Goal: Task Accomplishment & Management: Use online tool/utility

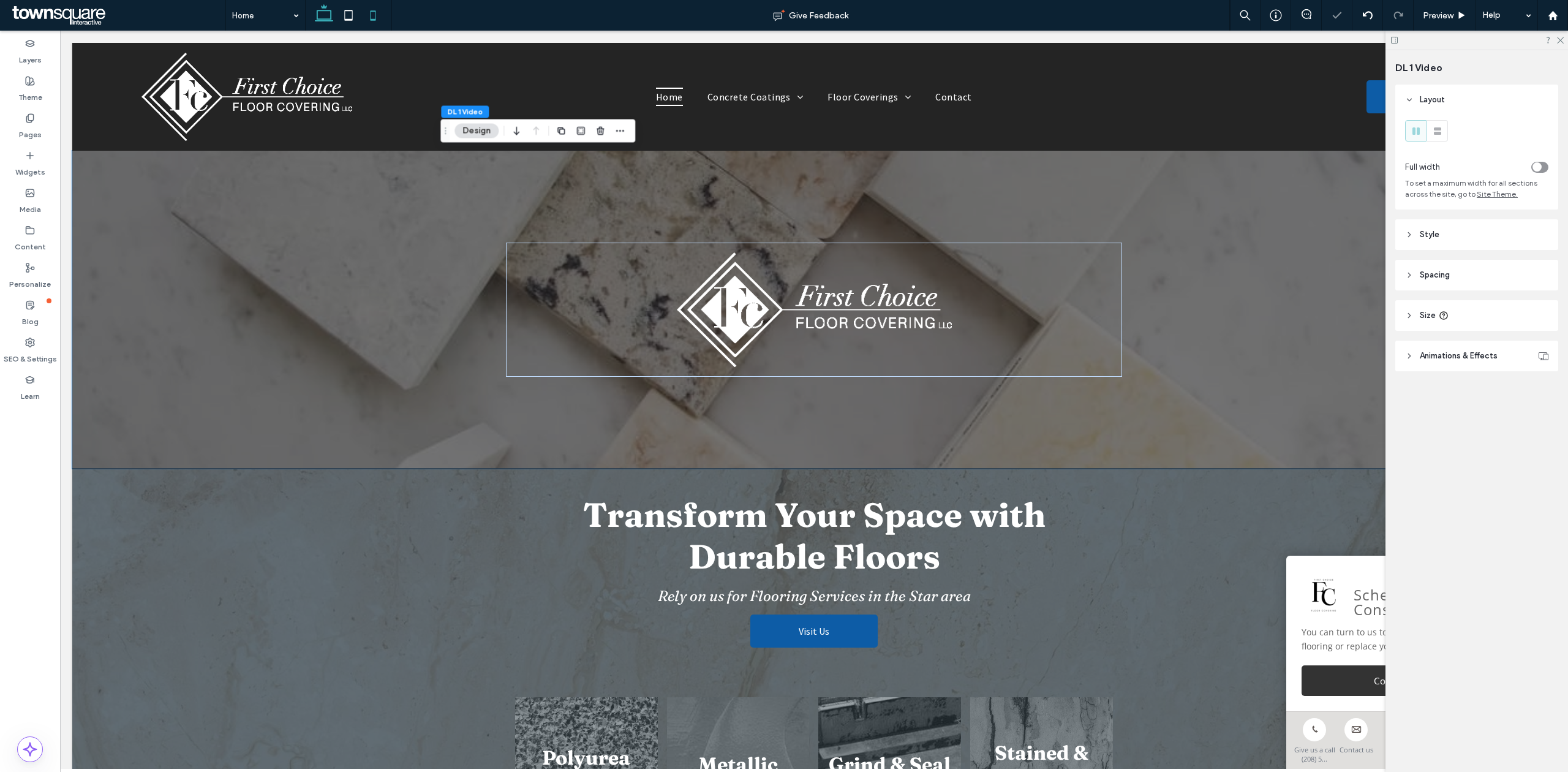
click at [377, 14] on icon at bounding box center [373, 15] width 25 height 25
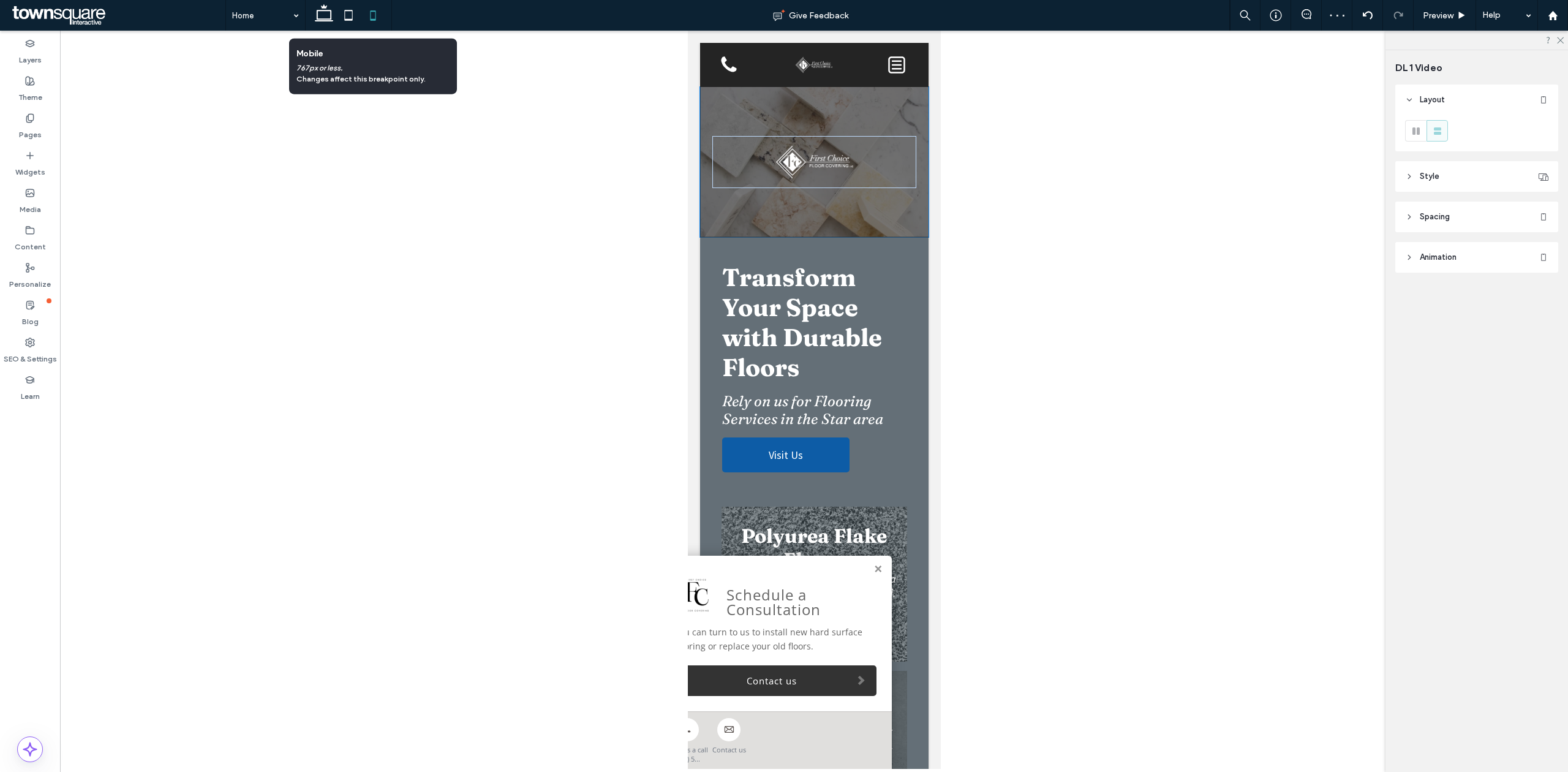
type input "**"
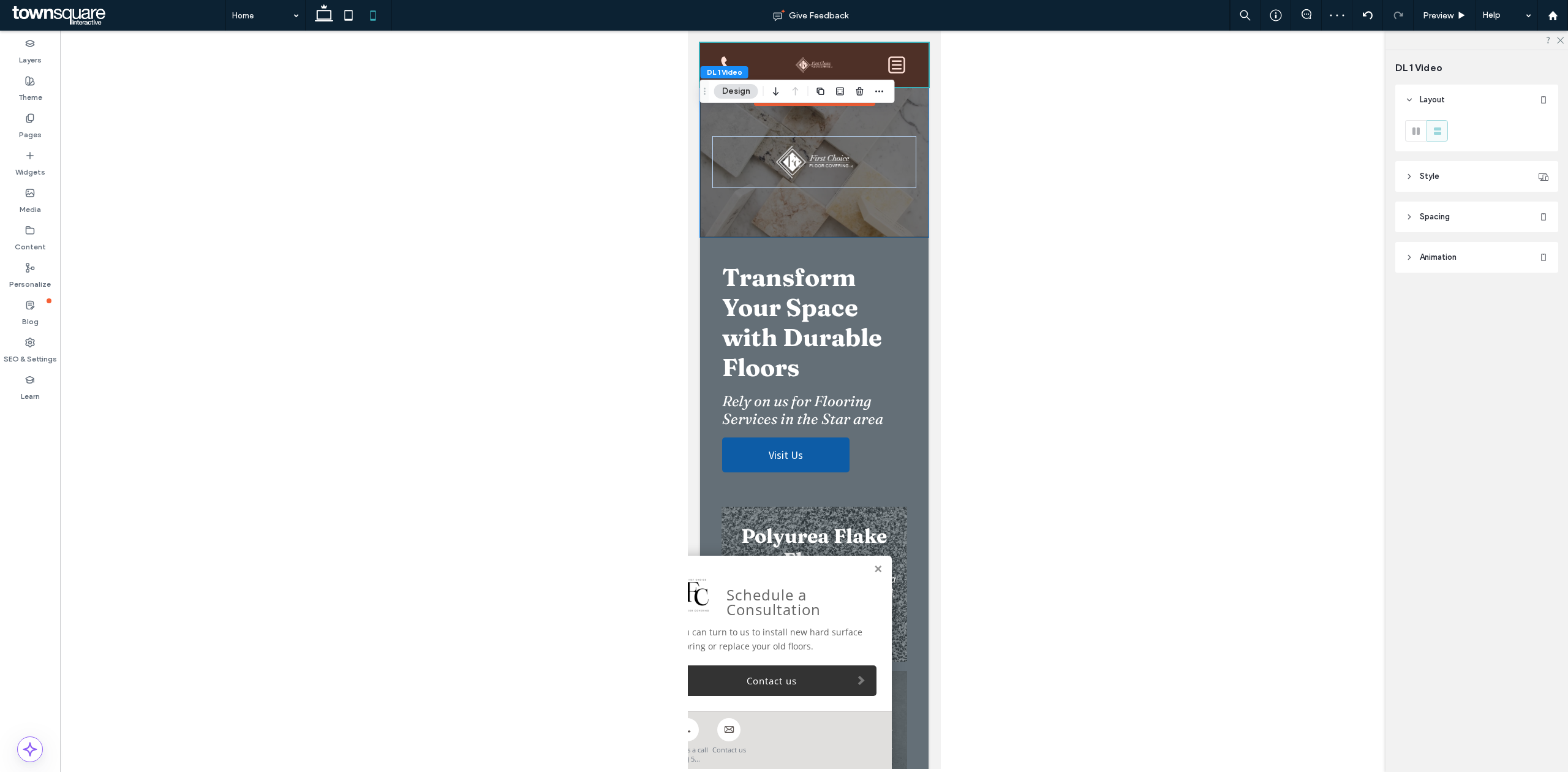
click at [822, 55] on div at bounding box center [813, 65] width 228 height 44
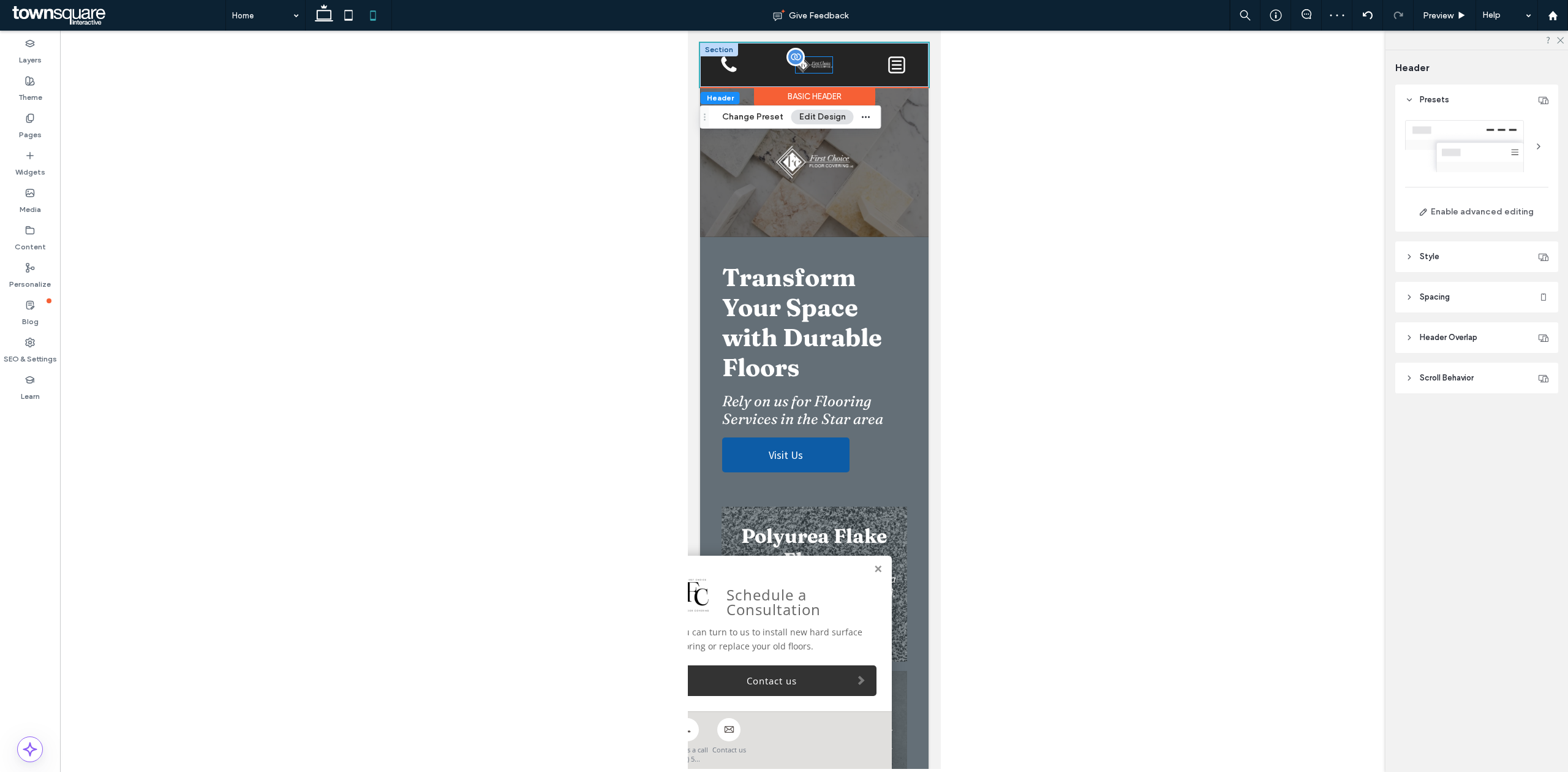
click at [807, 68] on div at bounding box center [813, 65] width 37 height 15
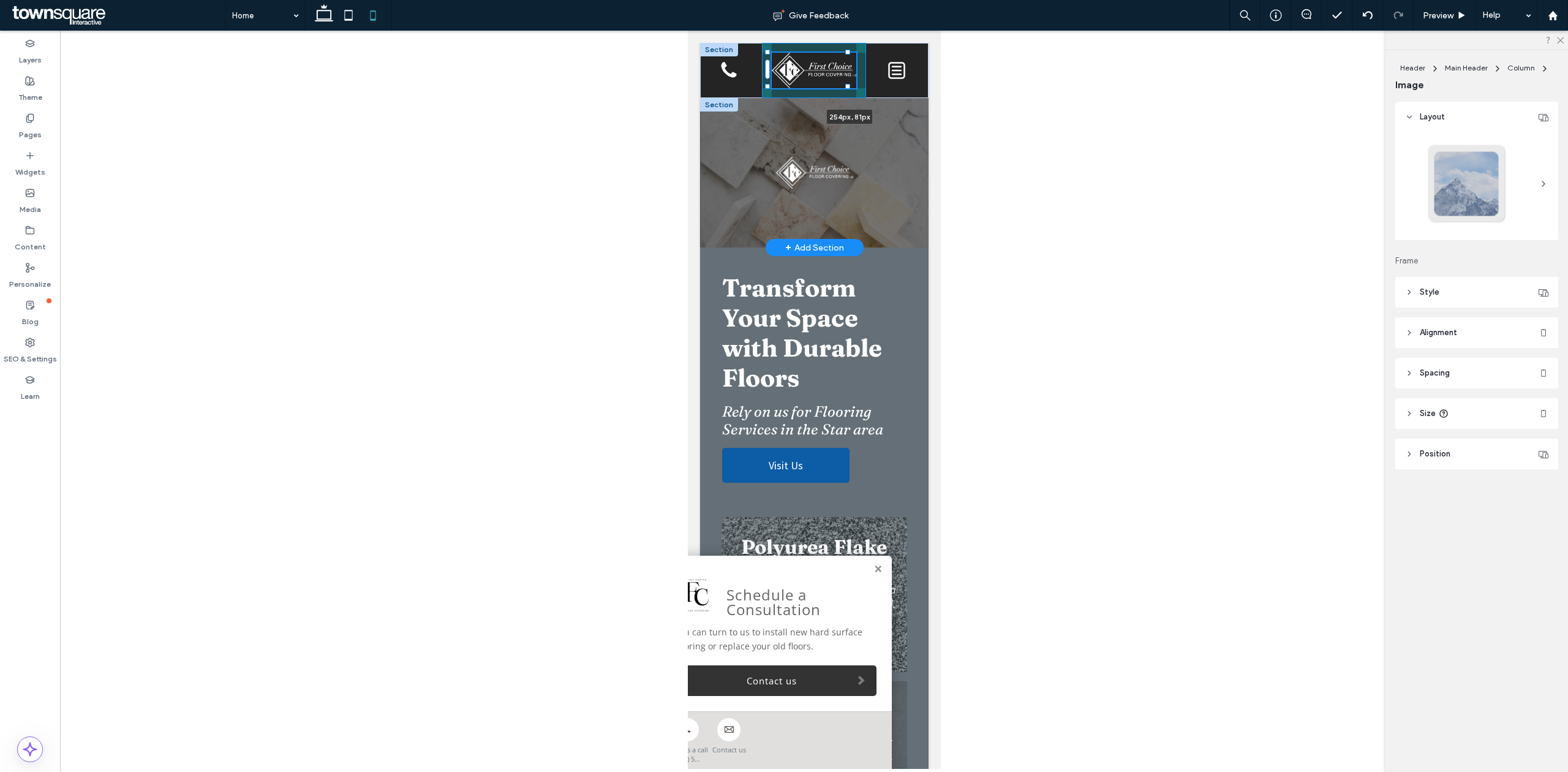
drag, startPoint x: 823, startPoint y: 74, endPoint x: 892, endPoint y: 112, distance: 78.8
type input "***"
drag, startPoint x: 848, startPoint y: 87, endPoint x: 866, endPoint y: 97, distance: 20.6
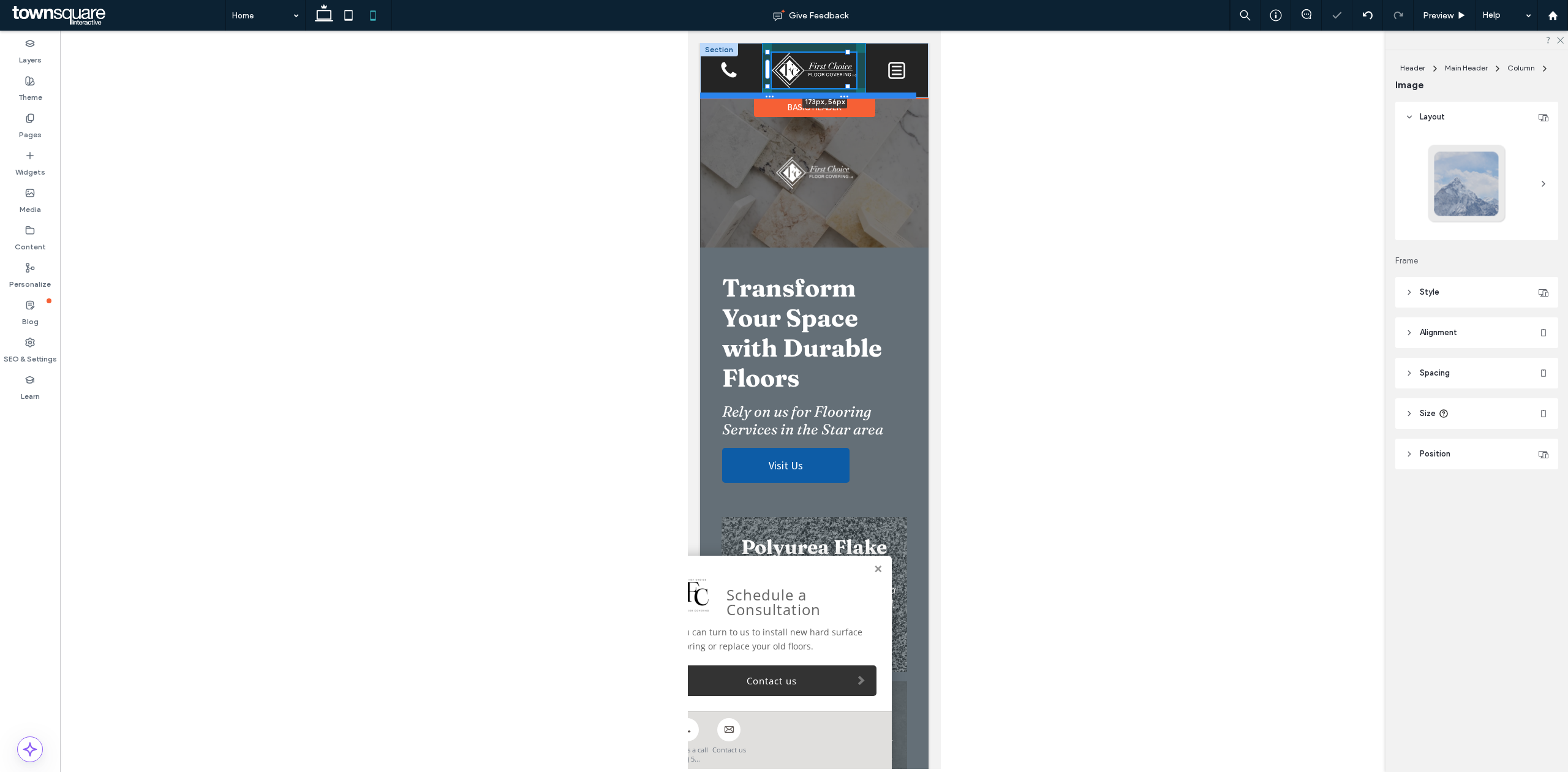
click at [866, 97] on div "173px , 56px Home Concrete Coatings Polyurea Flake Floors Metallic Epoxy Grind …" at bounding box center [813, 70] width 228 height 55
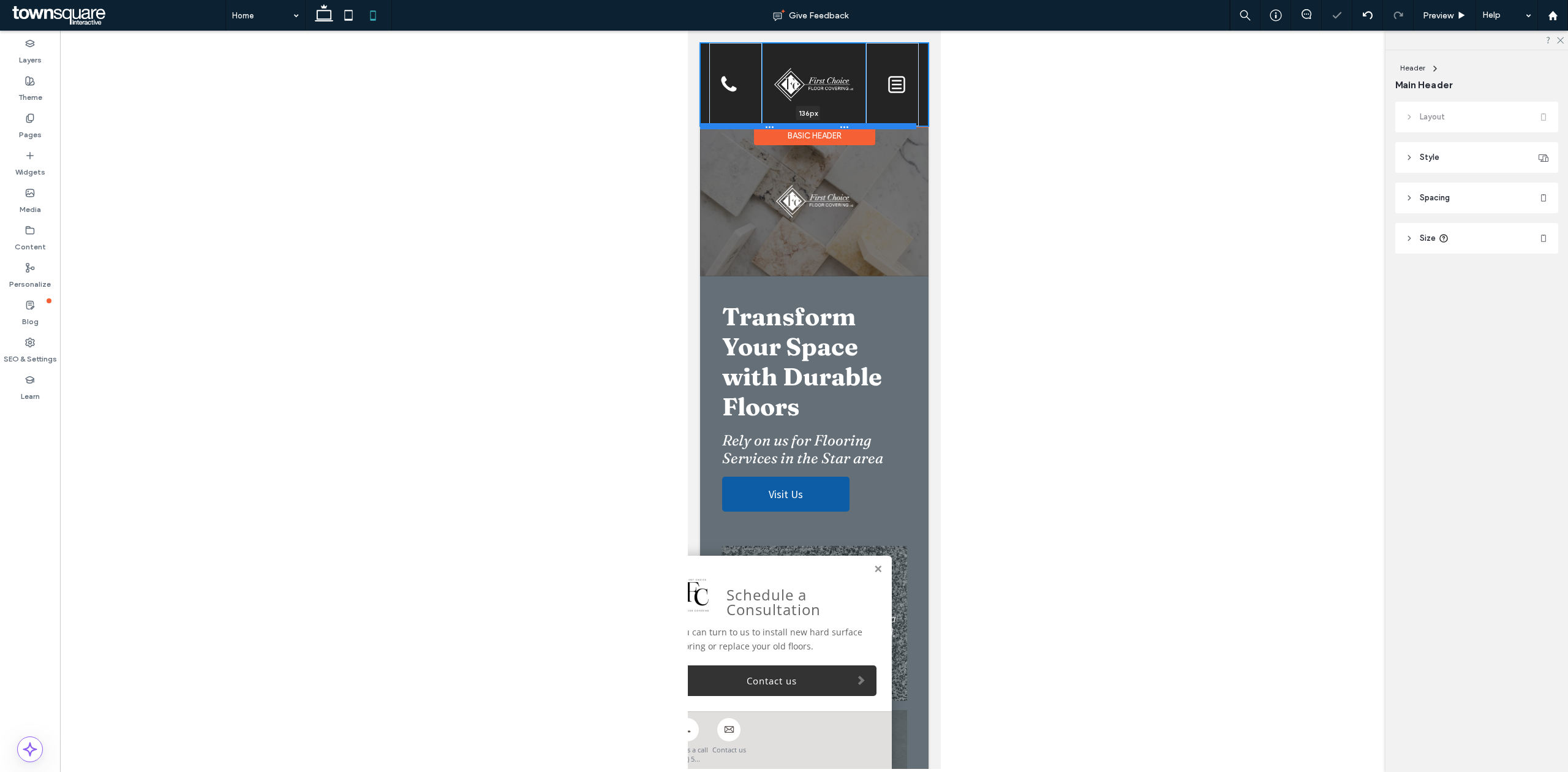
drag, startPoint x: 860, startPoint y: 94, endPoint x: 861, endPoint y: 125, distance: 31.0
click at [861, 125] on div at bounding box center [807, 126] width 216 height 6
type input "***"
click at [823, 90] on img at bounding box center [813, 85] width 79 height 33
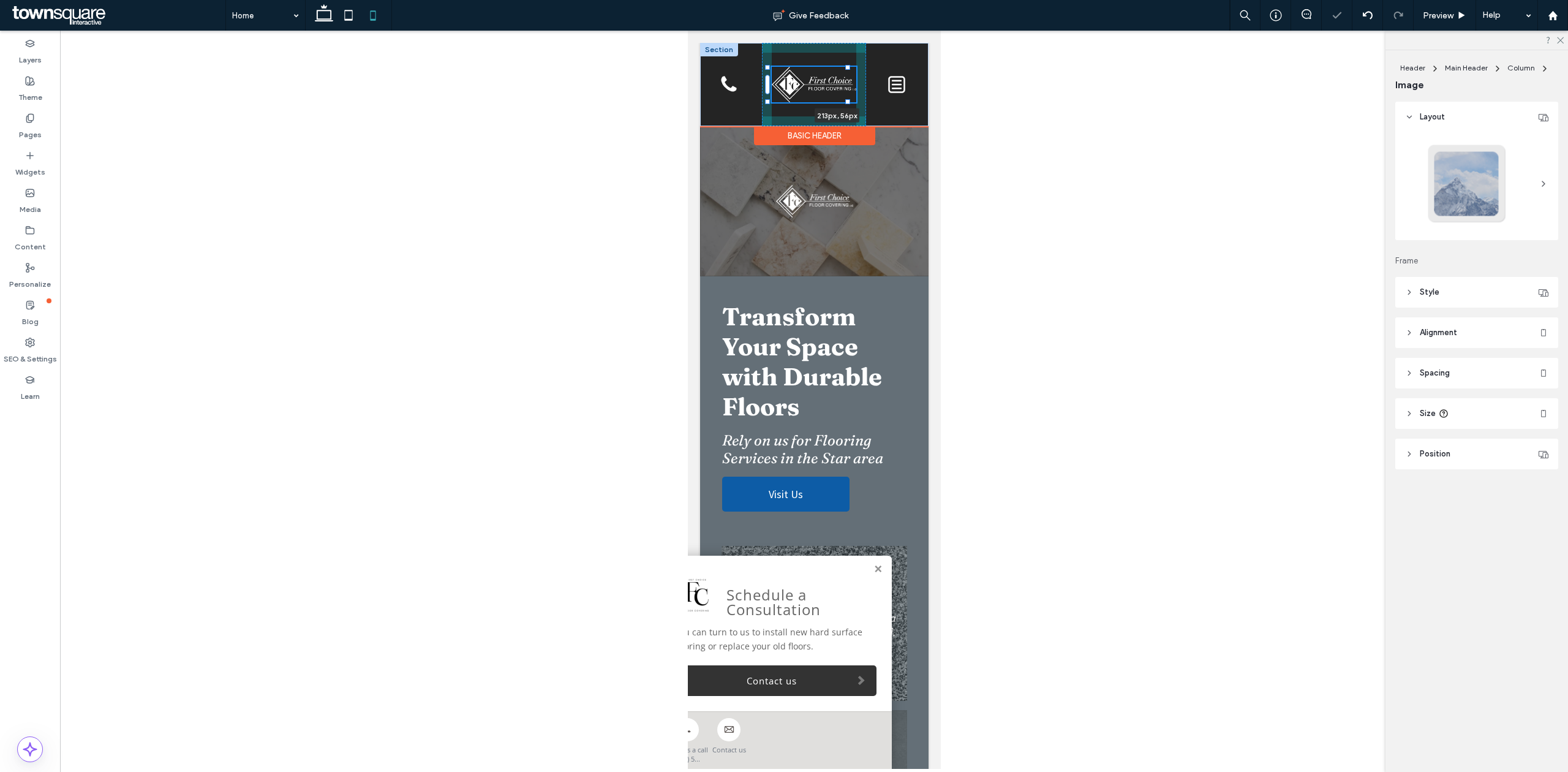
drag, startPoint x: 846, startPoint y: 99, endPoint x: 869, endPoint y: 119, distance: 30.5
click at [869, 119] on div "213px , 56px Home Concrete Coatings Polyurea Flake Floors Metallic Epoxy Grind …" at bounding box center [813, 84] width 228 height 83
drag, startPoint x: 845, startPoint y: 67, endPoint x: 874, endPoint y: 65, distance: 29.1
click at [874, 65] on div "193px , 72px Home Concrete Coatings Polyurea Flake Floors Metallic Epoxy Grind …" at bounding box center [813, 84] width 228 height 83
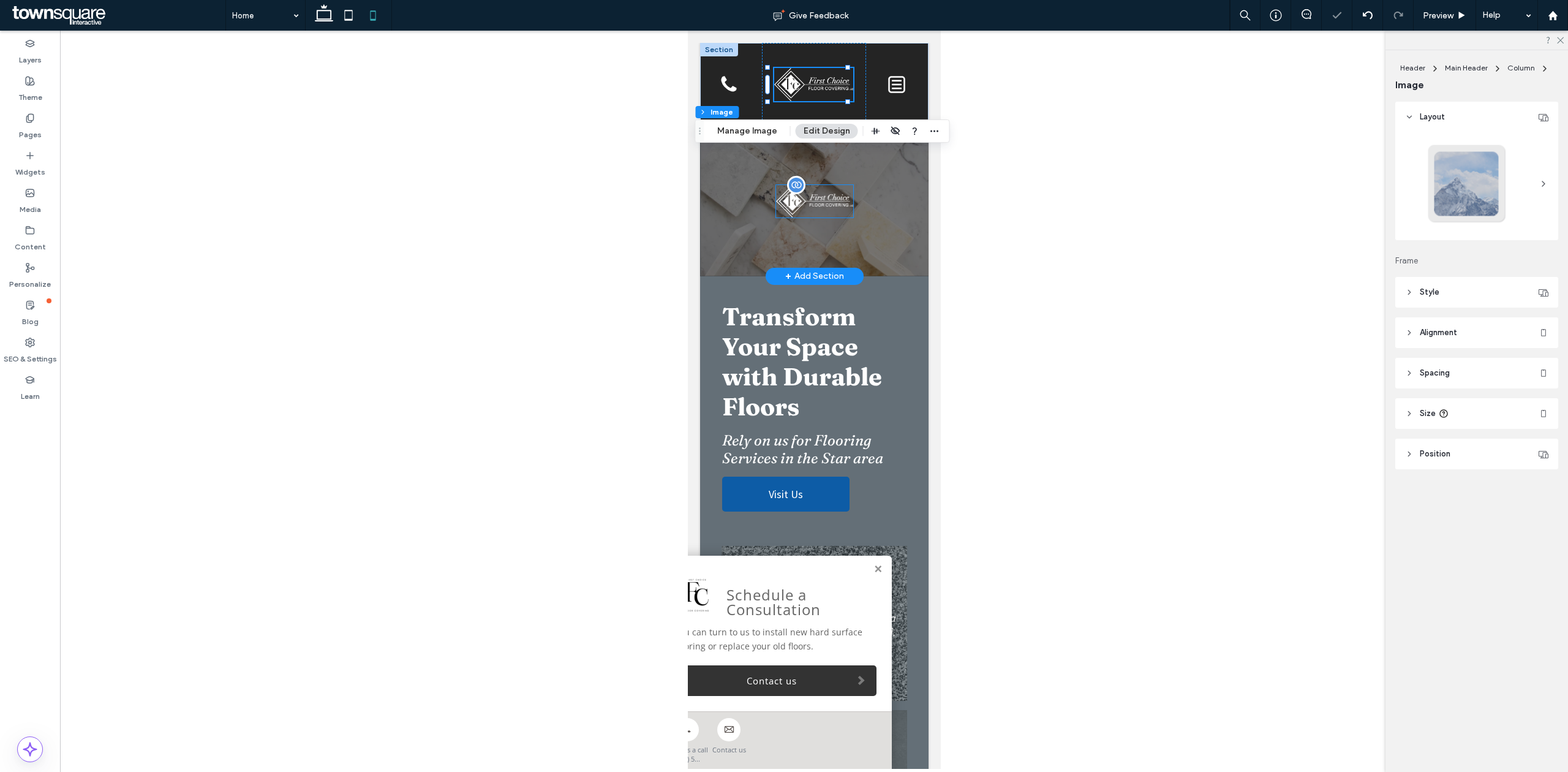
click at [797, 214] on img at bounding box center [814, 201] width 77 height 32
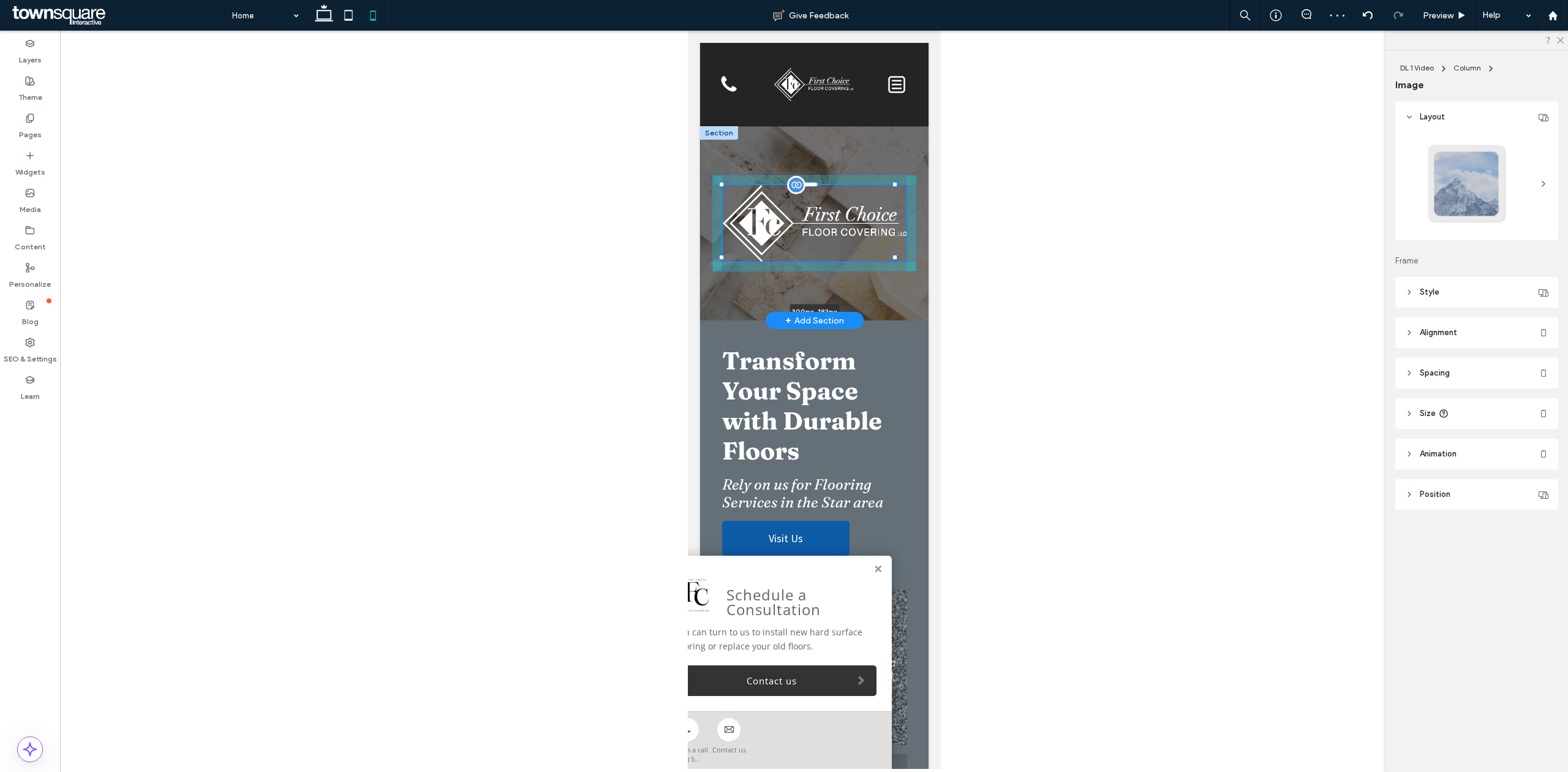
drag, startPoint x: 847, startPoint y: 216, endPoint x: 891, endPoint y: 250, distance: 55.6
click at [891, 250] on div "300px , 183px" at bounding box center [813, 223] width 228 height 194
type input "***"
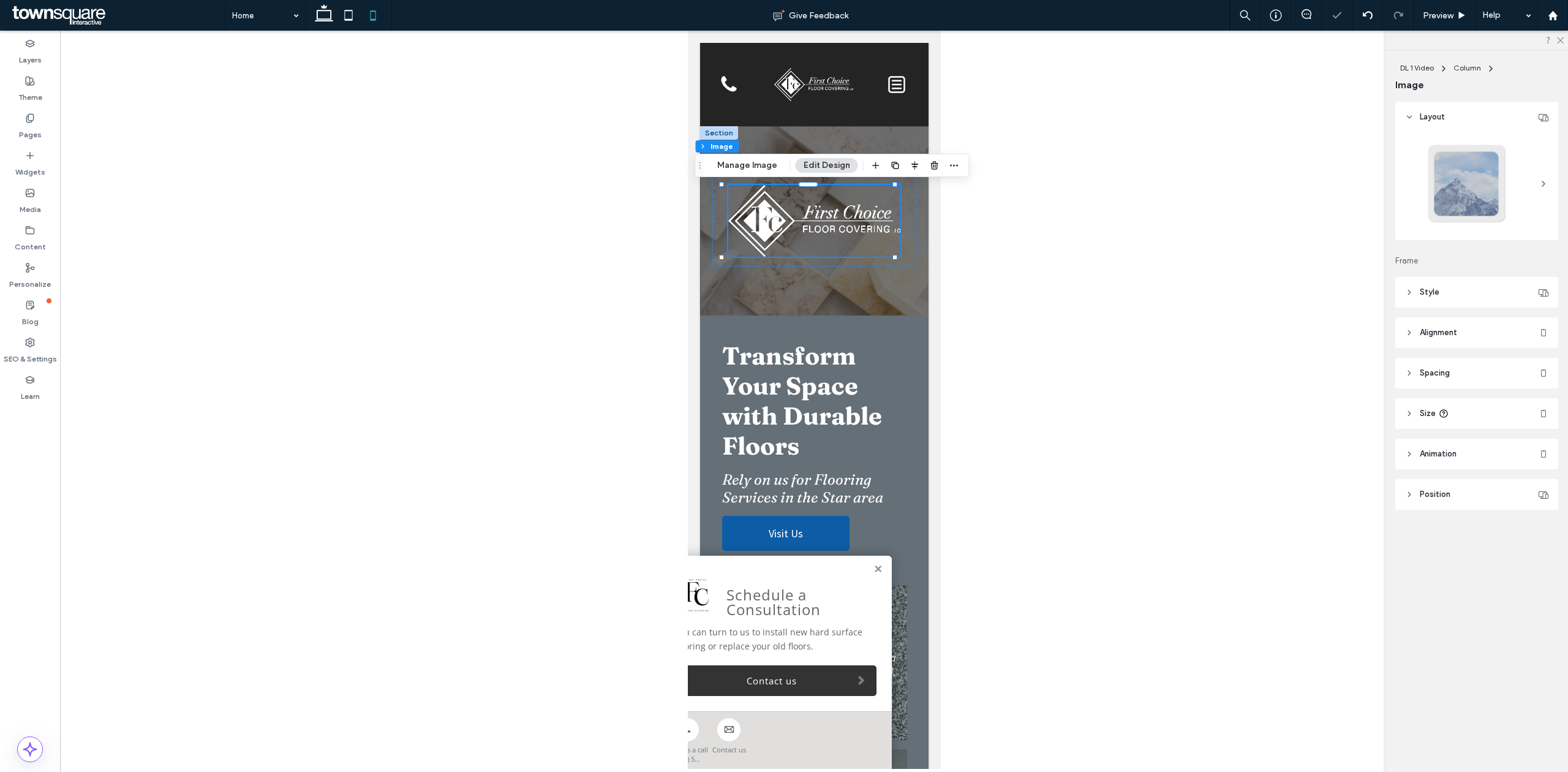
click at [1034, 270] on div at bounding box center [814, 399] width 1508 height 738
click at [883, 335] on div "Transform Your Space with Durable Floors Rely on us for Flooring Services in th…" at bounding box center [814, 445] width 204 height 230
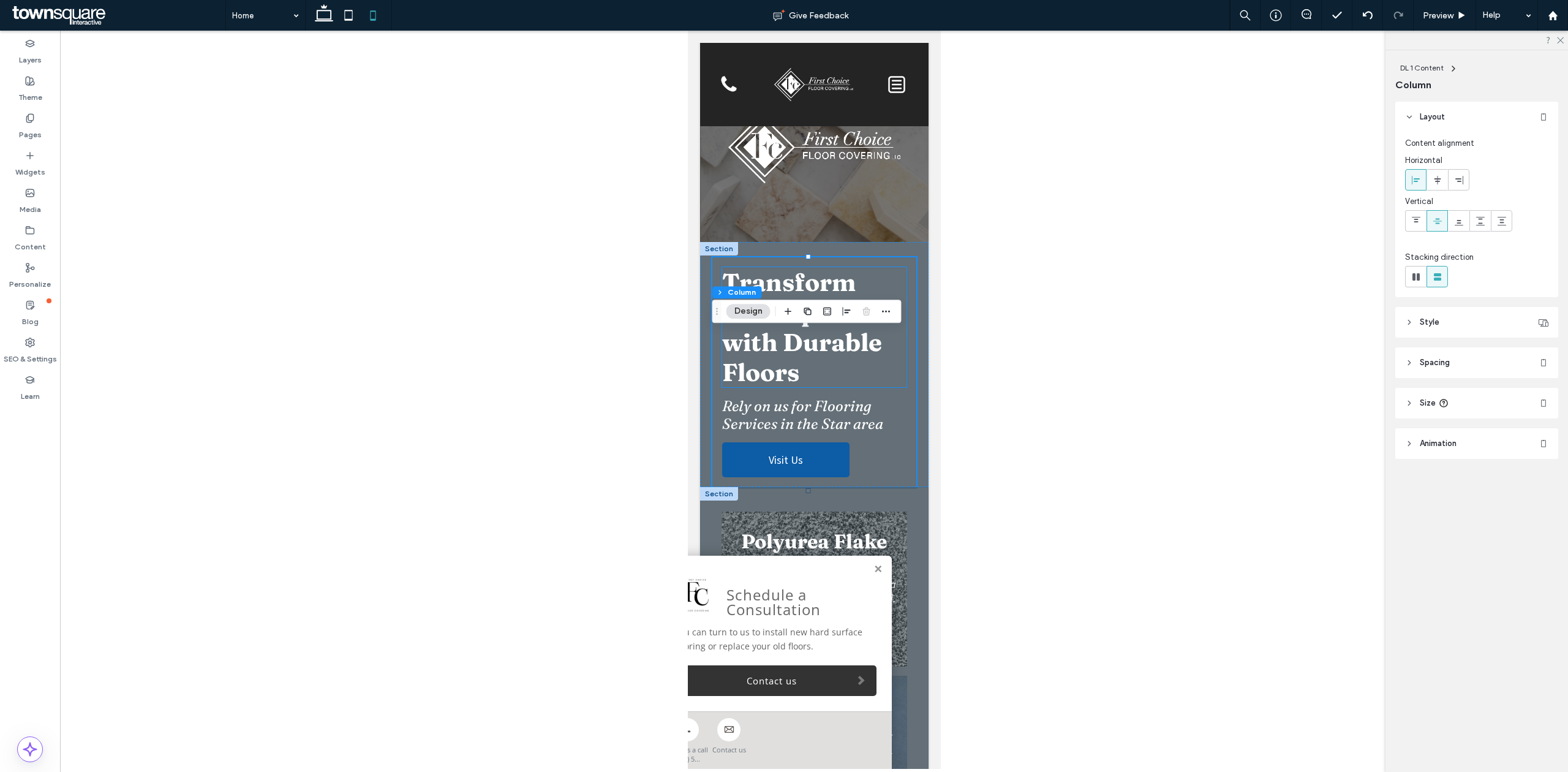
scroll to position [326, 0]
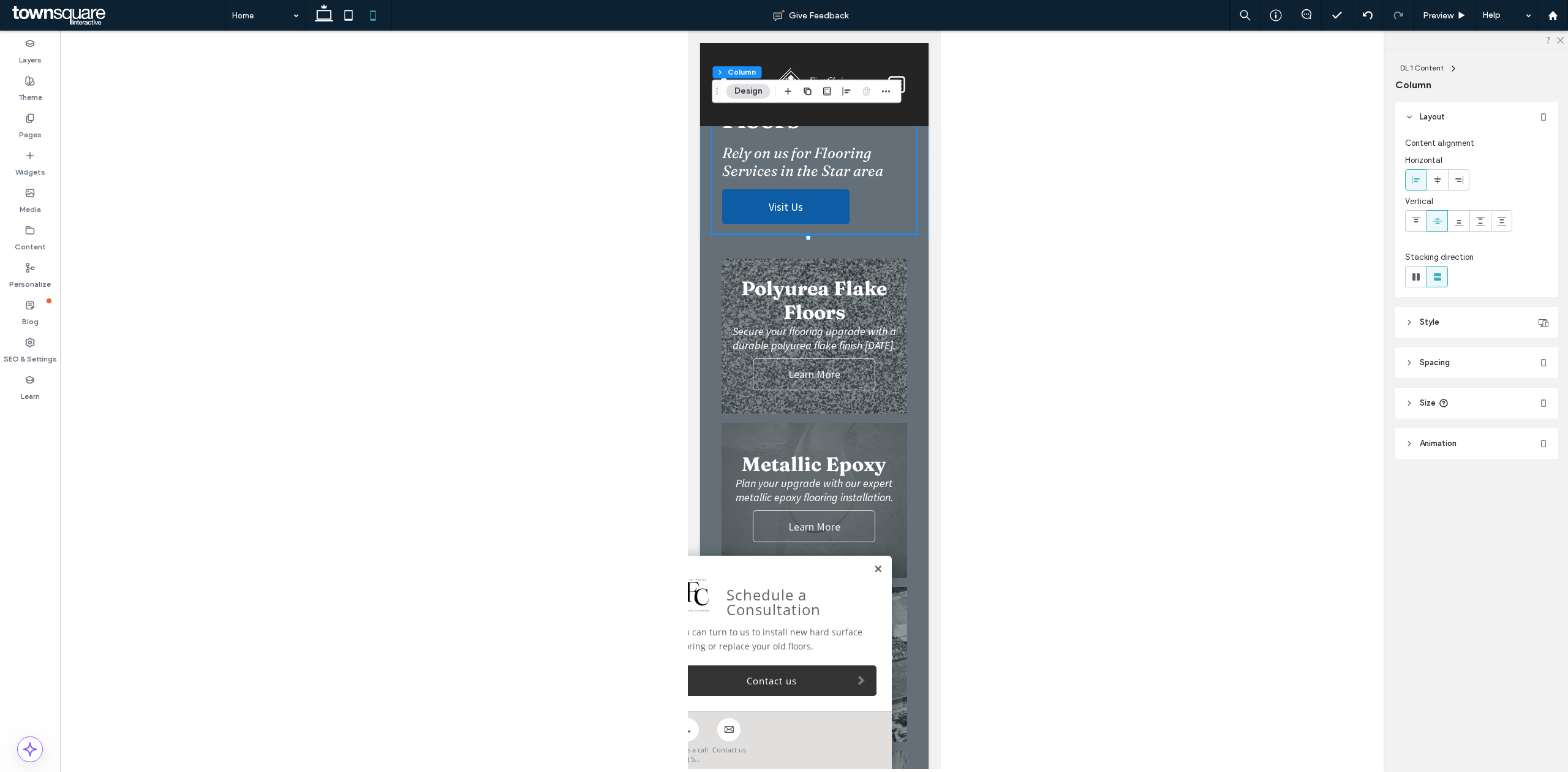
click at [873, 568] on link at bounding box center [877, 569] width 9 height 10
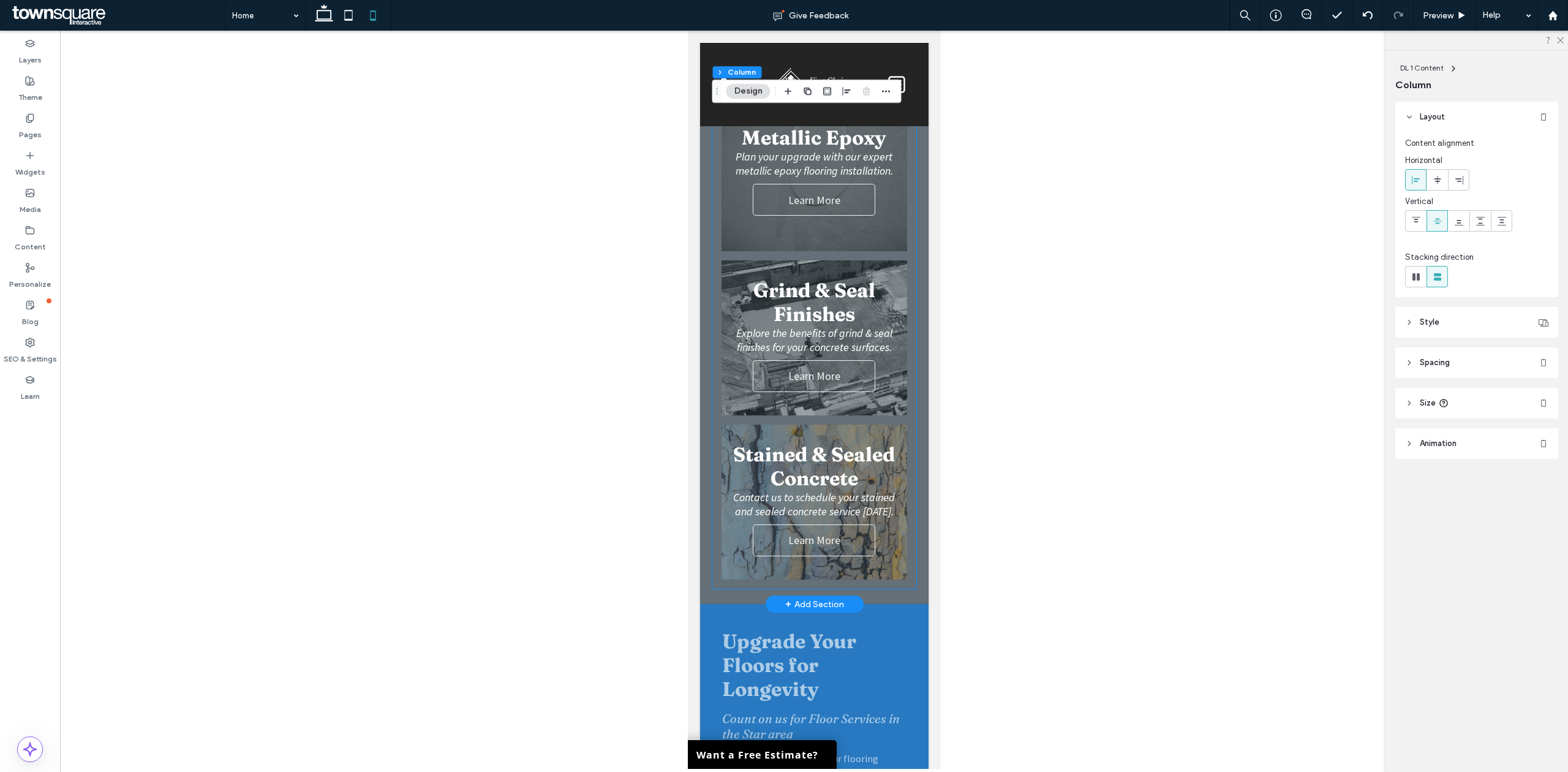
scroll to position [0, 0]
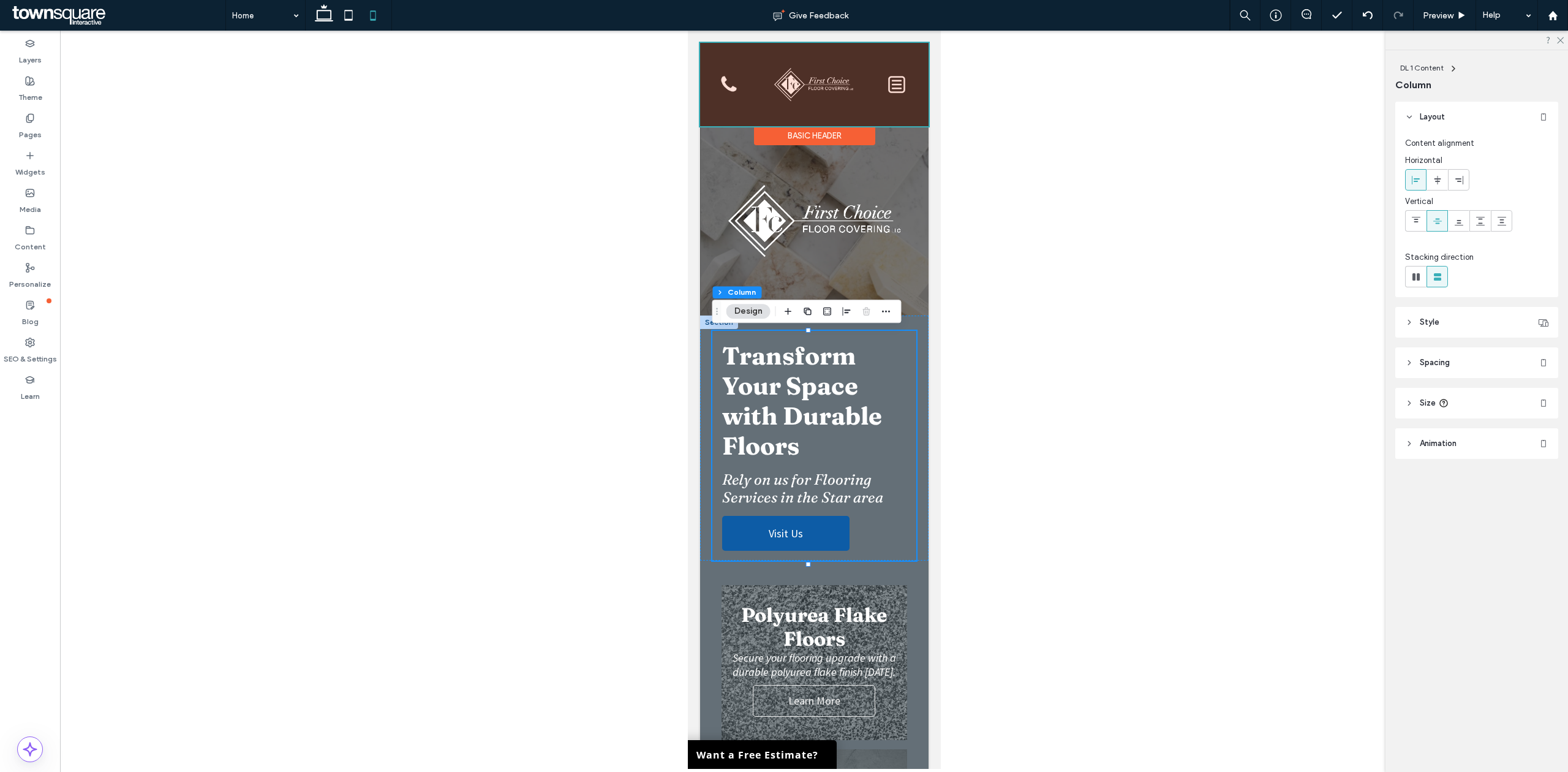
click at [808, 101] on div at bounding box center [813, 84] width 228 height 83
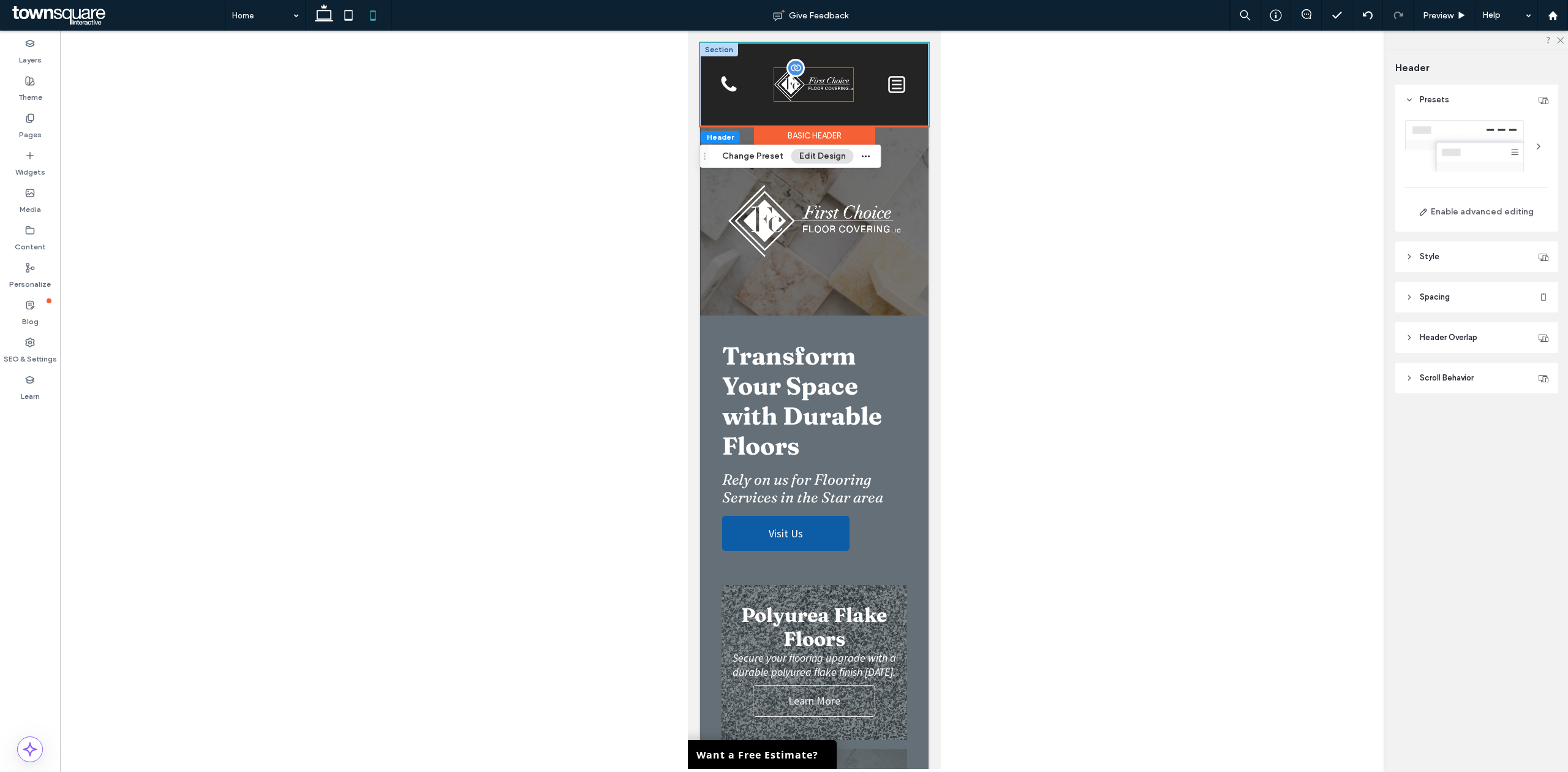
click at [825, 90] on img at bounding box center [813, 85] width 79 height 33
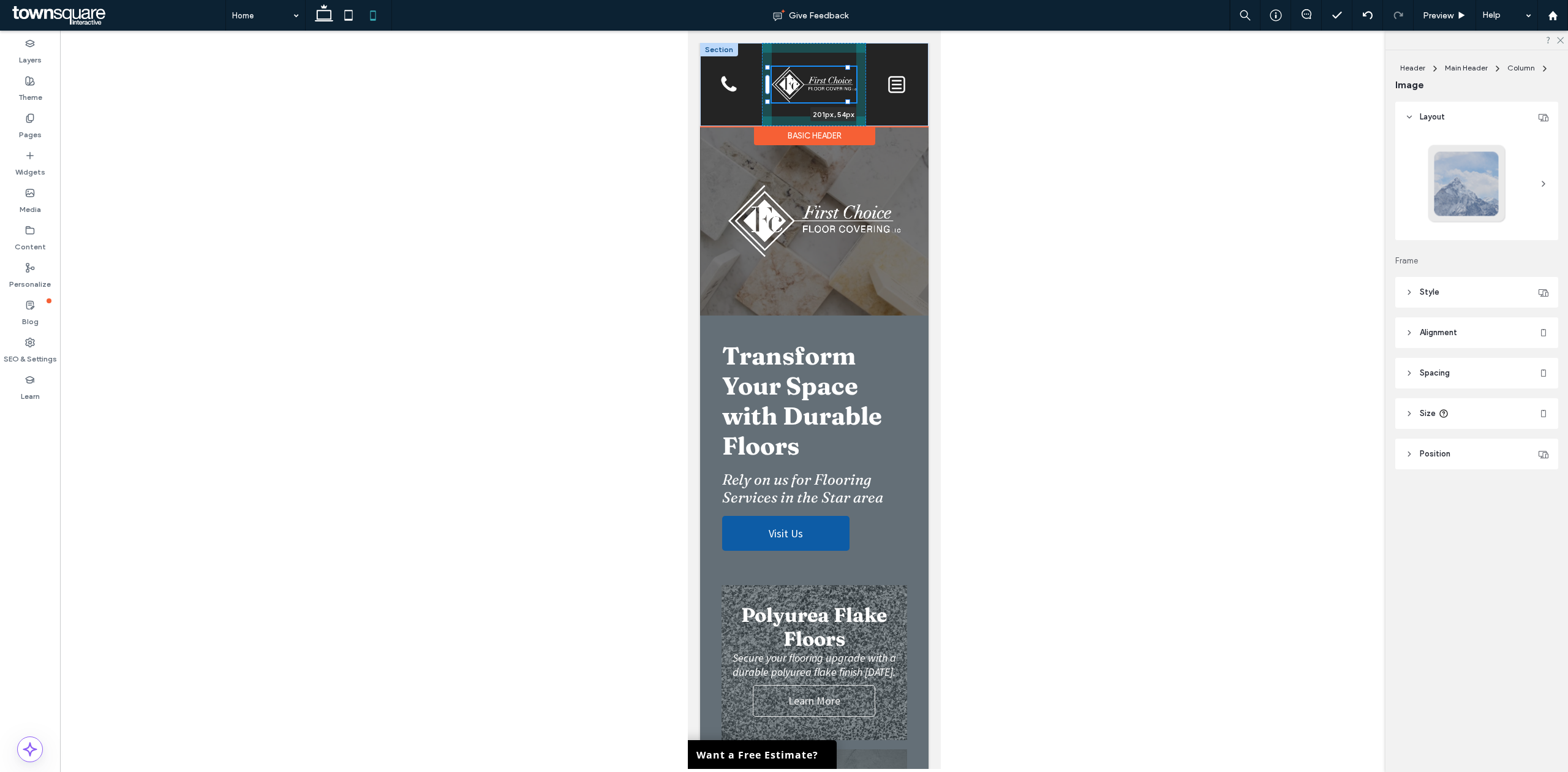
drag, startPoint x: 847, startPoint y: 99, endPoint x: 862, endPoint y: 121, distance: 26.6
click at [862, 121] on div "201px , 54px Home Concrete Coatings Polyurea Flake Floors Metallic Epoxy Grind …" at bounding box center [813, 84] width 228 height 83
click at [963, 281] on div at bounding box center [814, 399] width 1508 height 738
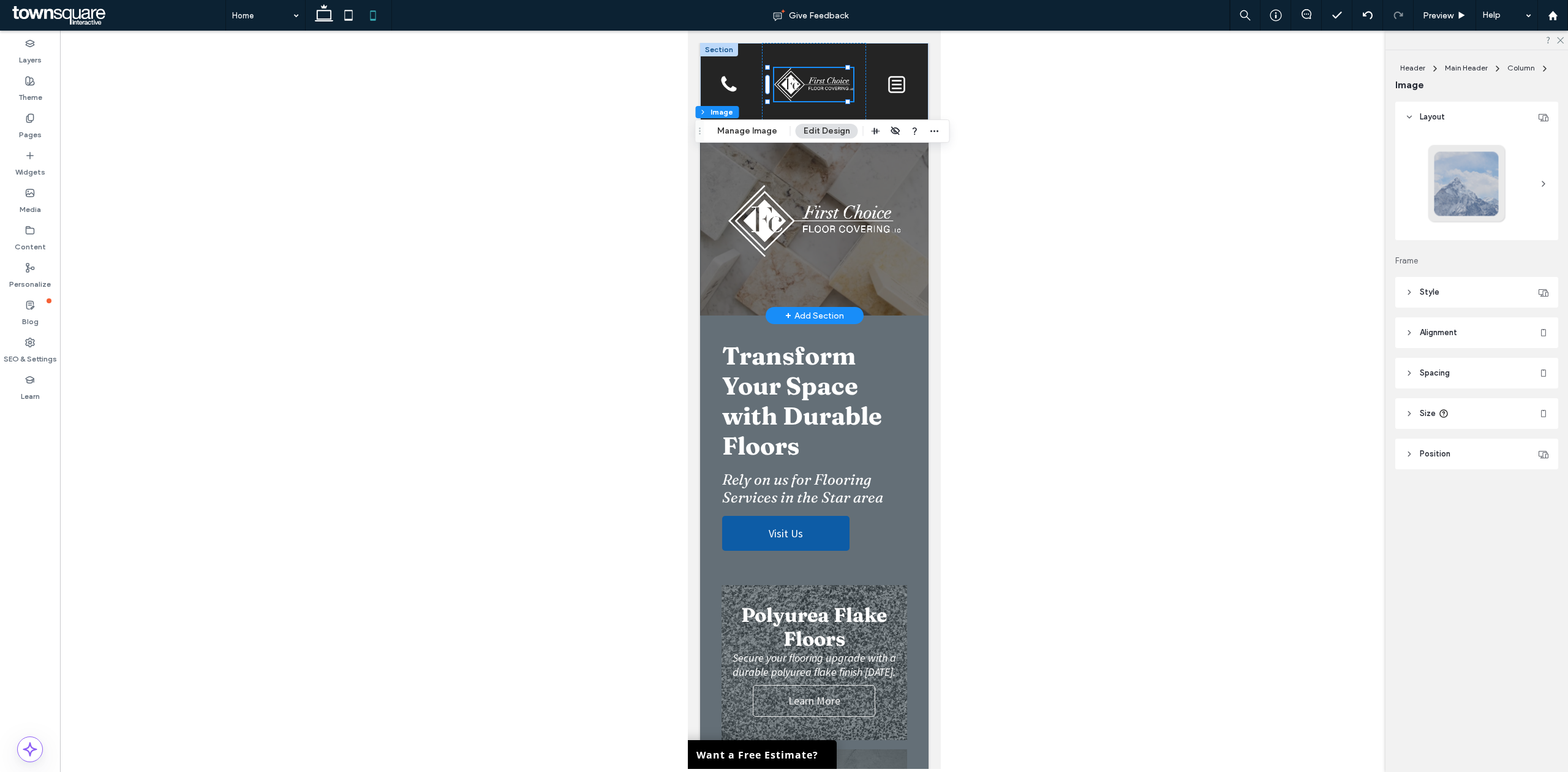
click at [864, 166] on div at bounding box center [813, 221] width 228 height 189
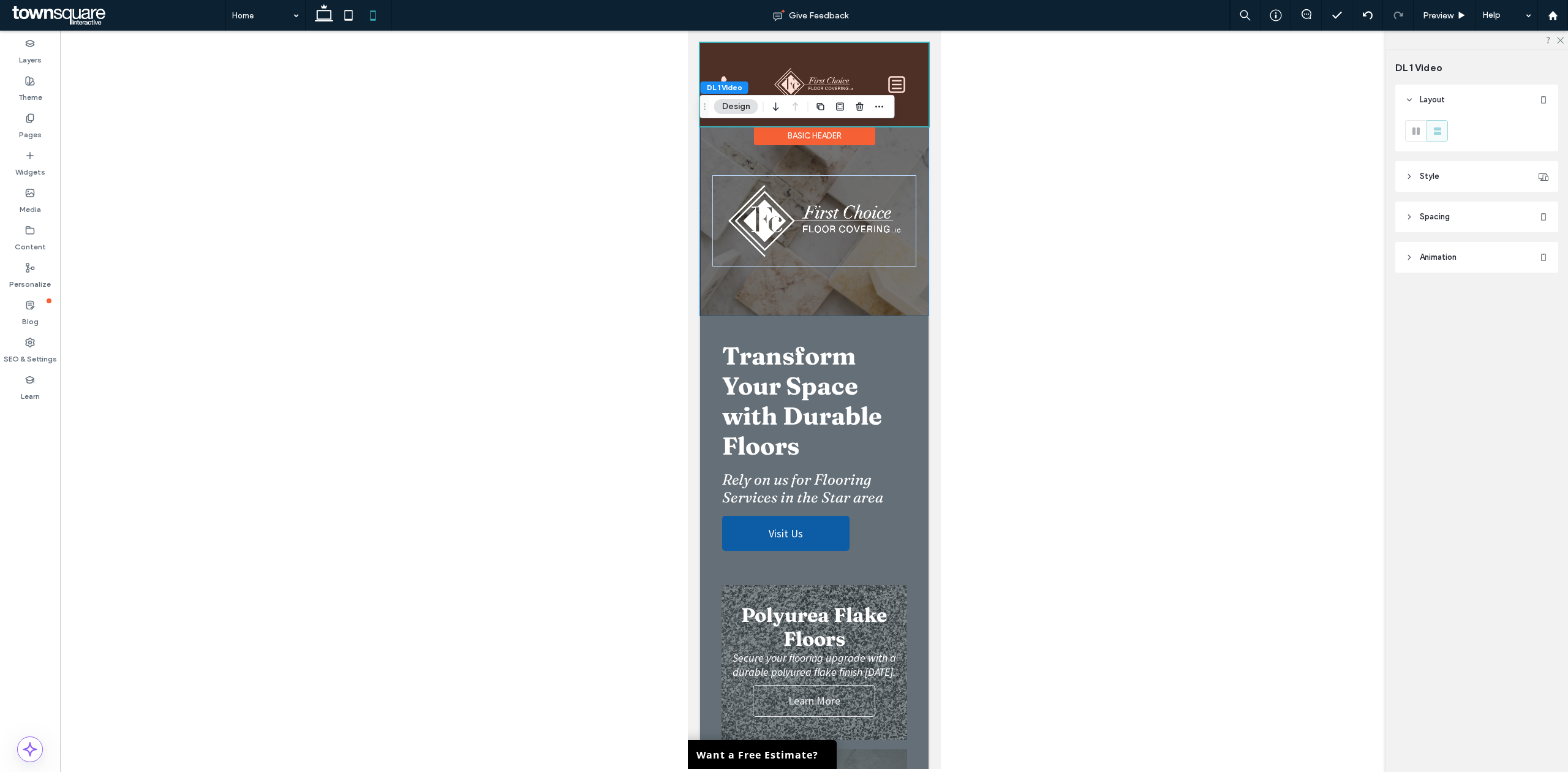
click at [895, 123] on div at bounding box center [813, 84] width 228 height 83
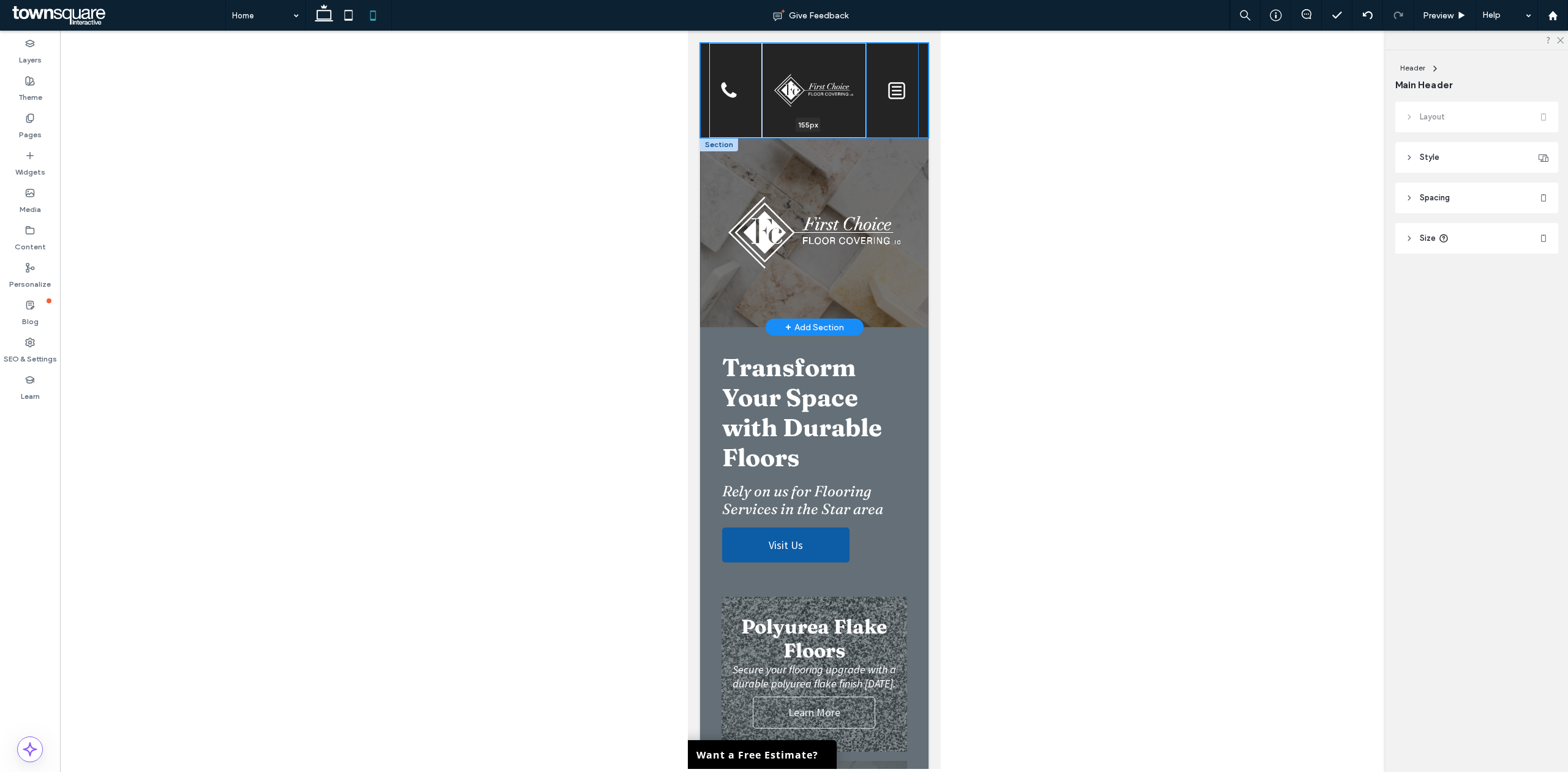
drag, startPoint x: 895, startPoint y: 128, endPoint x: 897, endPoint y: 140, distance: 12.2
click at [897, 140] on div at bounding box center [807, 137] width 216 height 6
type input "***"
click at [821, 103] on img at bounding box center [813, 90] width 79 height 33
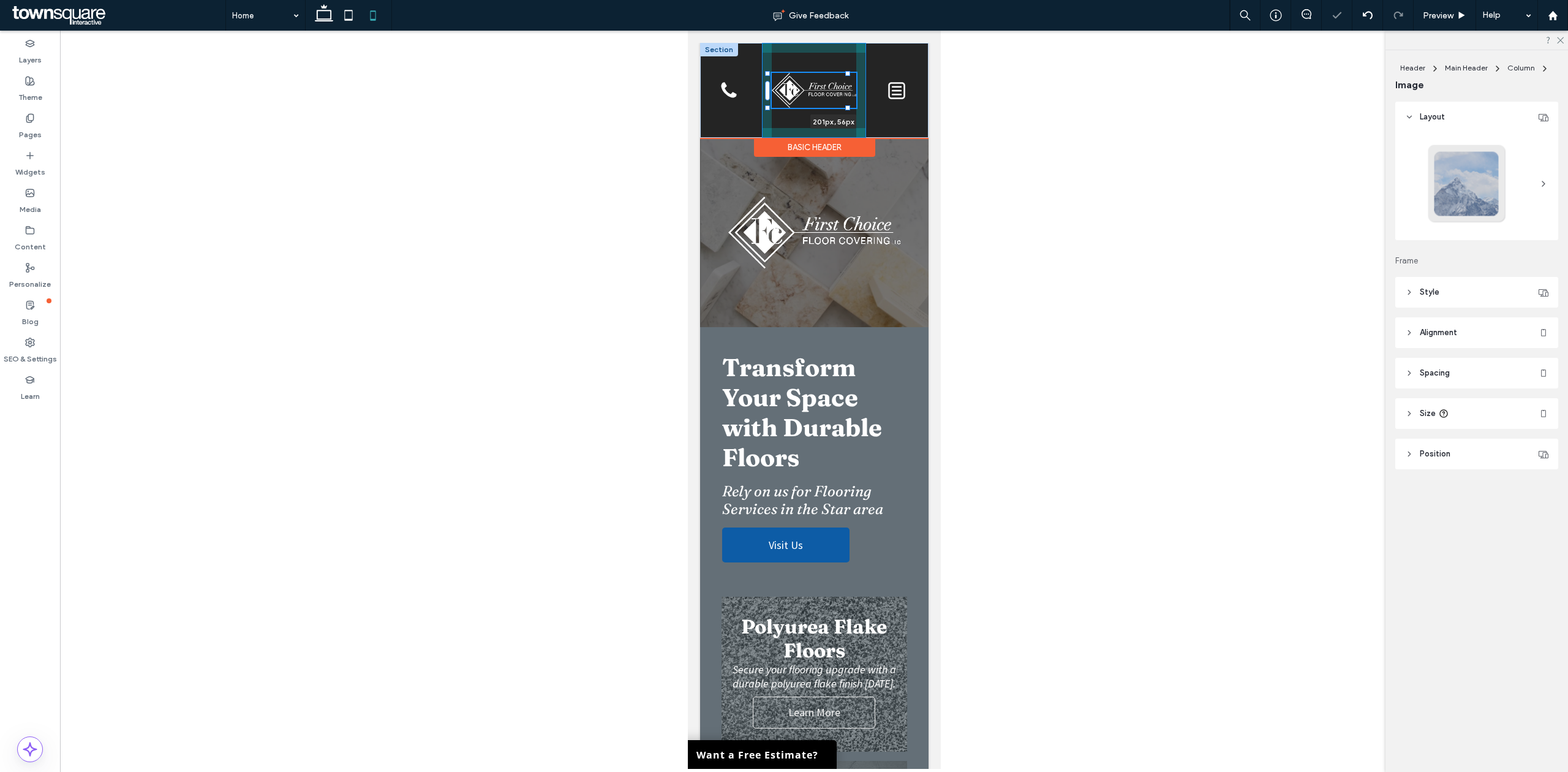
drag, startPoint x: 844, startPoint y: 108, endPoint x: 869, endPoint y: 119, distance: 27.3
click at [869, 119] on div "201px , 56px Home Concrete Coatings Polyurea Flake Floors Metallic Epoxy Grind …" at bounding box center [813, 90] width 228 height 95
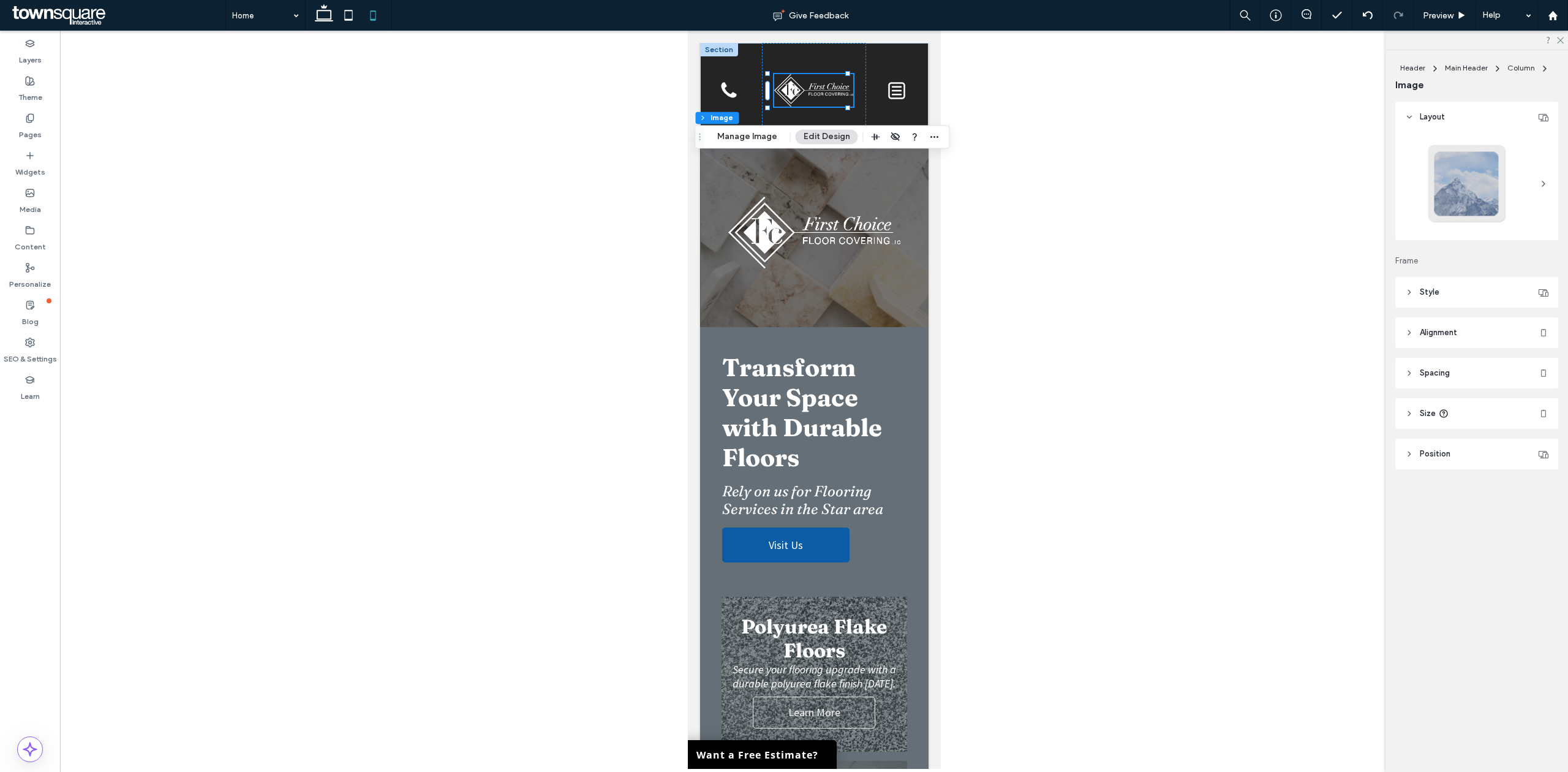
click at [1202, 157] on div at bounding box center [814, 399] width 1508 height 738
click at [316, 23] on icon at bounding box center [324, 15] width 25 height 25
type input "***"
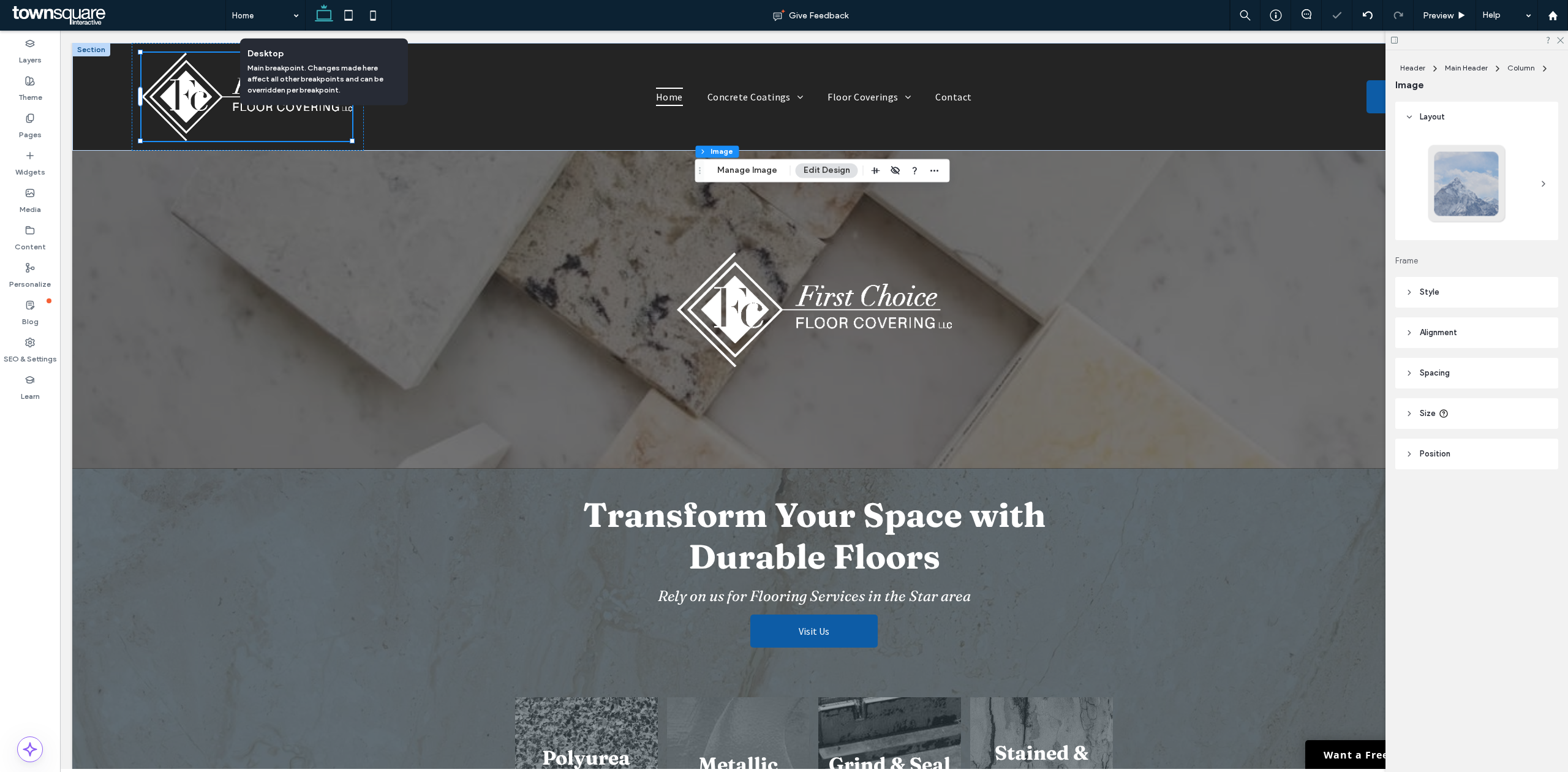
type input "***"
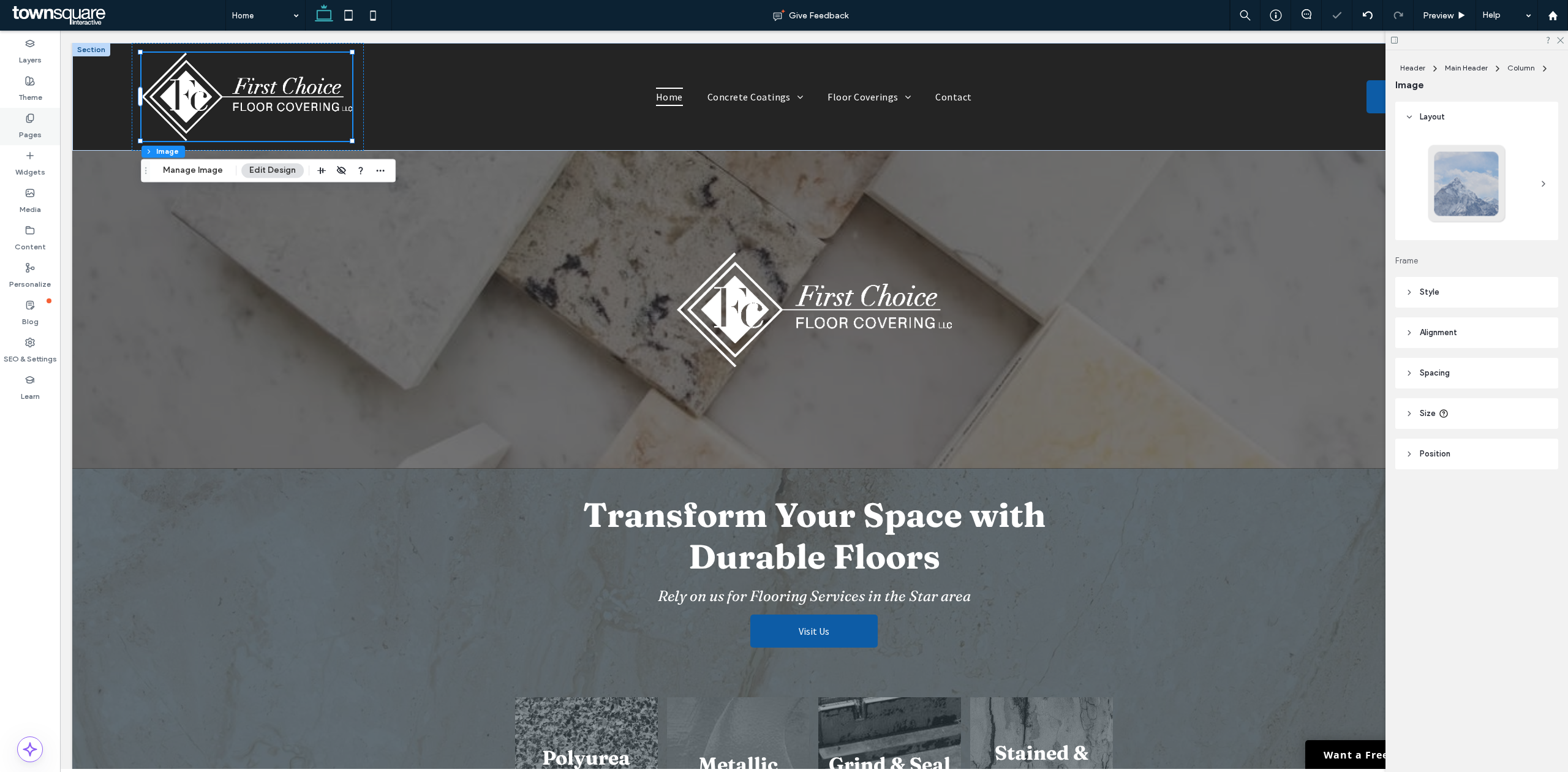
click at [32, 125] on label "Pages" at bounding box center [30, 131] width 23 height 17
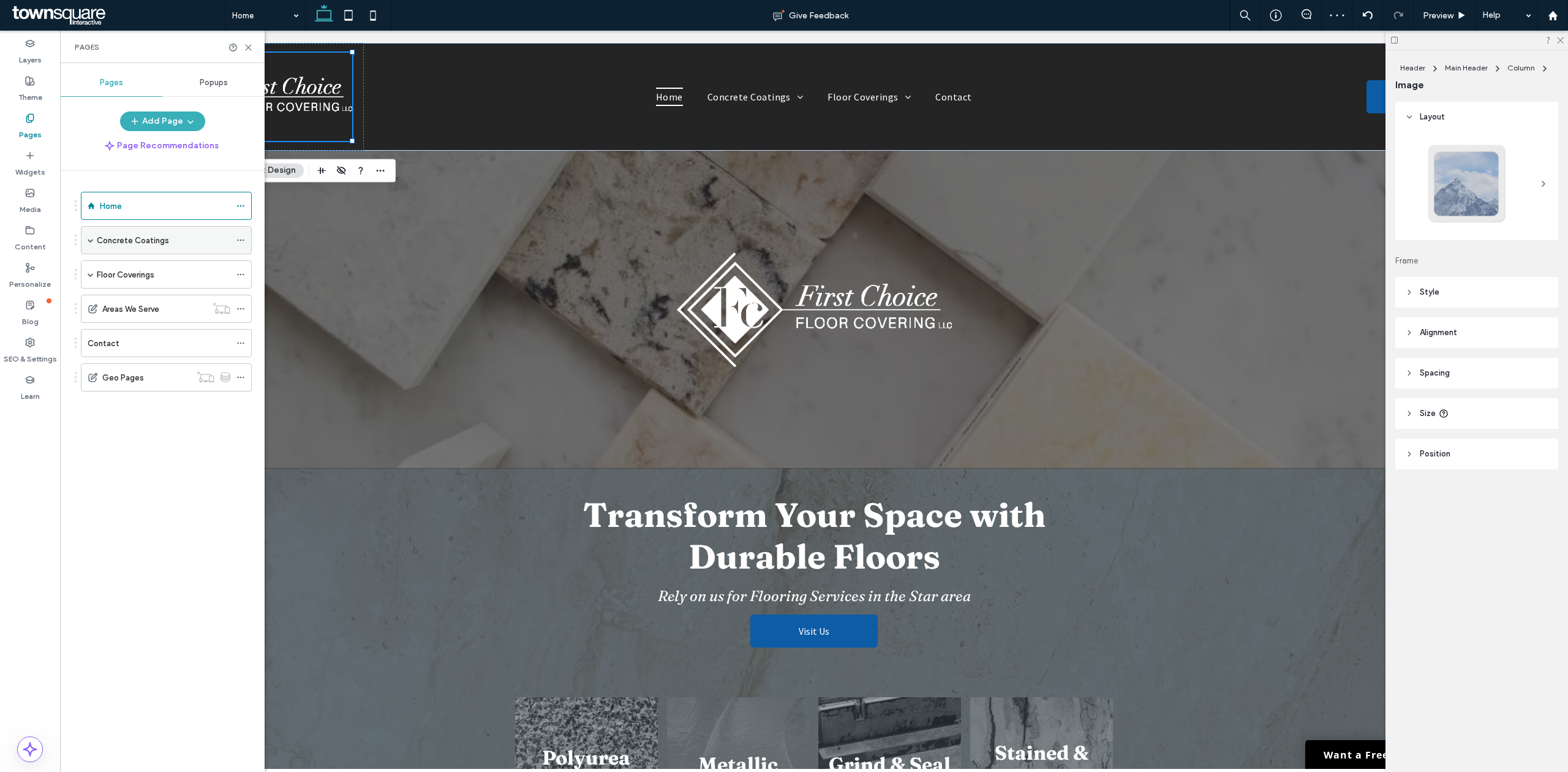
click at [95, 244] on div "Concrete Coatings" at bounding box center [166, 240] width 171 height 28
click at [88, 241] on span at bounding box center [90, 240] width 6 height 6
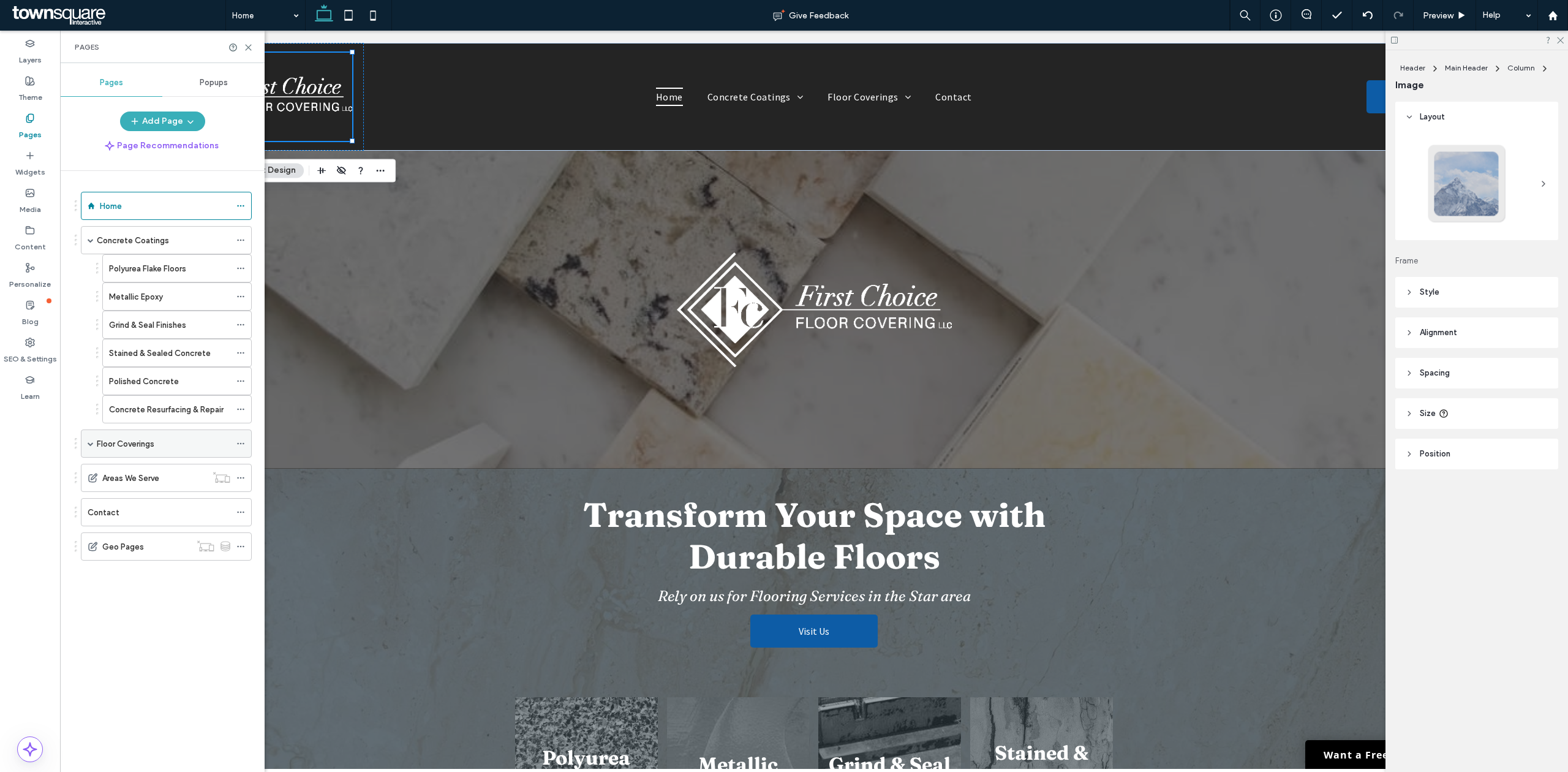
click at [97, 451] on label "Floor Coverings" at bounding box center [125, 444] width 57 height 21
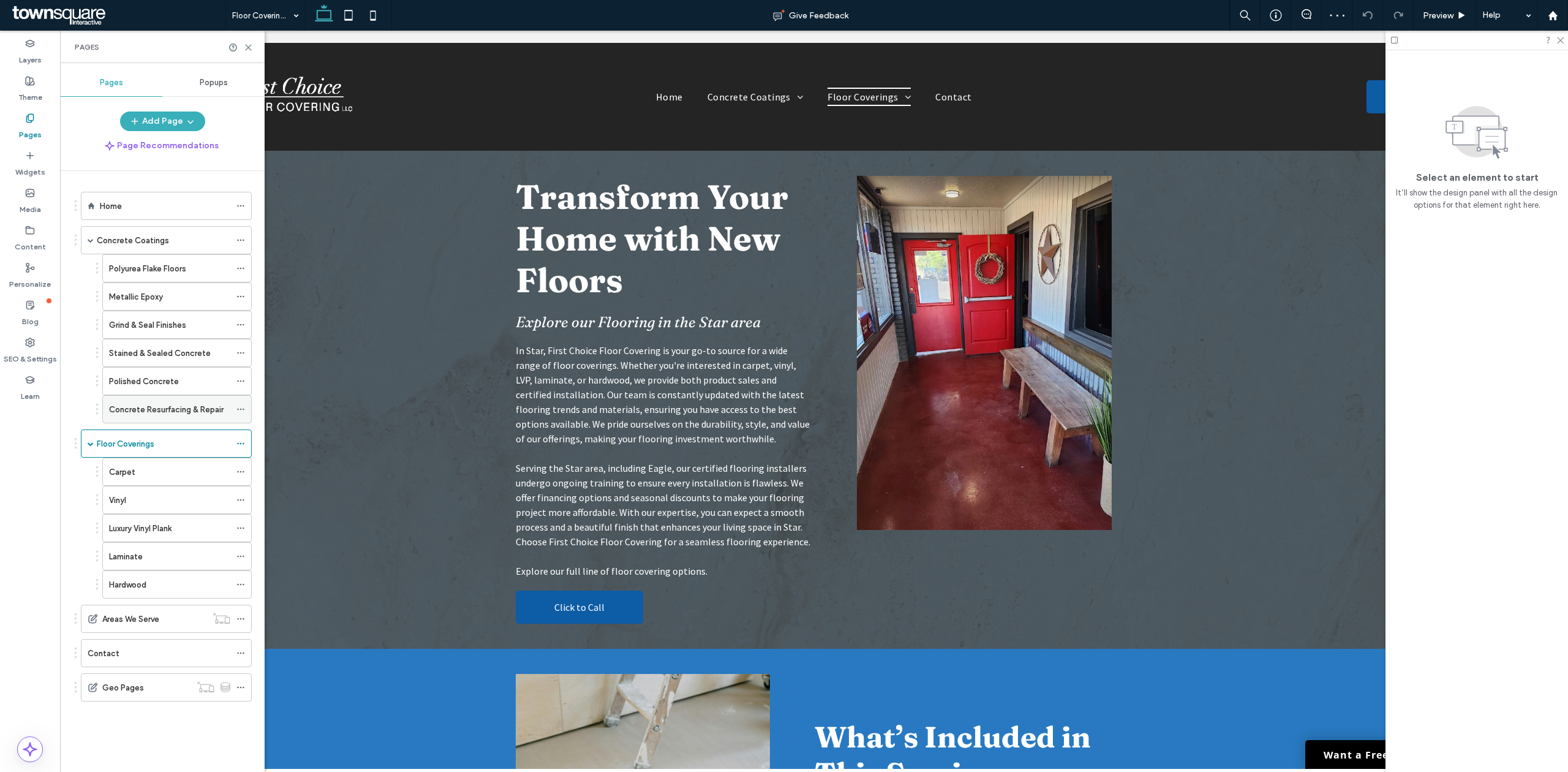
click at [240, 410] on use at bounding box center [241, 409] width 7 height 2
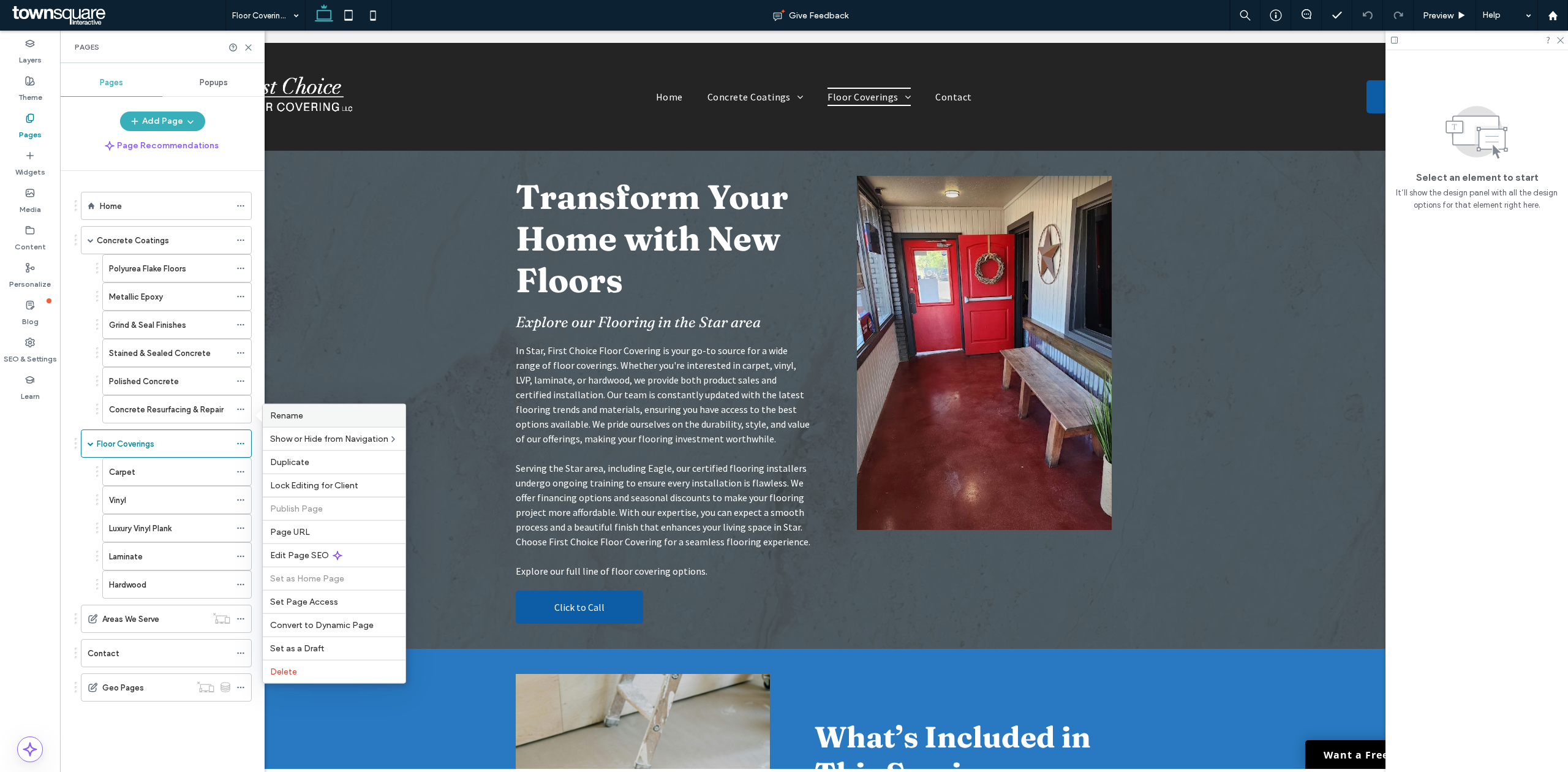
click at [279, 412] on span "Rename" at bounding box center [287, 415] width 33 height 10
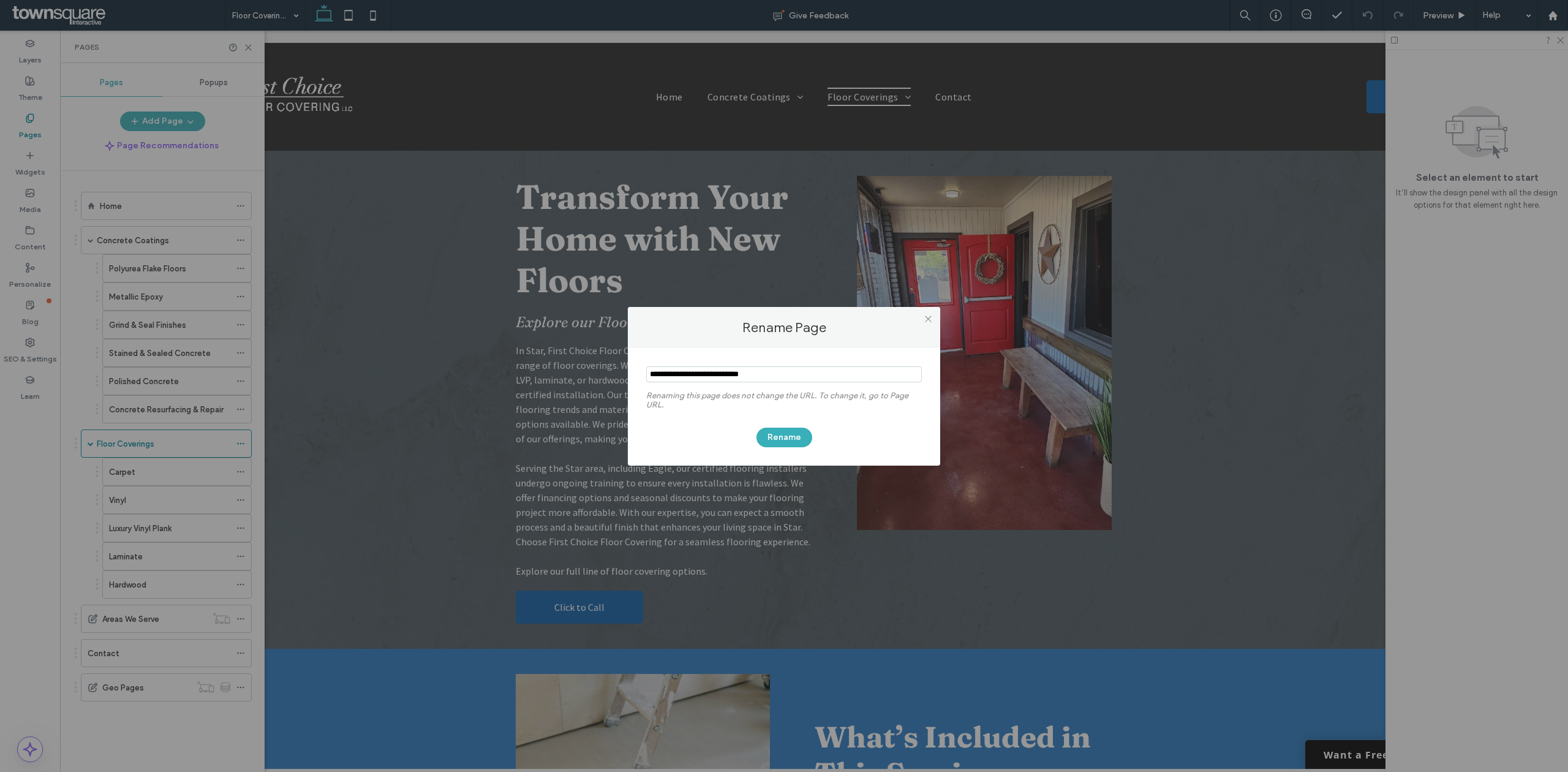
drag, startPoint x: 740, startPoint y: 375, endPoint x: 684, endPoint y: 375, distance: 56.0
click at [684, 375] on input "notEmpty" at bounding box center [784, 374] width 276 height 16
type input "**********"
click at [931, 319] on icon at bounding box center [928, 318] width 9 height 9
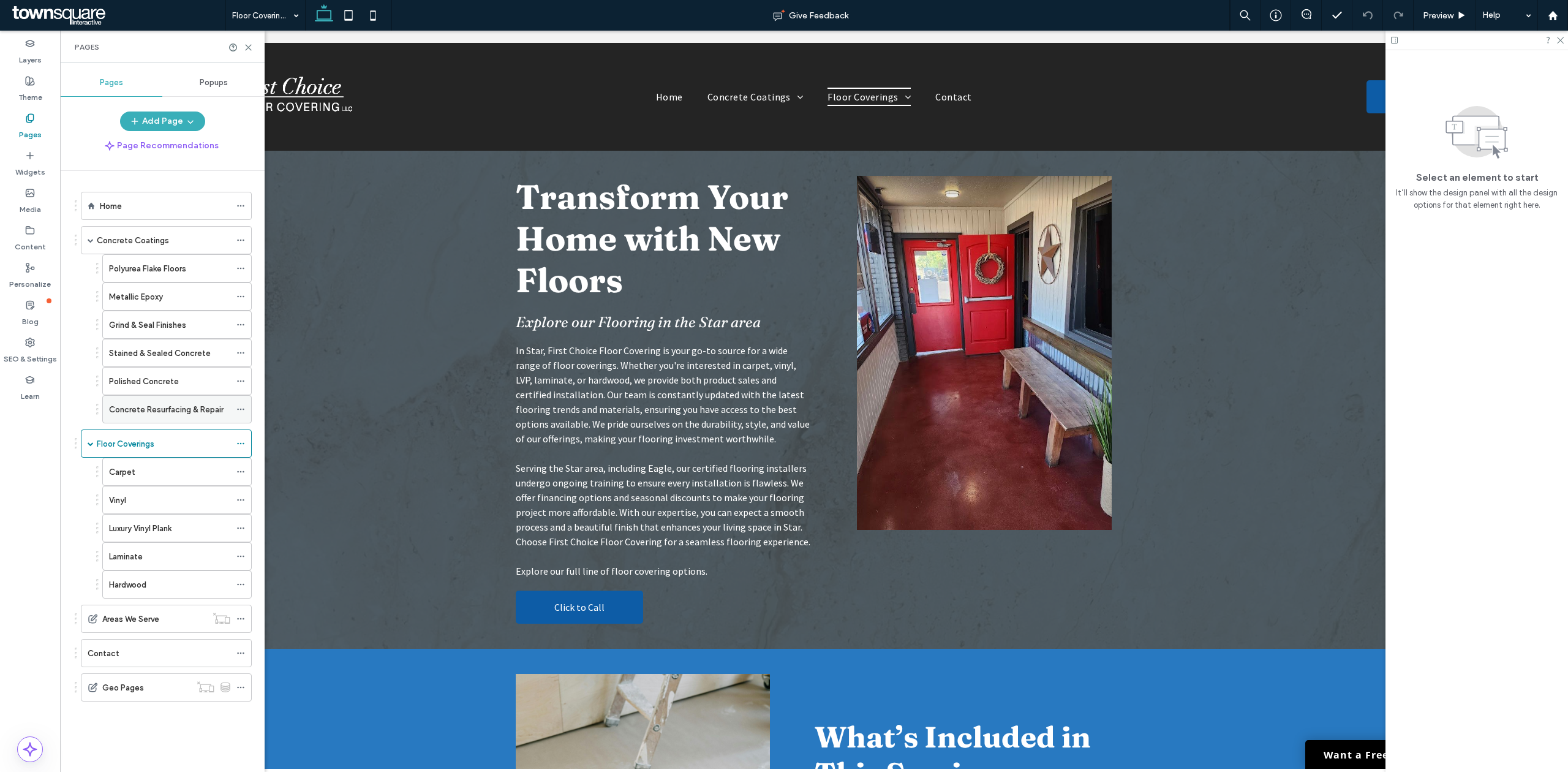
click at [241, 410] on use at bounding box center [241, 409] width 7 height 2
click at [248, 46] on use at bounding box center [248, 48] width 6 height 6
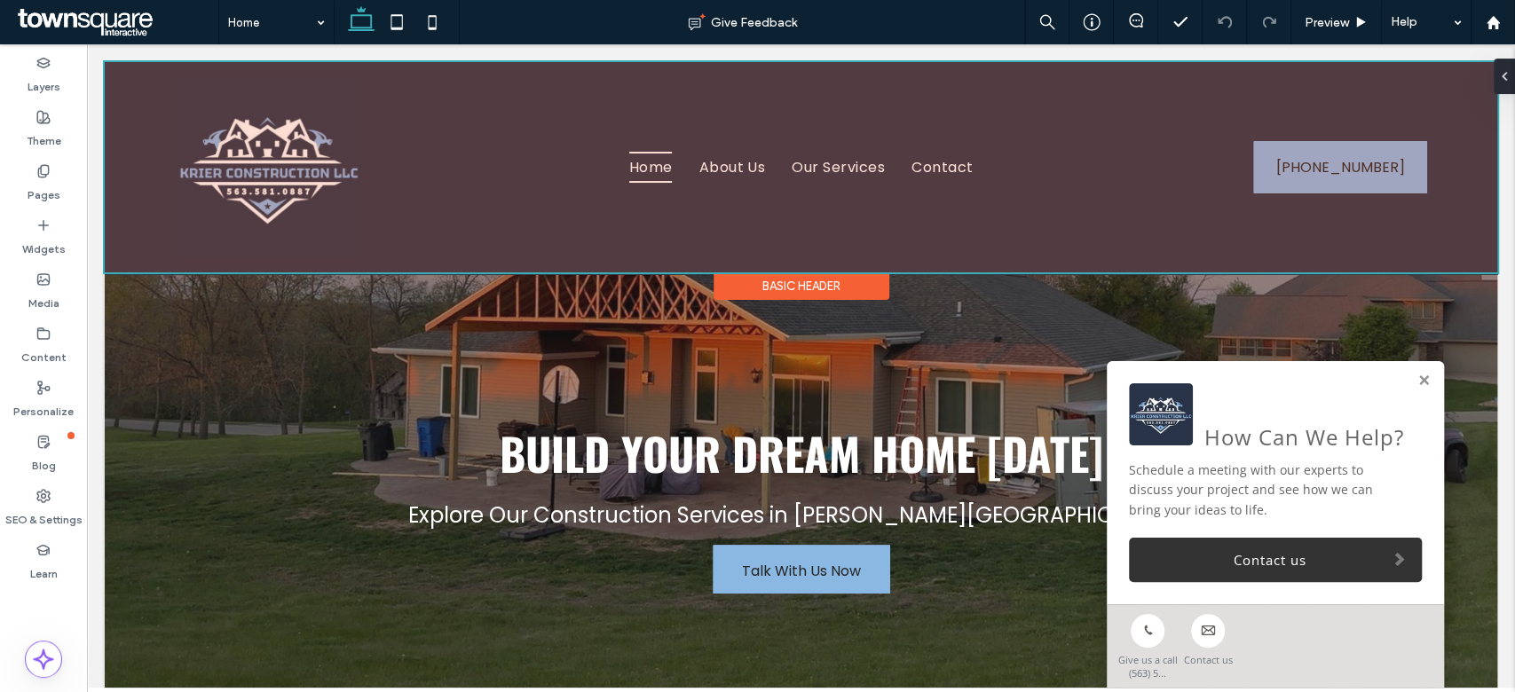
drag, startPoint x: 558, startPoint y: 239, endPoint x: 488, endPoint y: 231, distance: 69.7
click at [558, 239] on div at bounding box center [801, 167] width 1393 height 210
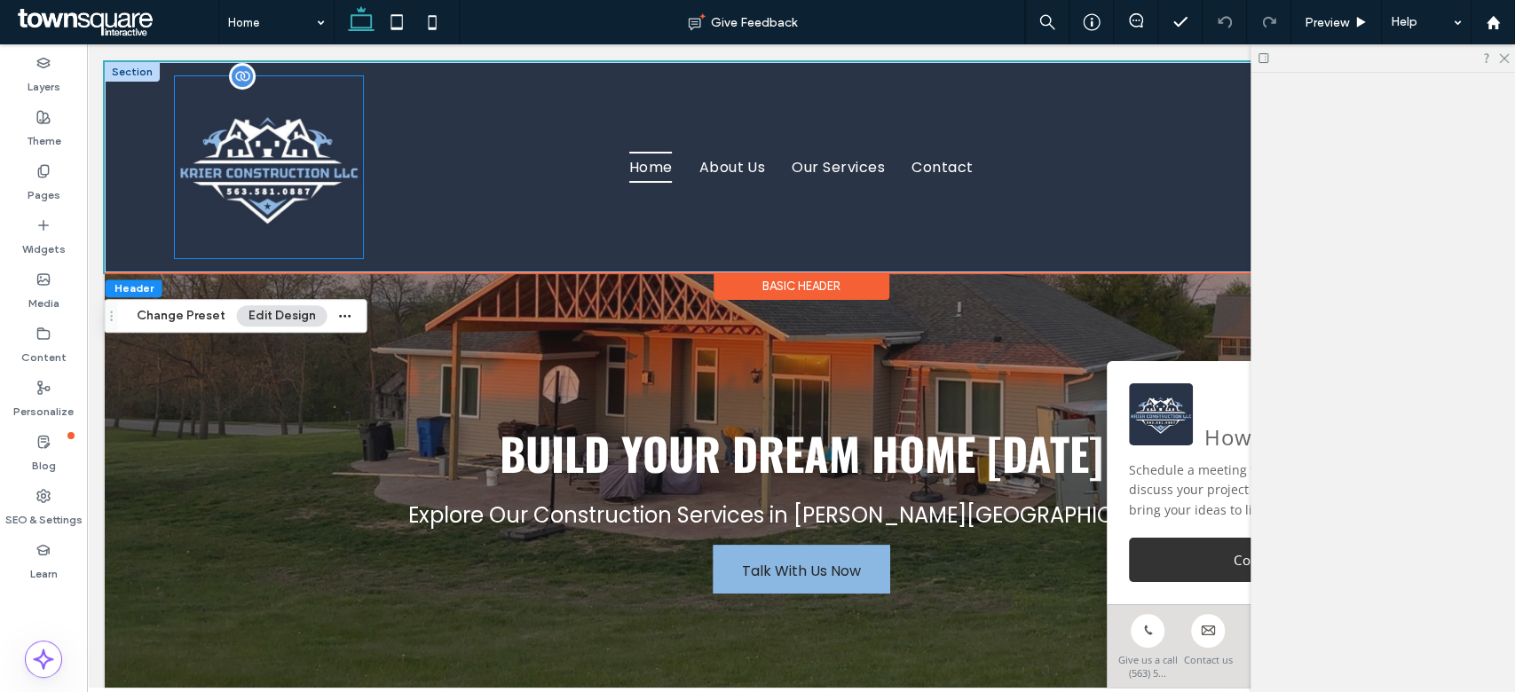
click at [327, 207] on img at bounding box center [269, 167] width 188 height 182
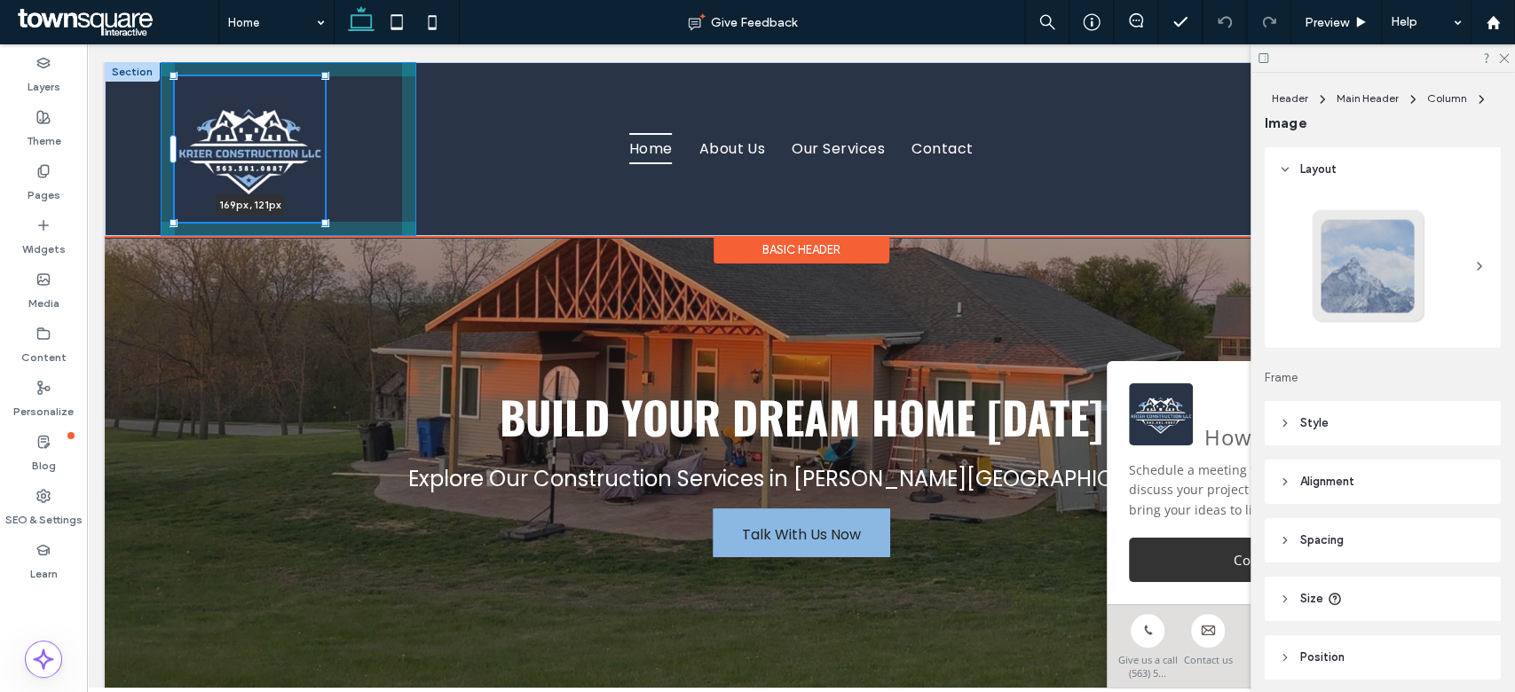
drag, startPoint x: 361, startPoint y: 257, endPoint x: 357, endPoint y: 187, distance: 70.3
click at [357, 187] on div "169px , 121px Home About Us Our Services Contact [PHONE_NUMBER]" at bounding box center [801, 149] width 1393 height 174
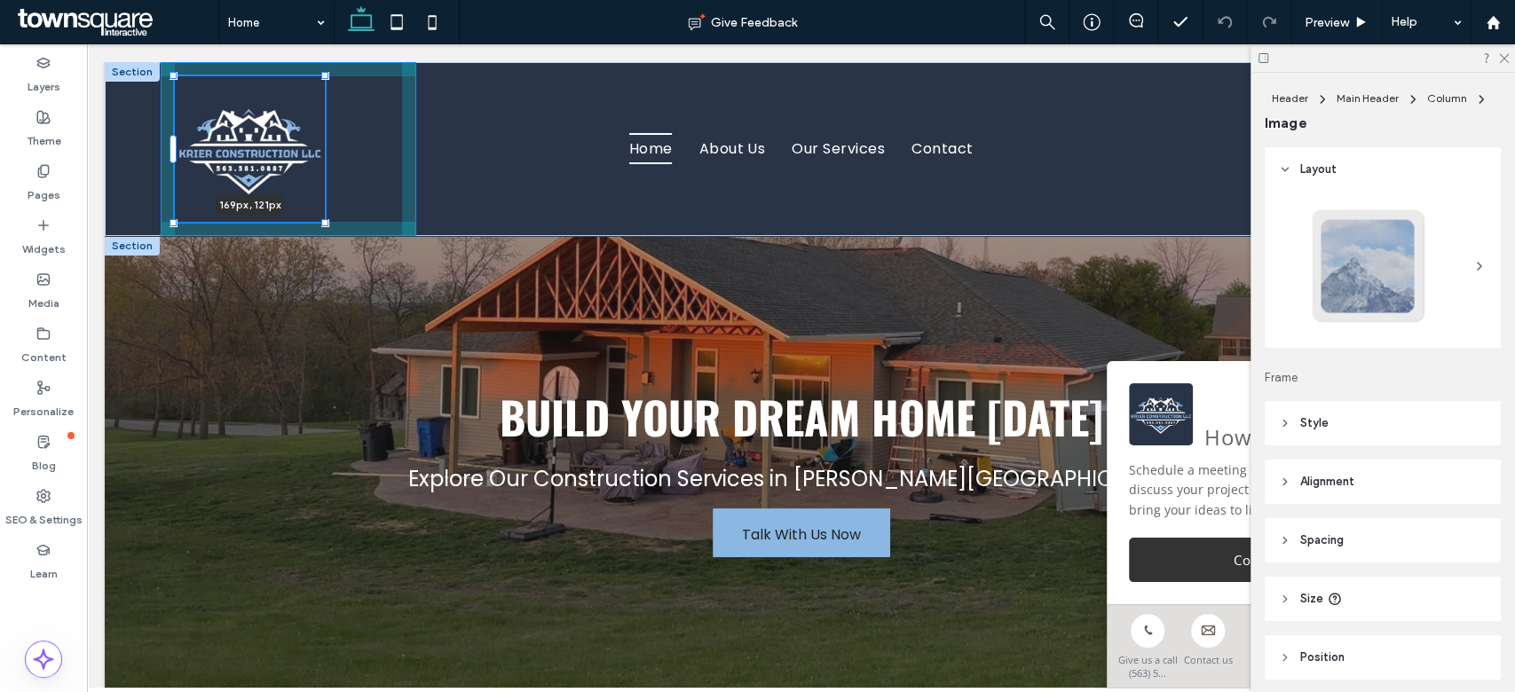
type input "***"
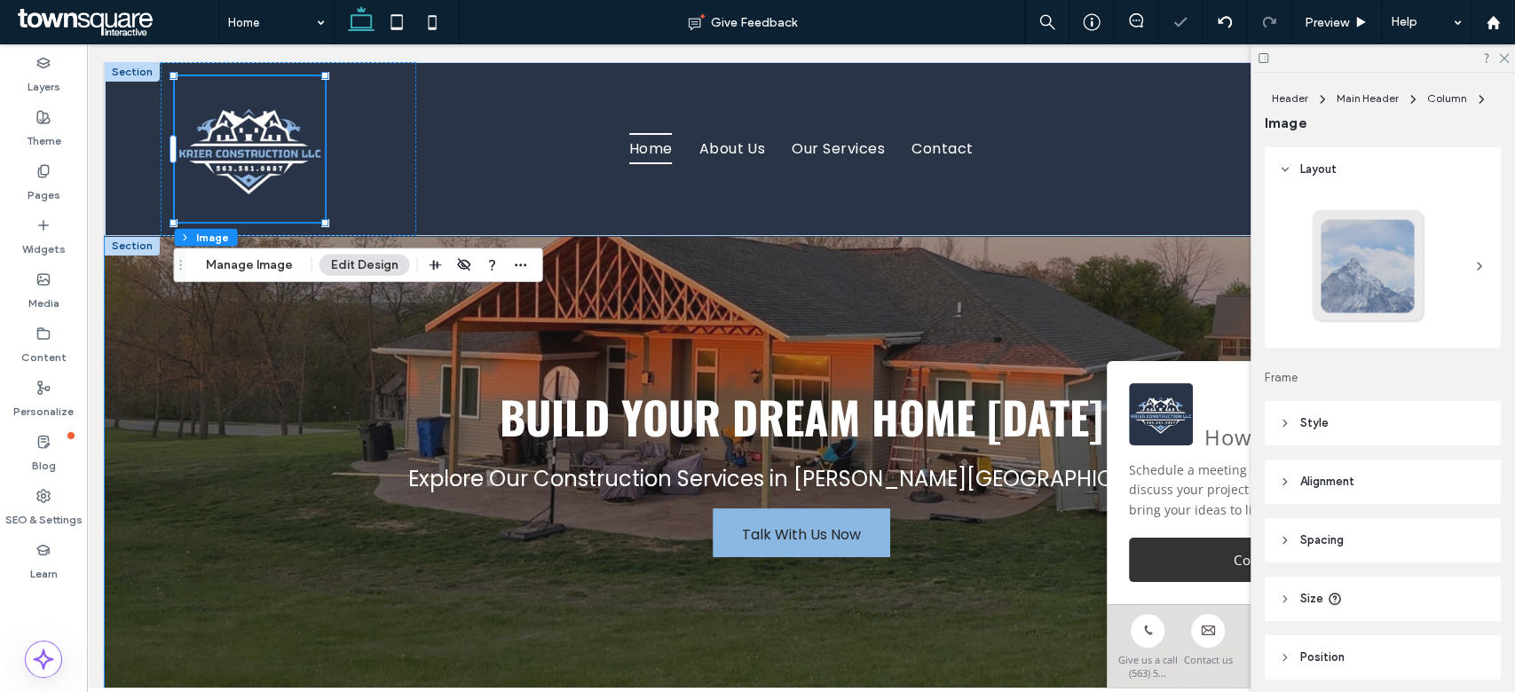
click at [305, 434] on div "Build Your Dream Home [DATE] Explore Our Construction Services in [PERSON_NAME]…" at bounding box center [801, 470] width 1065 height 469
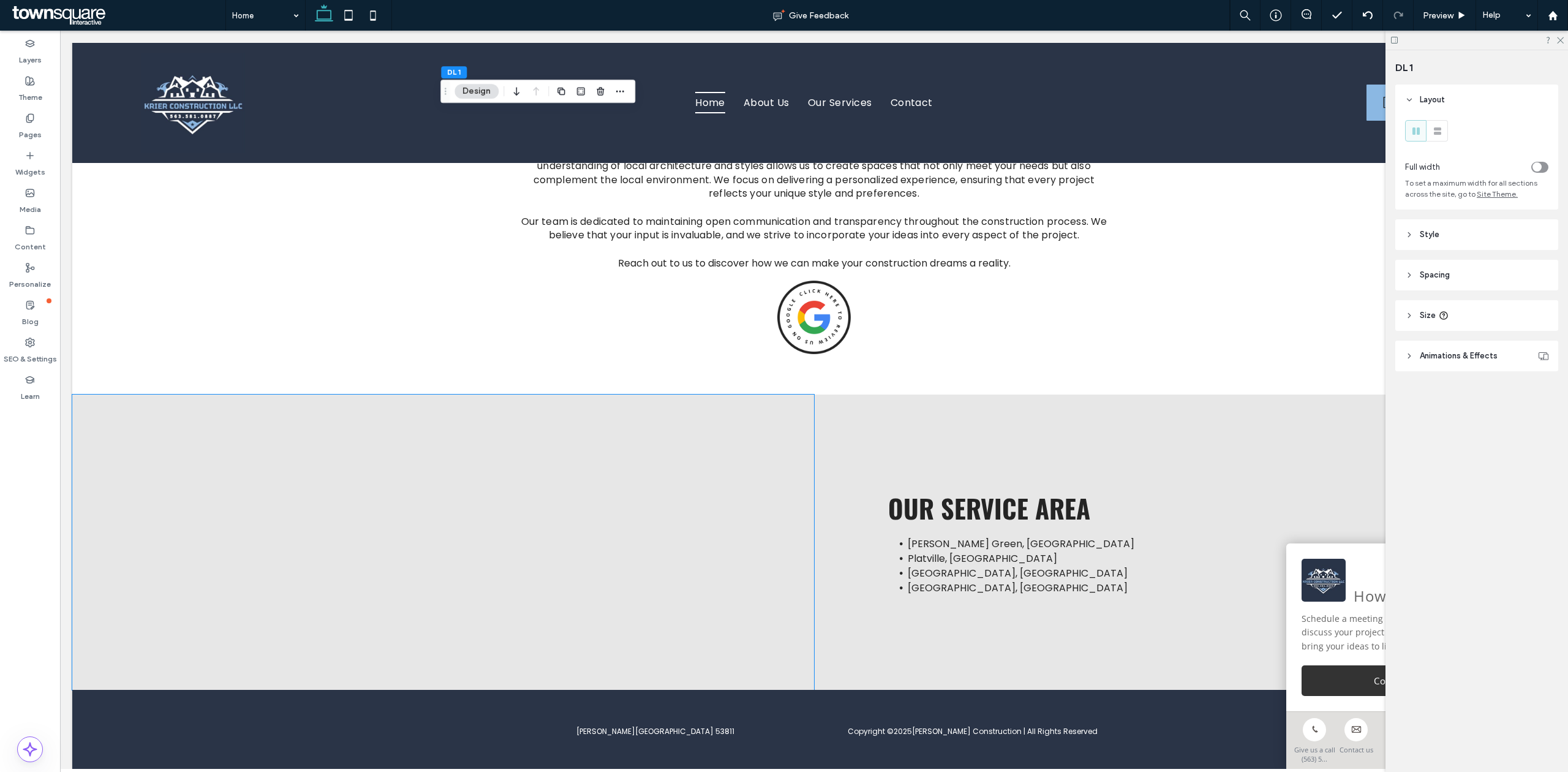
scroll to position [1584, 0]
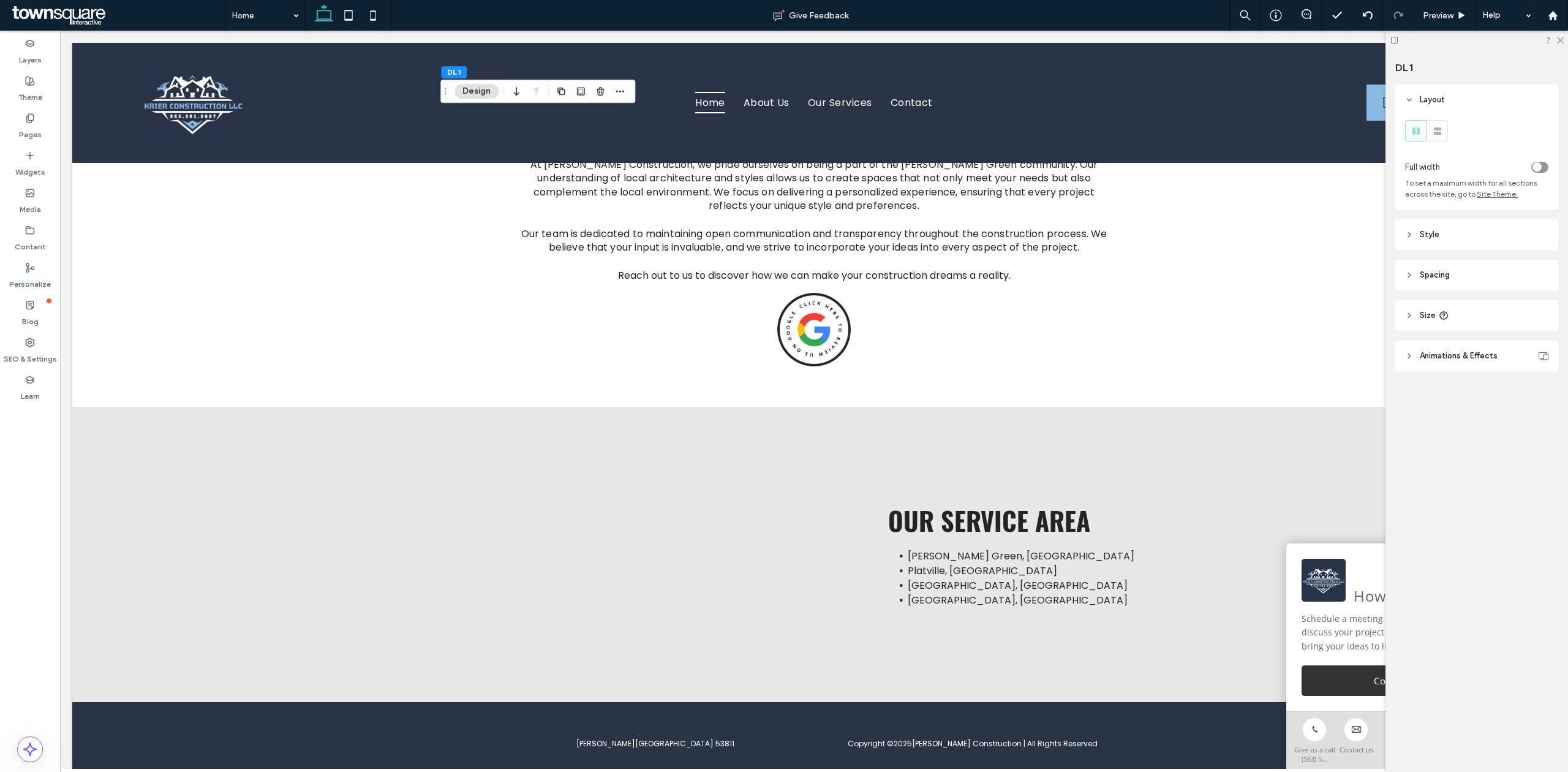
click at [1045, 40] on div at bounding box center [1476, 40] width 183 height 19
click at [1045, 39] on use at bounding box center [1560, 41] width 7 height 7
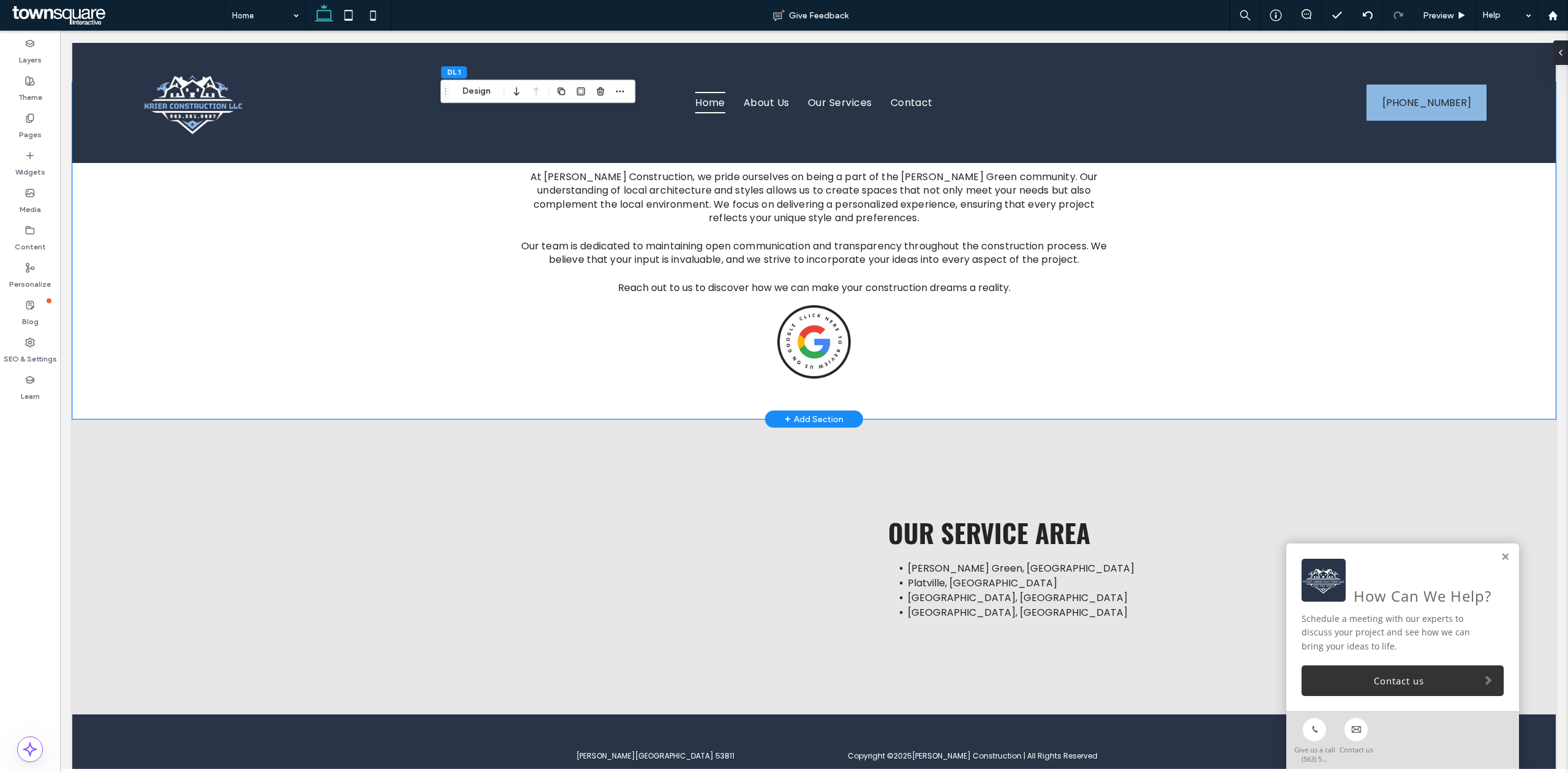
click at [1045, 346] on div "At [PERSON_NAME] Construction, we pride ourselves on being a part of the [PERSO…" at bounding box center [813, 250] width 735 height 337
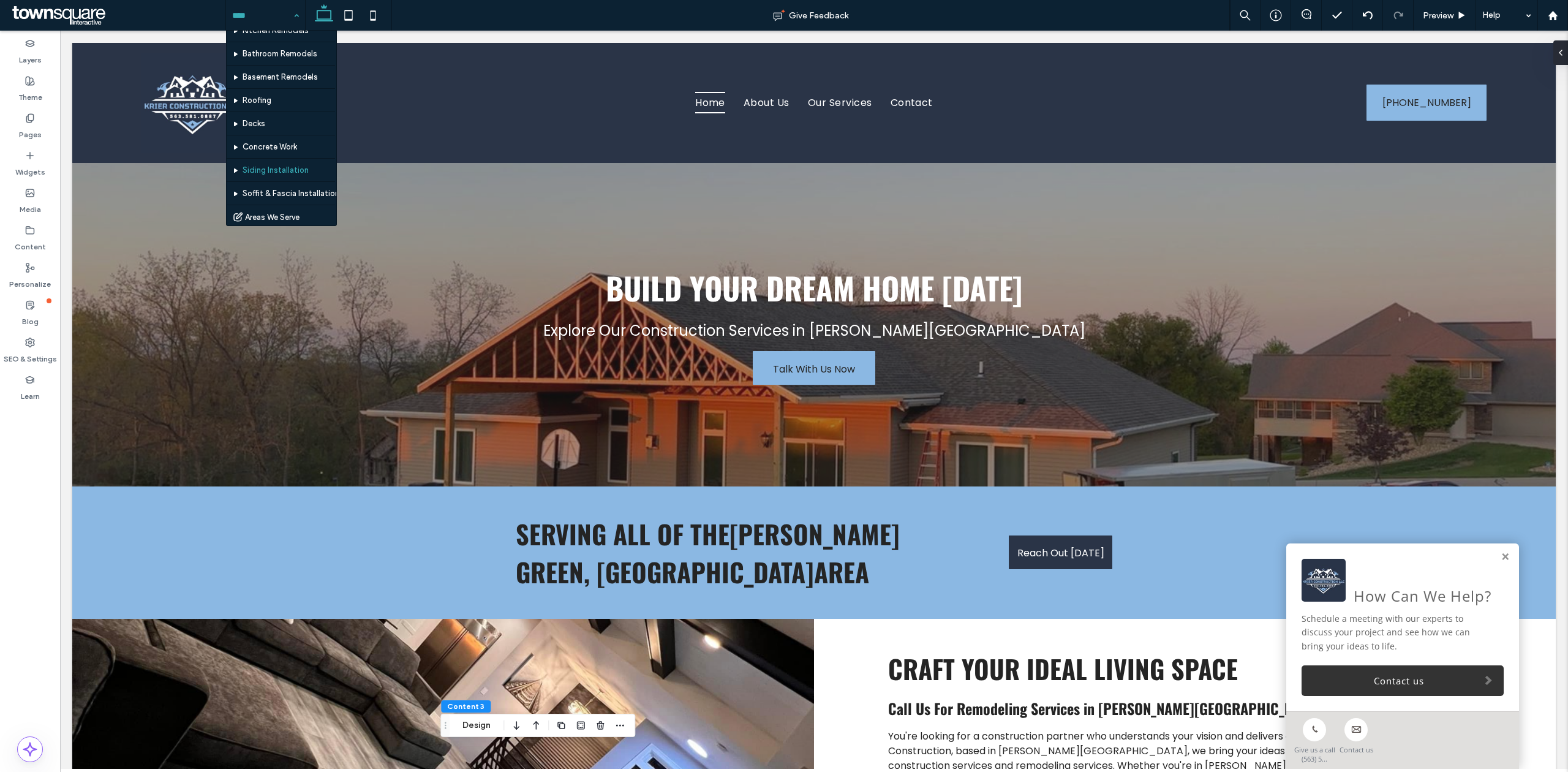
scroll to position [130, 0]
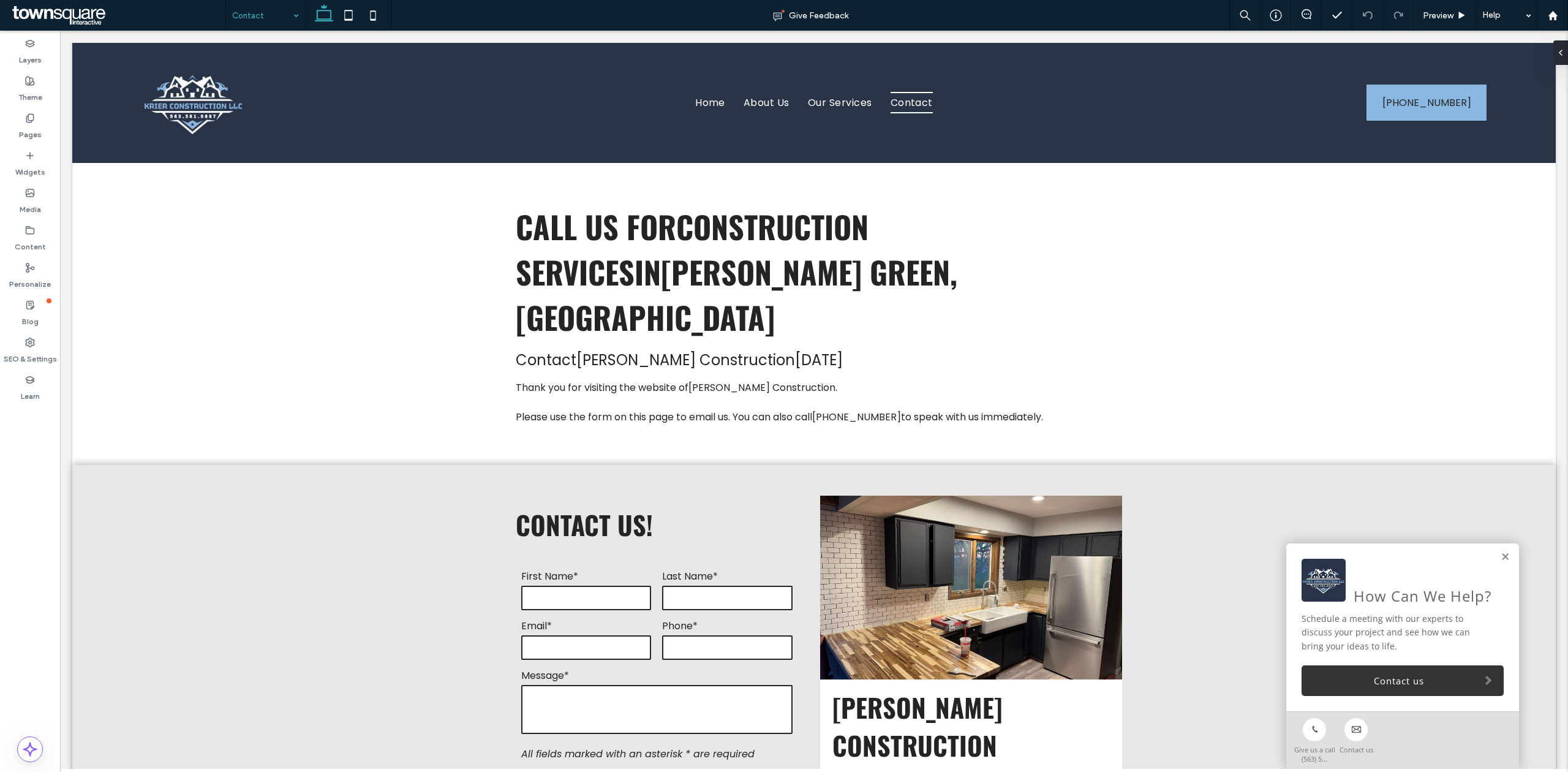
click at [295, 5] on div "Contact" at bounding box center [266, 15] width 79 height 30
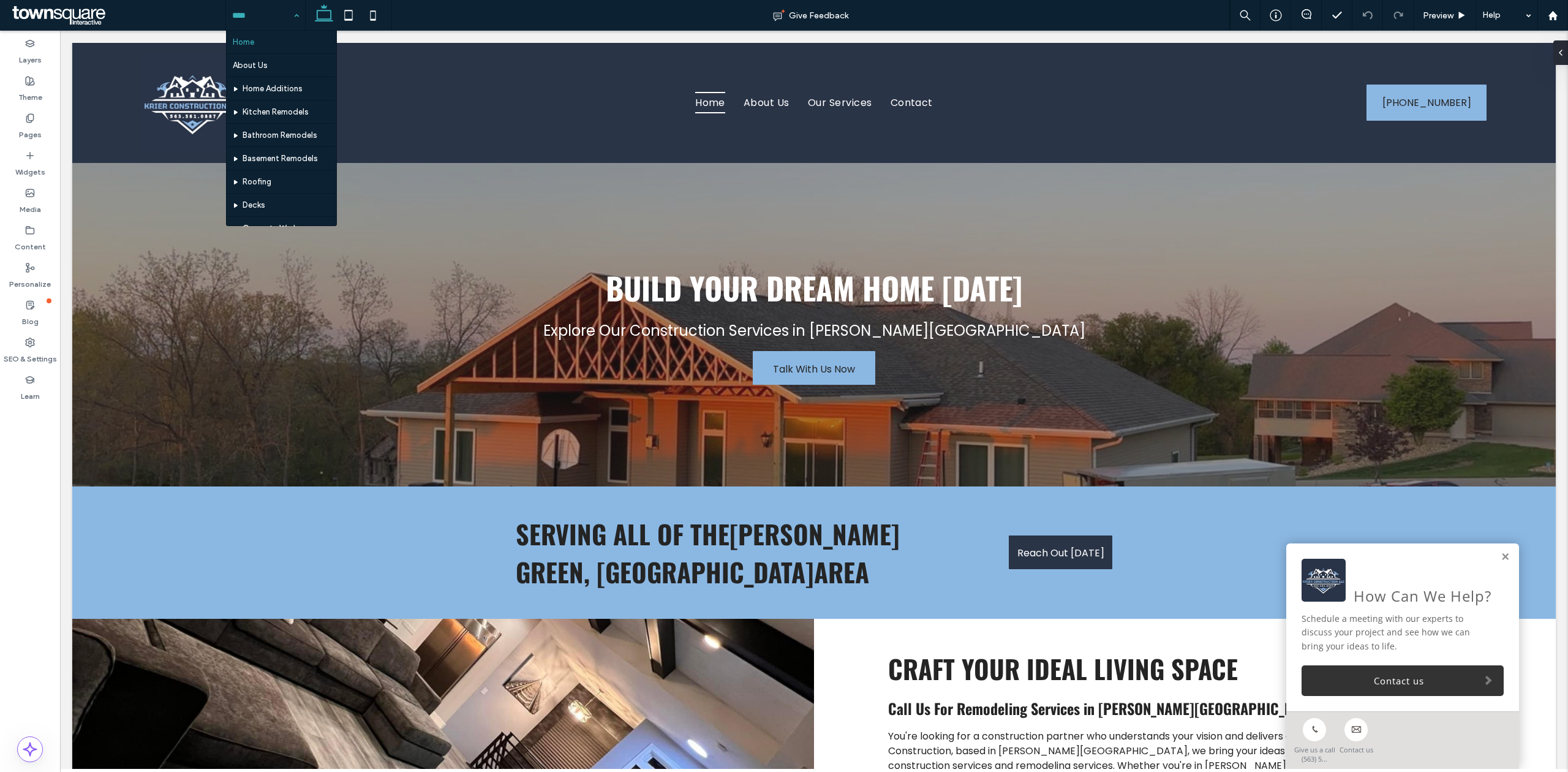
click at [276, 8] on input at bounding box center [262, 15] width 61 height 30
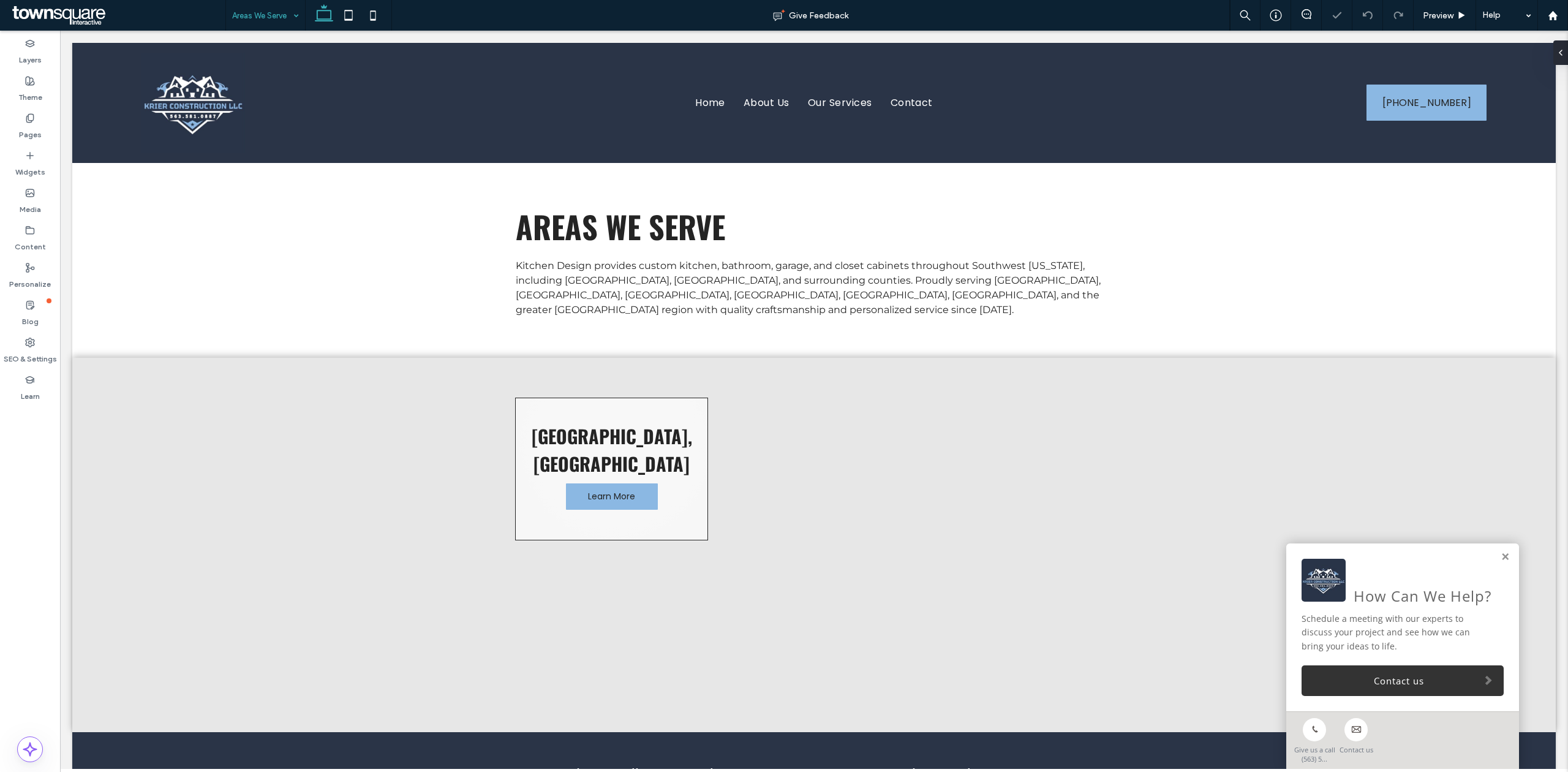
click at [264, 10] on input at bounding box center [262, 15] width 61 height 30
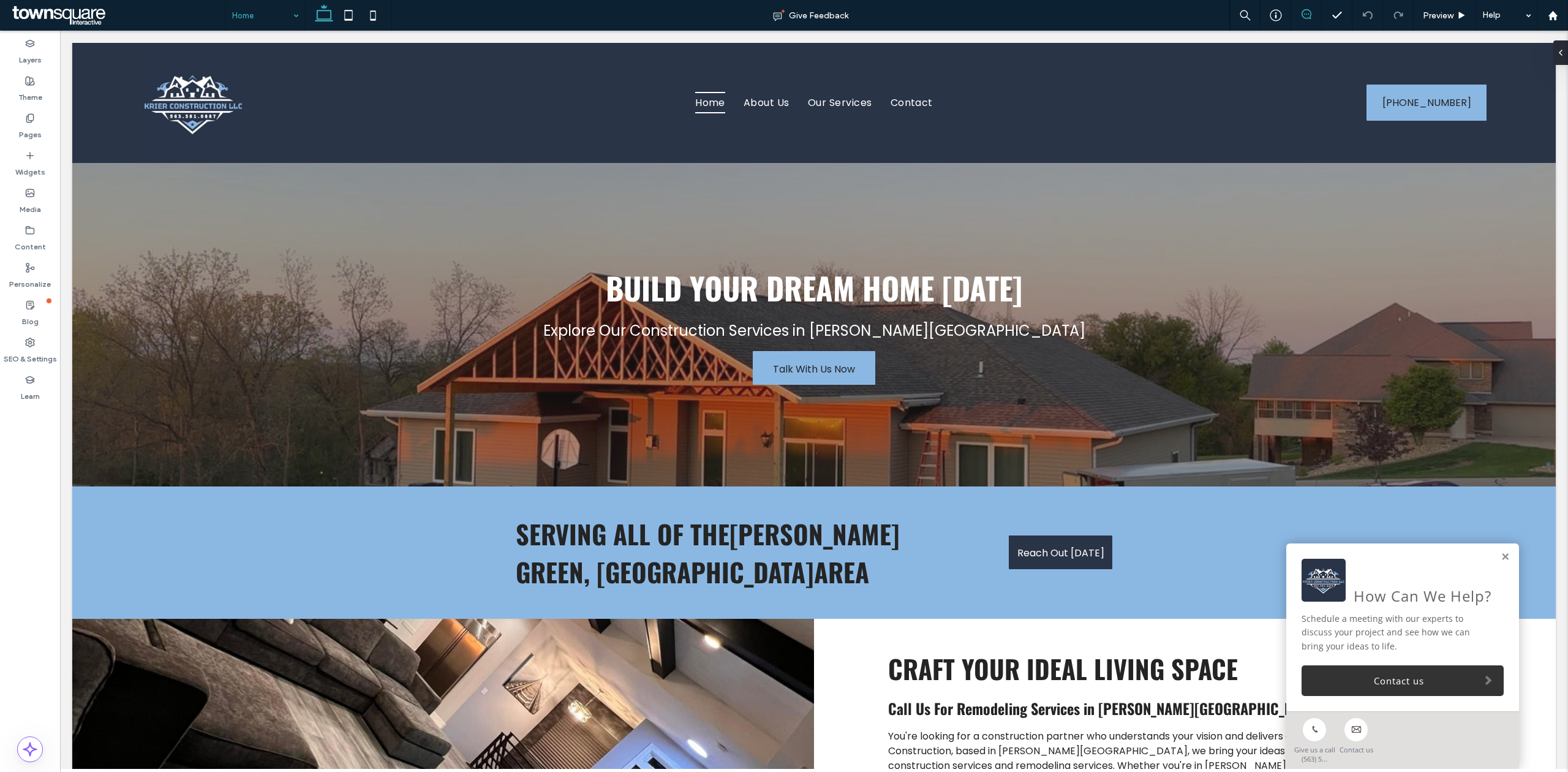
click at [1045, 14] on use at bounding box center [1307, 14] width 10 height 10
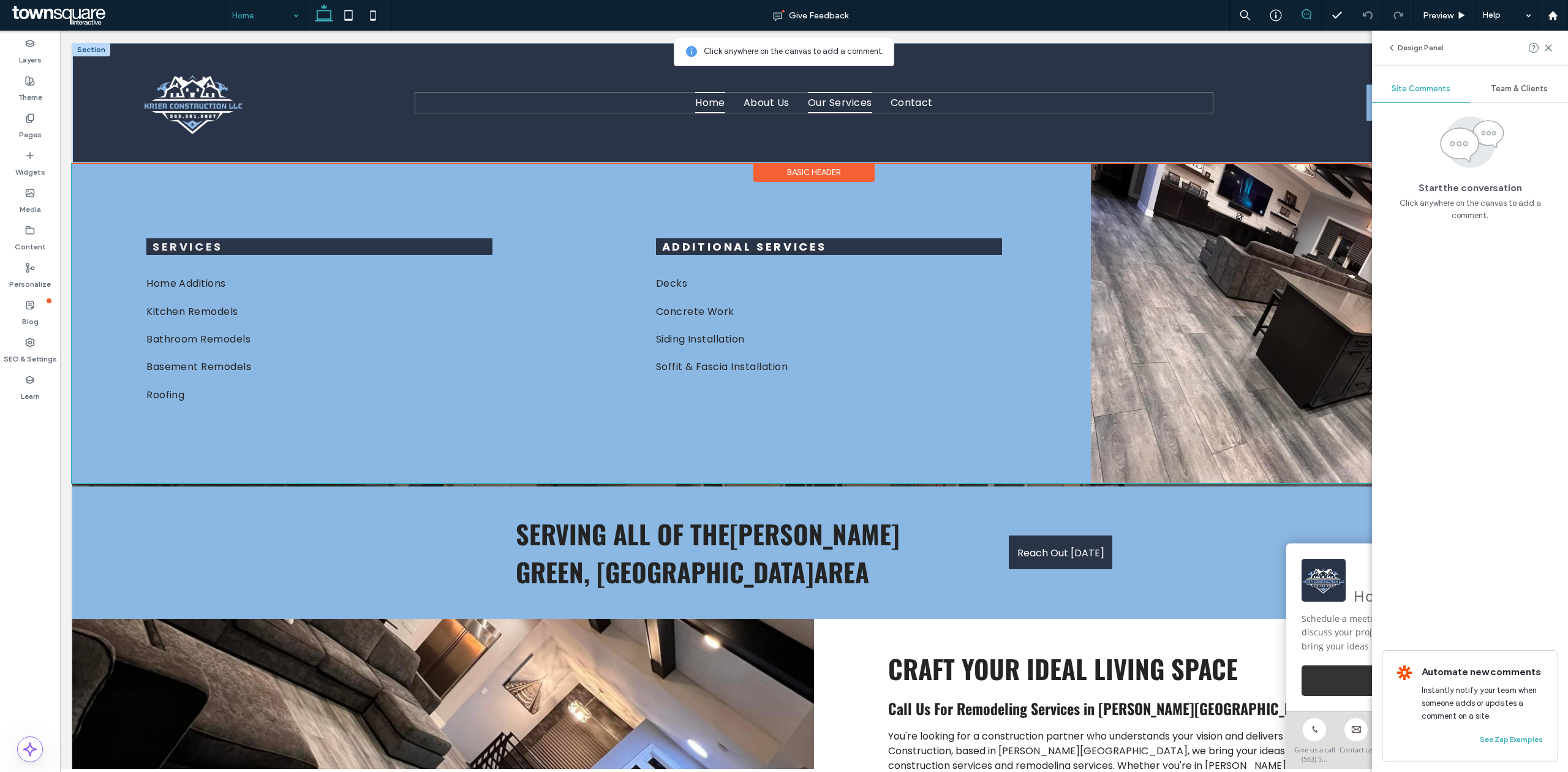
click at [873, 106] on link "Our Services" at bounding box center [840, 102] width 83 height 21
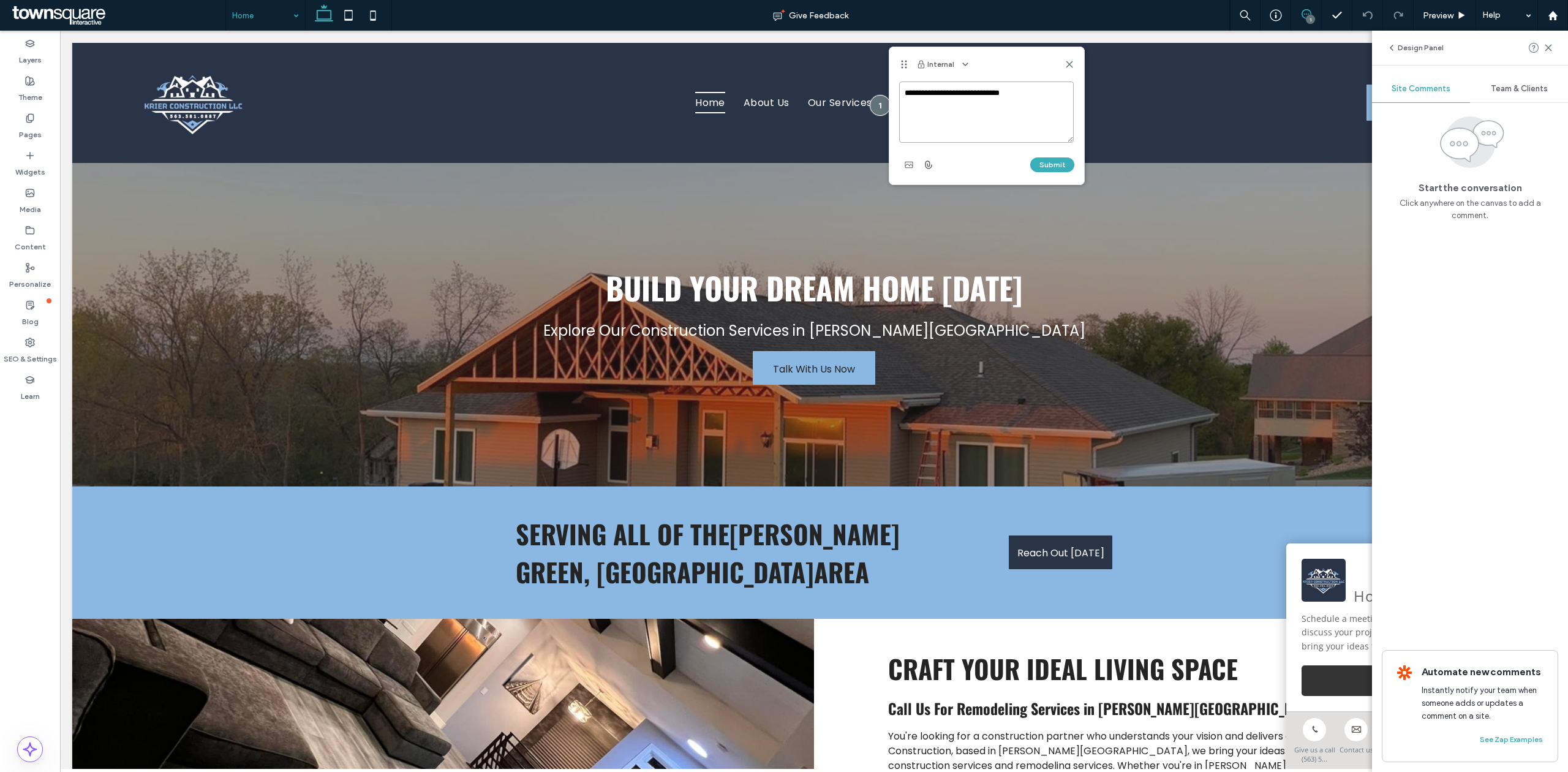
click at [1033, 104] on textarea "**********" at bounding box center [986, 112] width 175 height 61
paste textarea "**********"
type textarea "**********"
click at [1042, 166] on button "Submit" at bounding box center [1052, 164] width 44 height 14
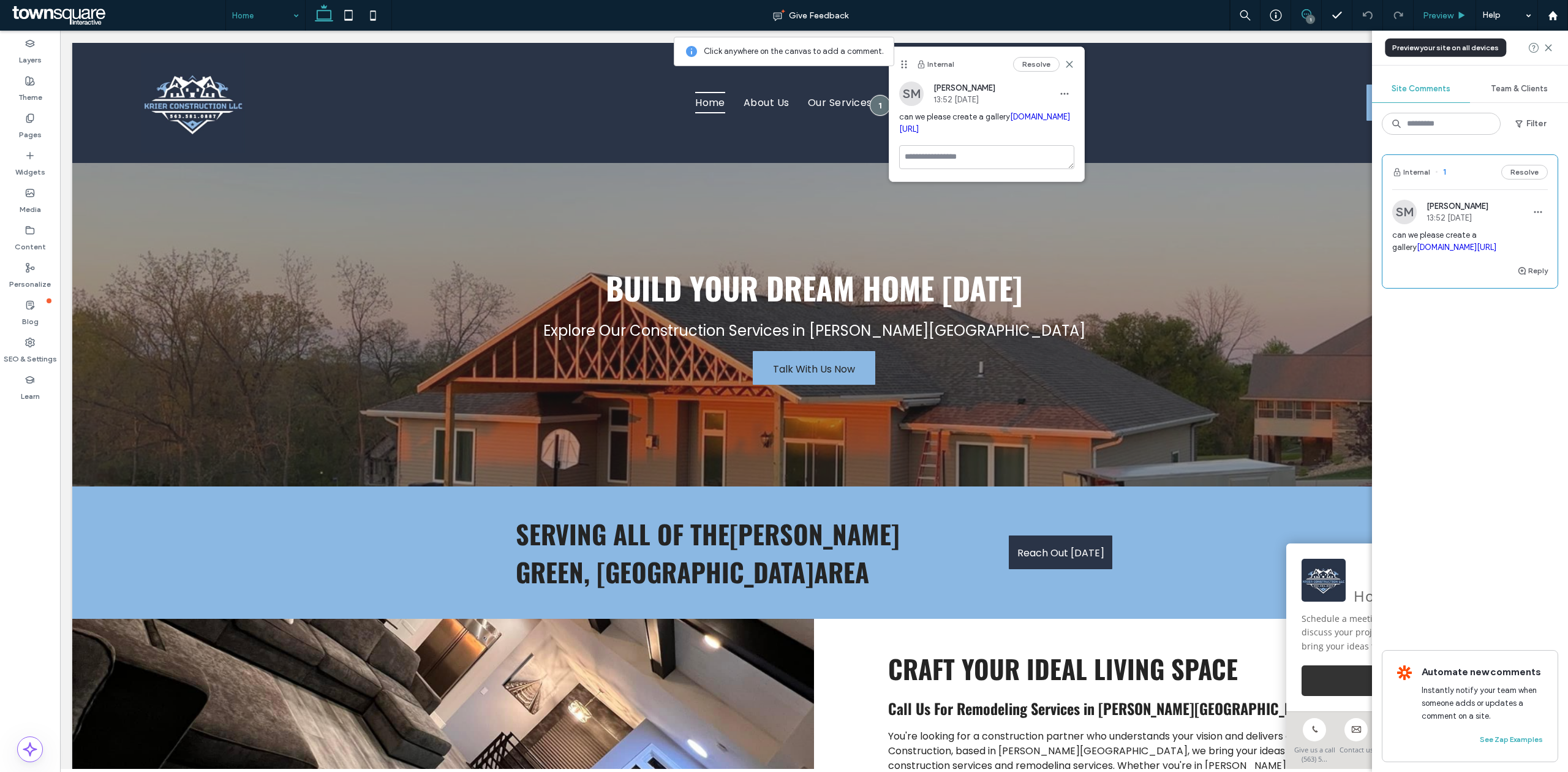
click at [1045, 23] on div "Preview" at bounding box center [1445, 15] width 63 height 30
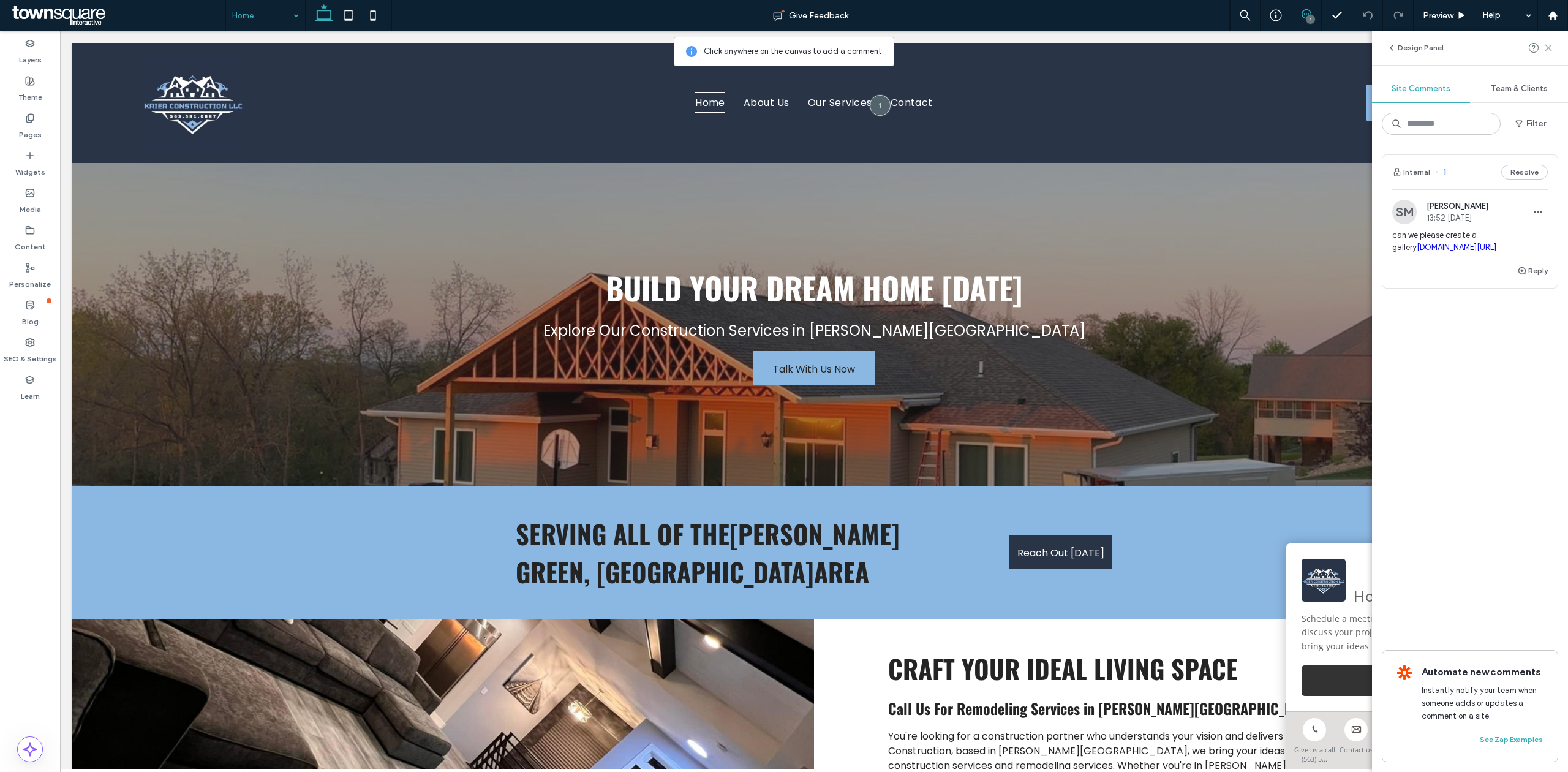
click at [1045, 46] on use at bounding box center [1548, 48] width 6 height 6
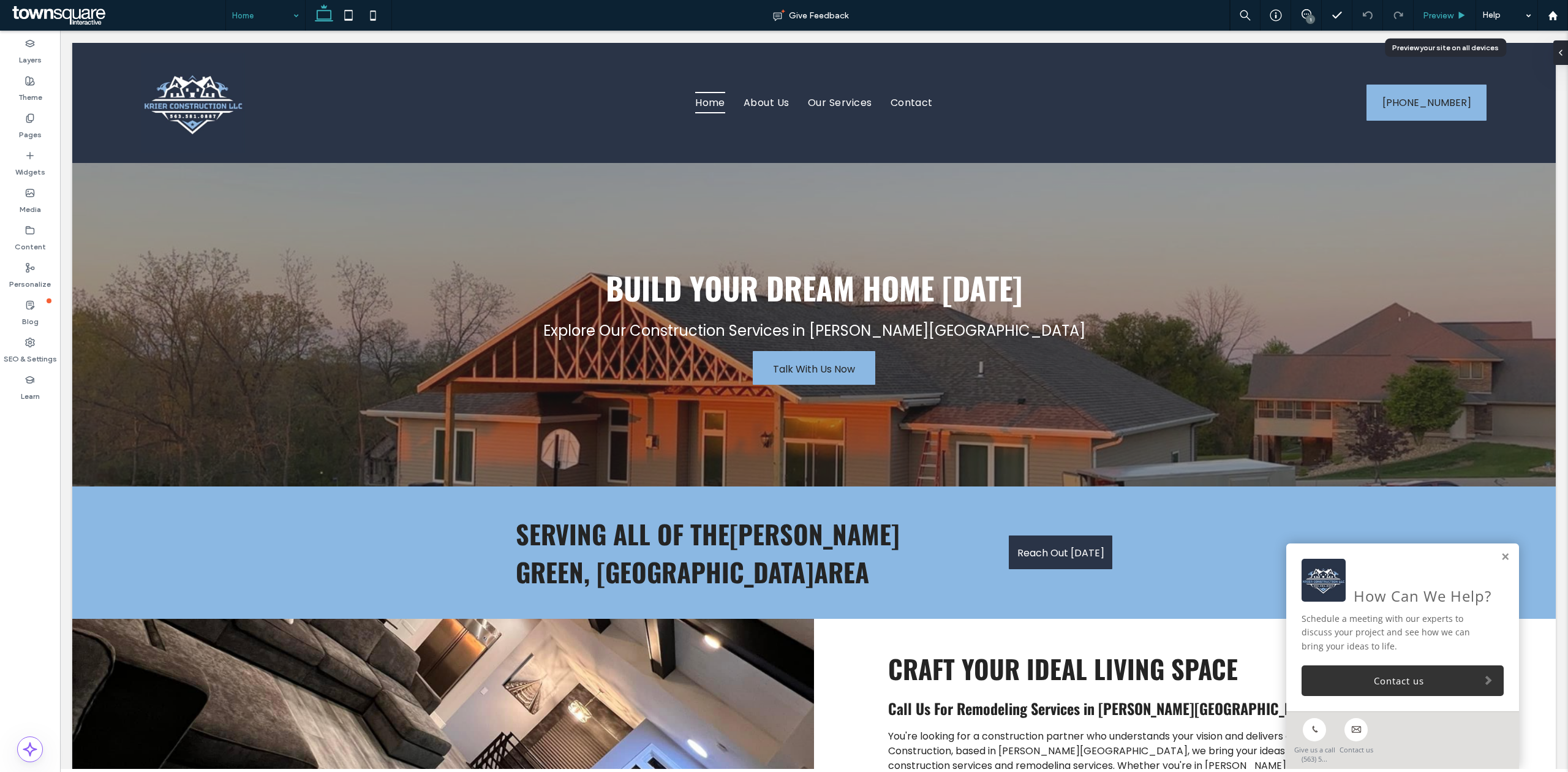
click at [1045, 12] on span "Preview" at bounding box center [1438, 15] width 30 height 10
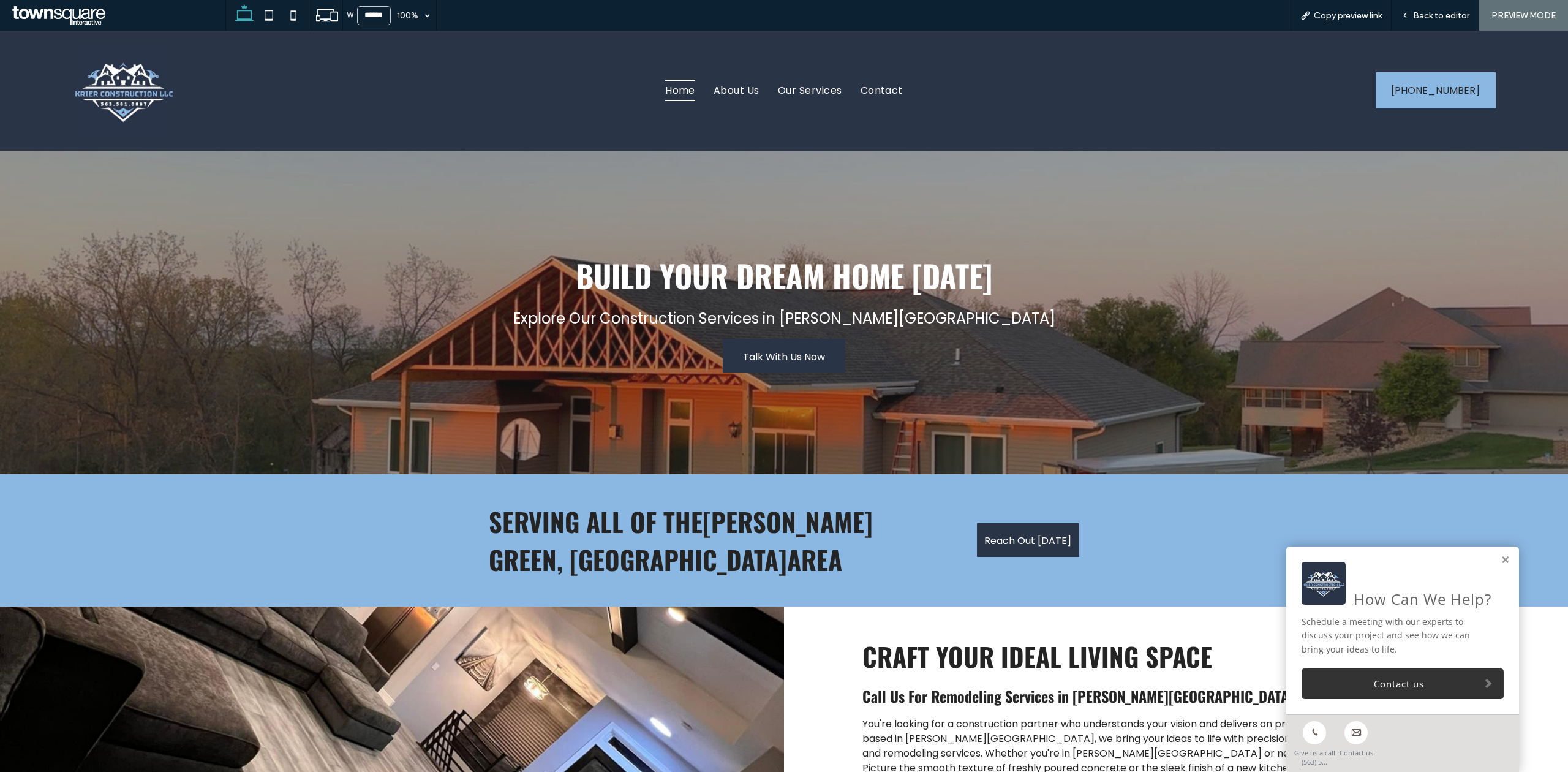
click at [802, 361] on span "Talk With Us Now" at bounding box center [784, 357] width 82 height 35
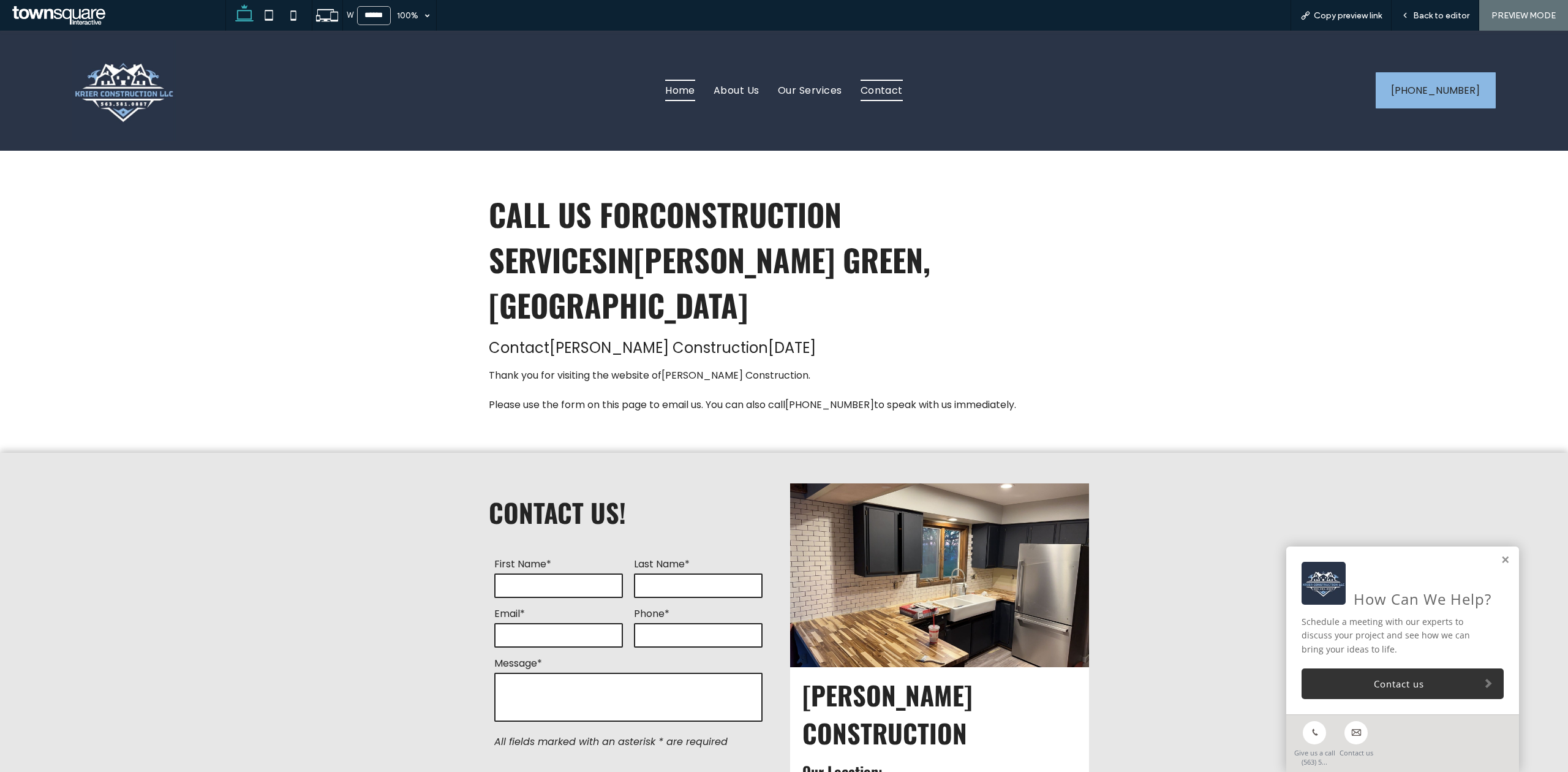
click at [665, 92] on span "Home" at bounding box center [680, 90] width 30 height 21
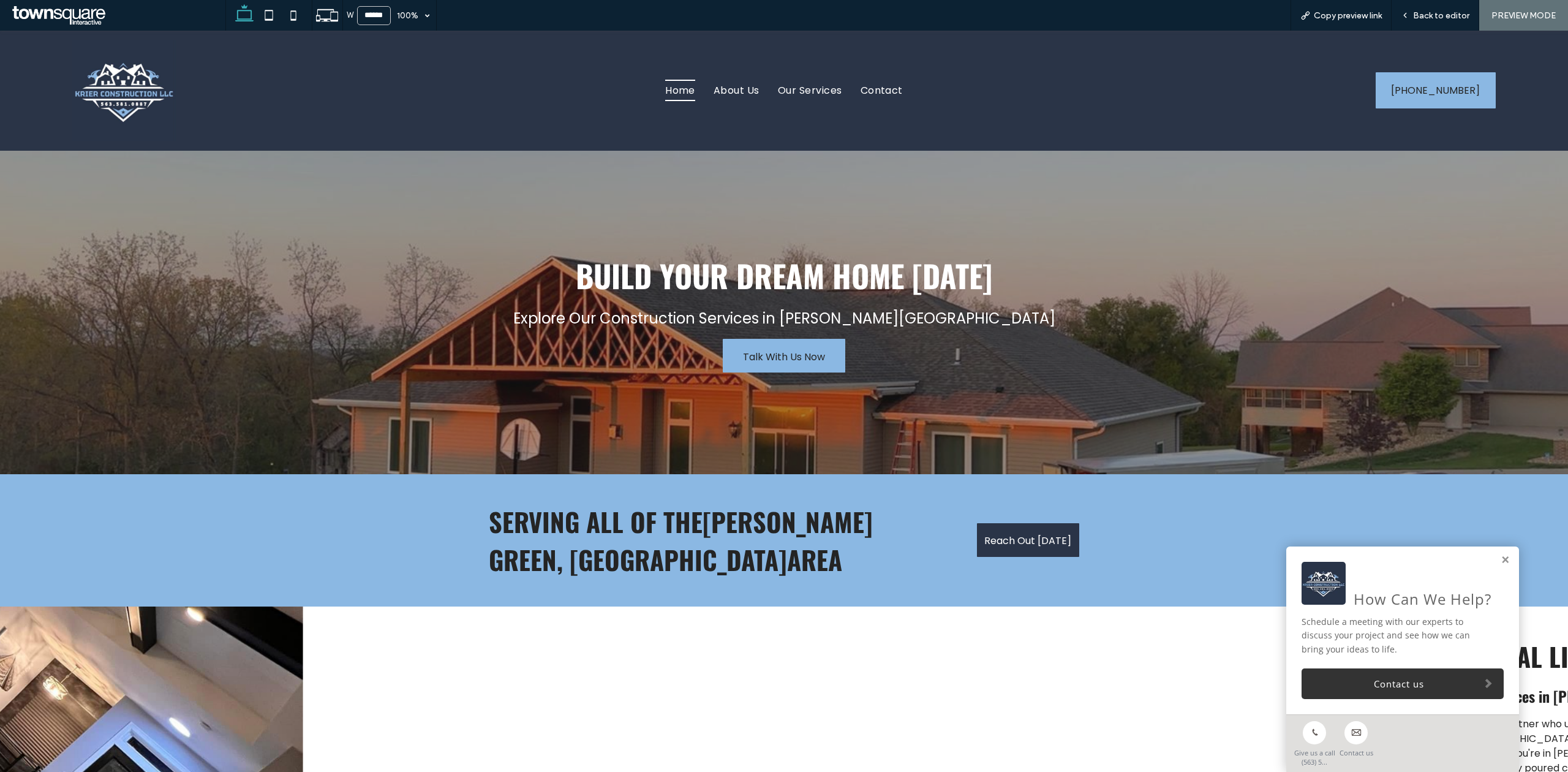
scroll to position [650, 0]
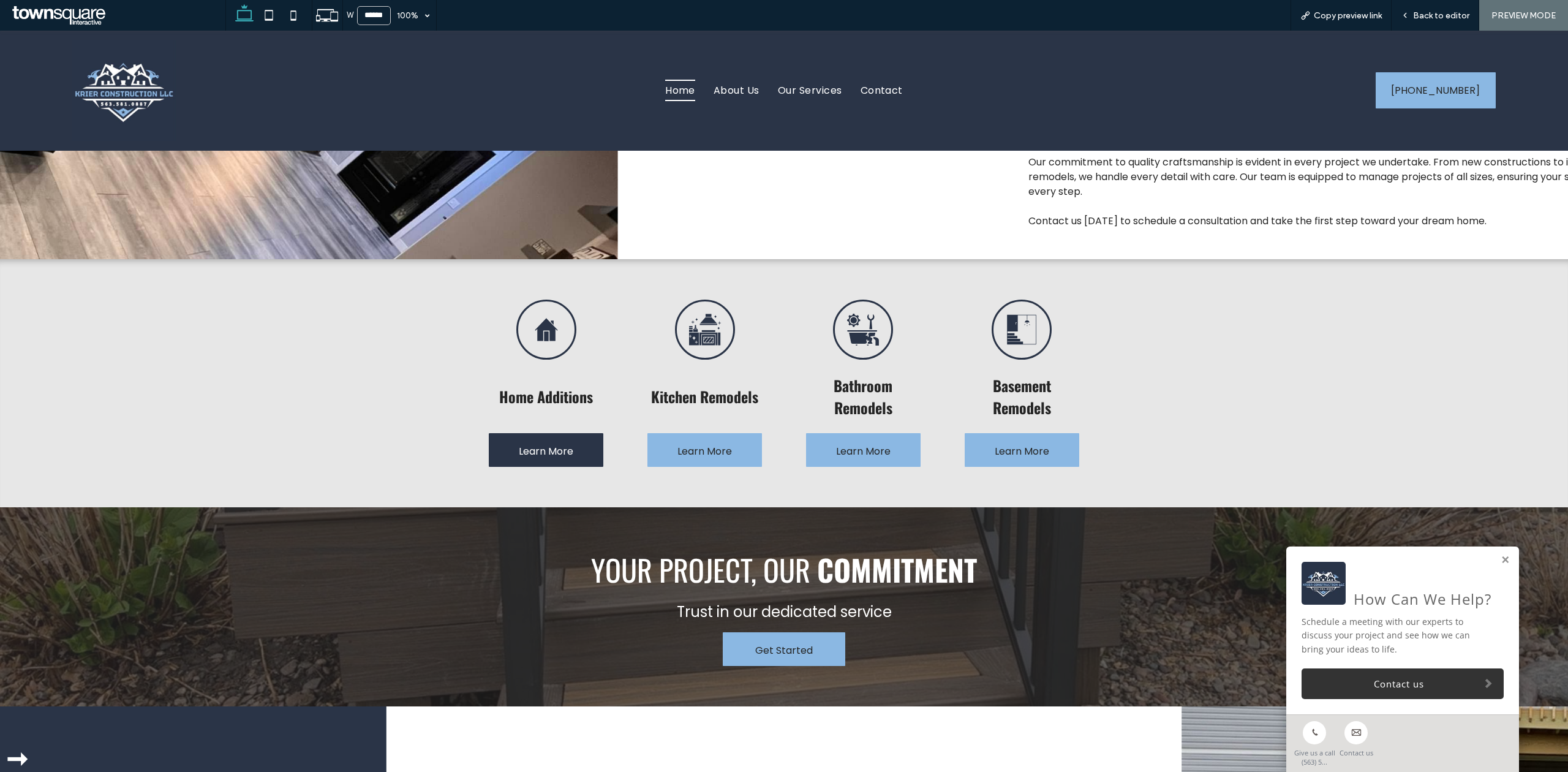
click at [550, 439] on span "Learn More" at bounding box center [546, 451] width 54 height 35
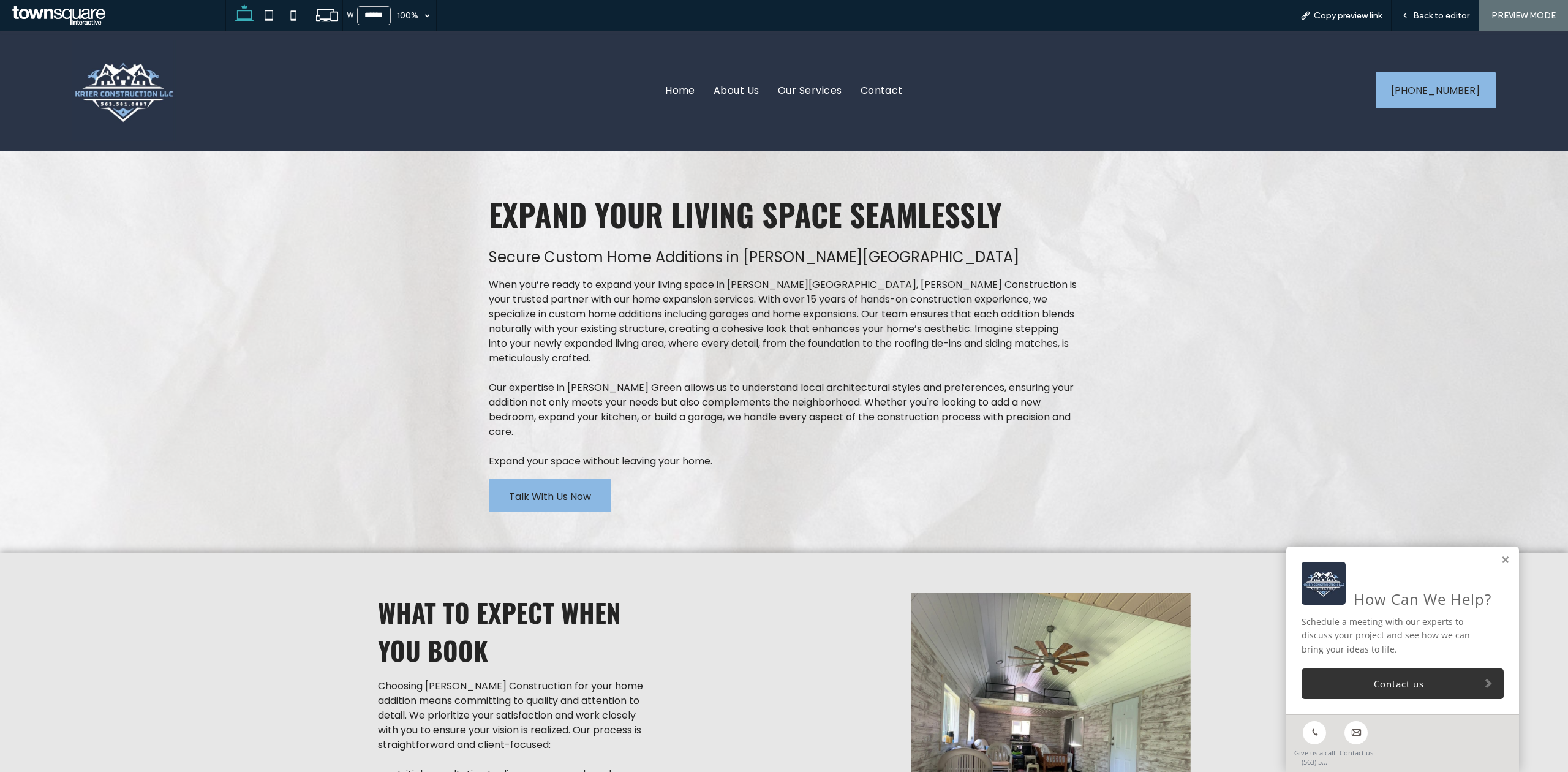
click at [574, 477] on span "Talk With Us Now" at bounding box center [550, 496] width 82 height 35
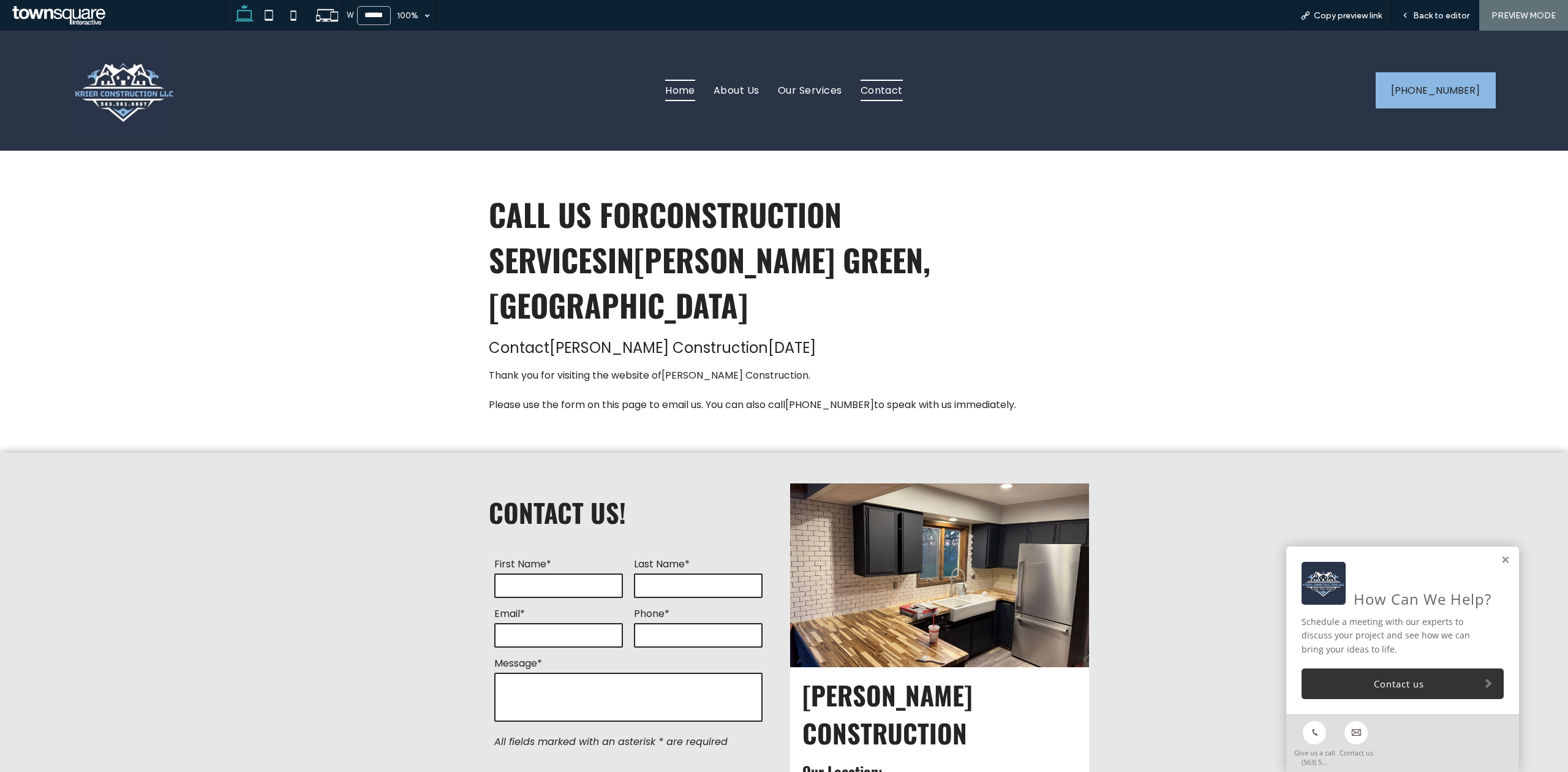
drag, startPoint x: 674, startPoint y: 96, endPoint x: 584, endPoint y: 349, distance: 268.5
click at [674, 96] on span "Home" at bounding box center [680, 90] width 30 height 21
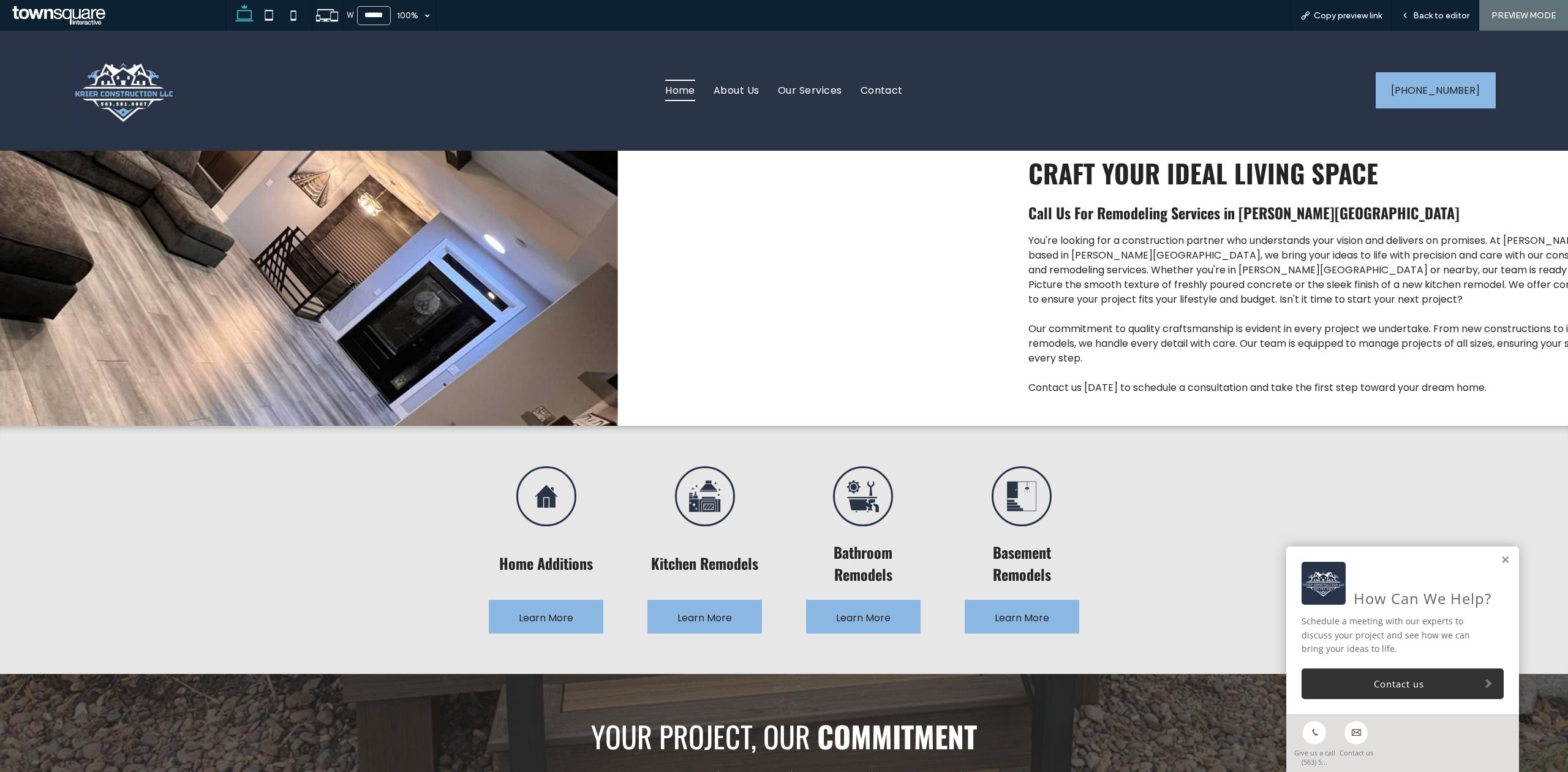
scroll to position [490, 0]
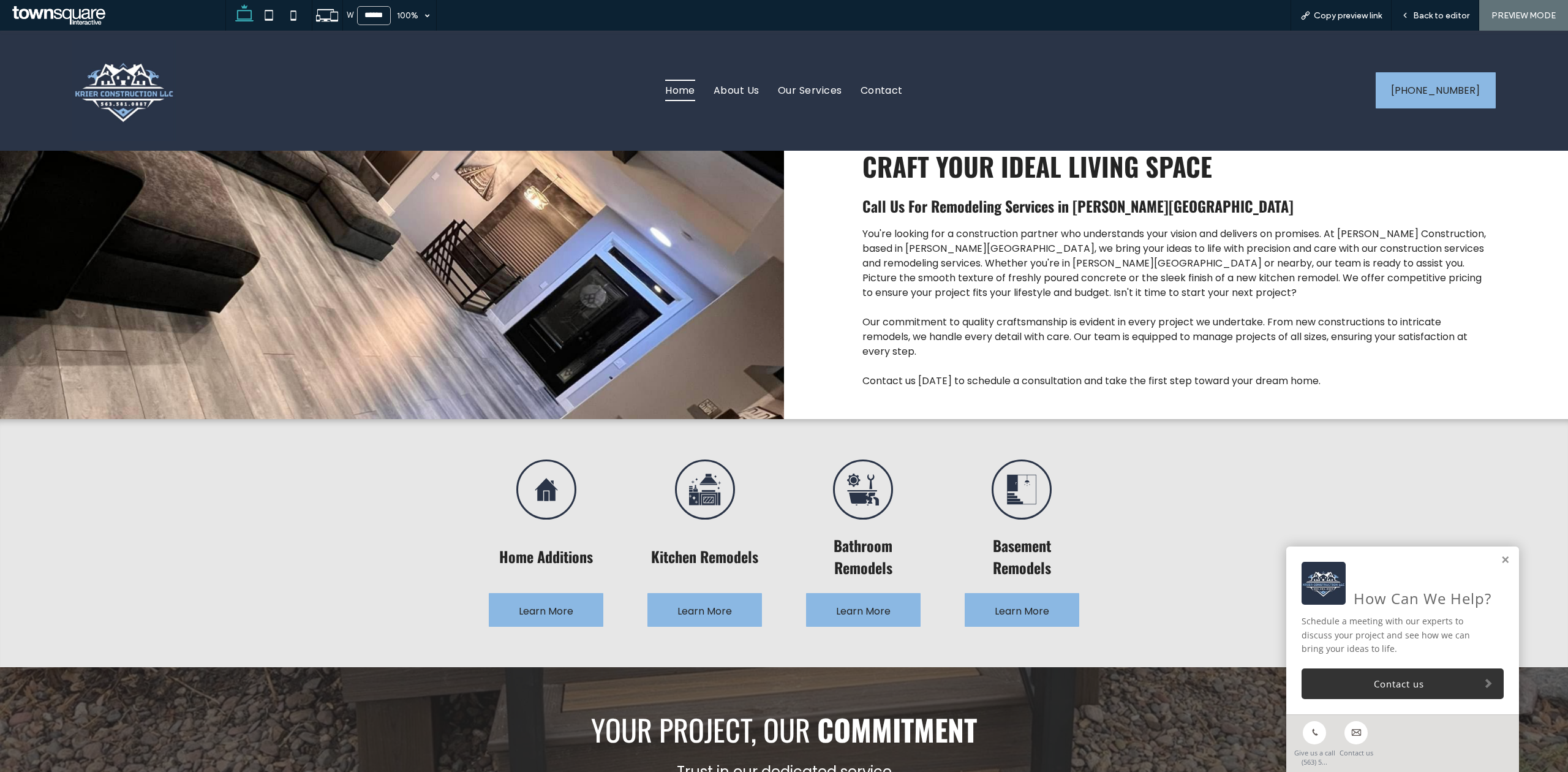
click at [707, 477] on div "Kitchen Remodels Learn More" at bounding box center [704, 543] width 134 height 187
click at [708, 477] on span "Learn More" at bounding box center [704, 611] width 54 height 35
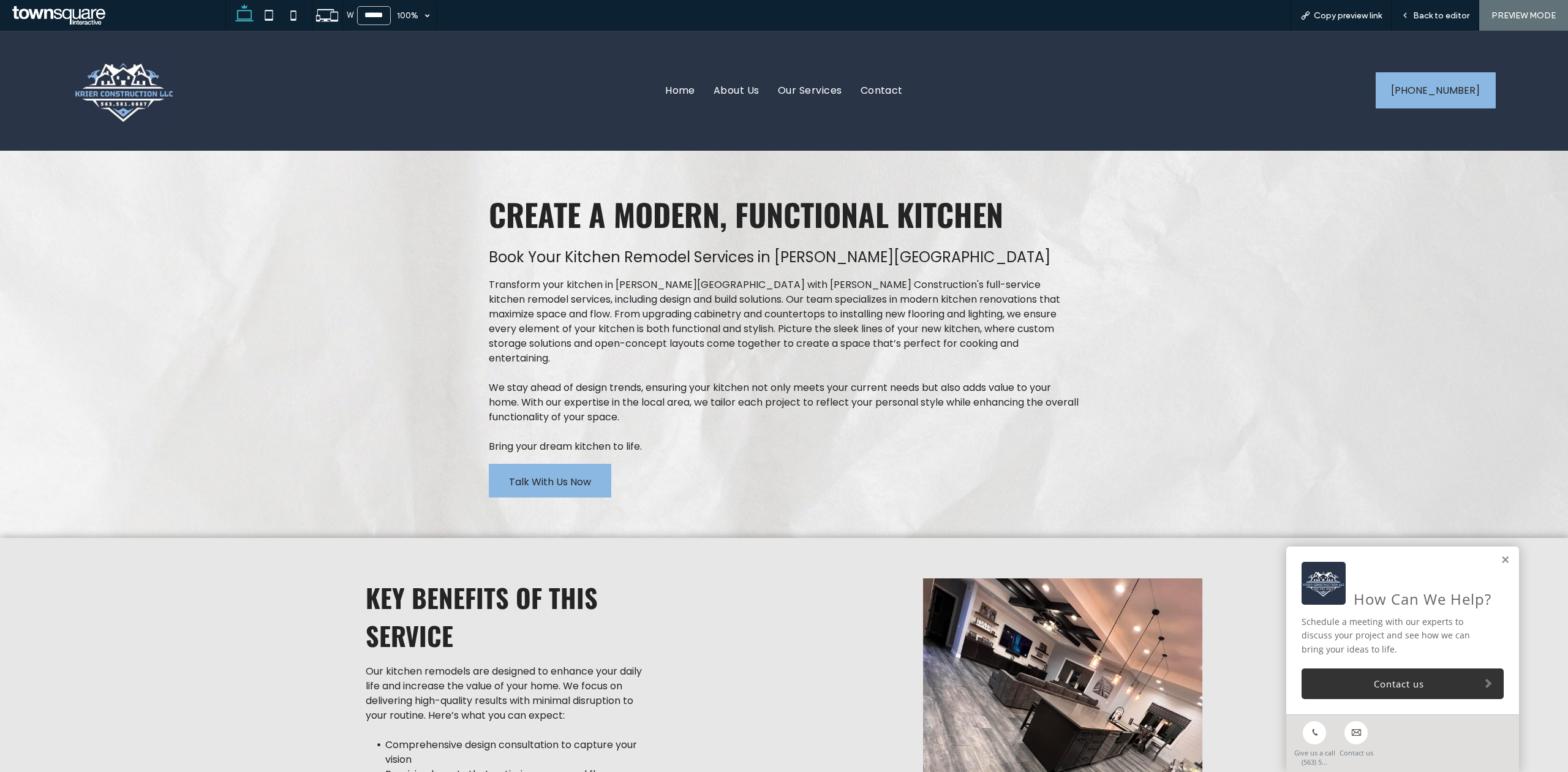
click at [551, 469] on span "Talk With Us Now" at bounding box center [550, 482] width 82 height 35
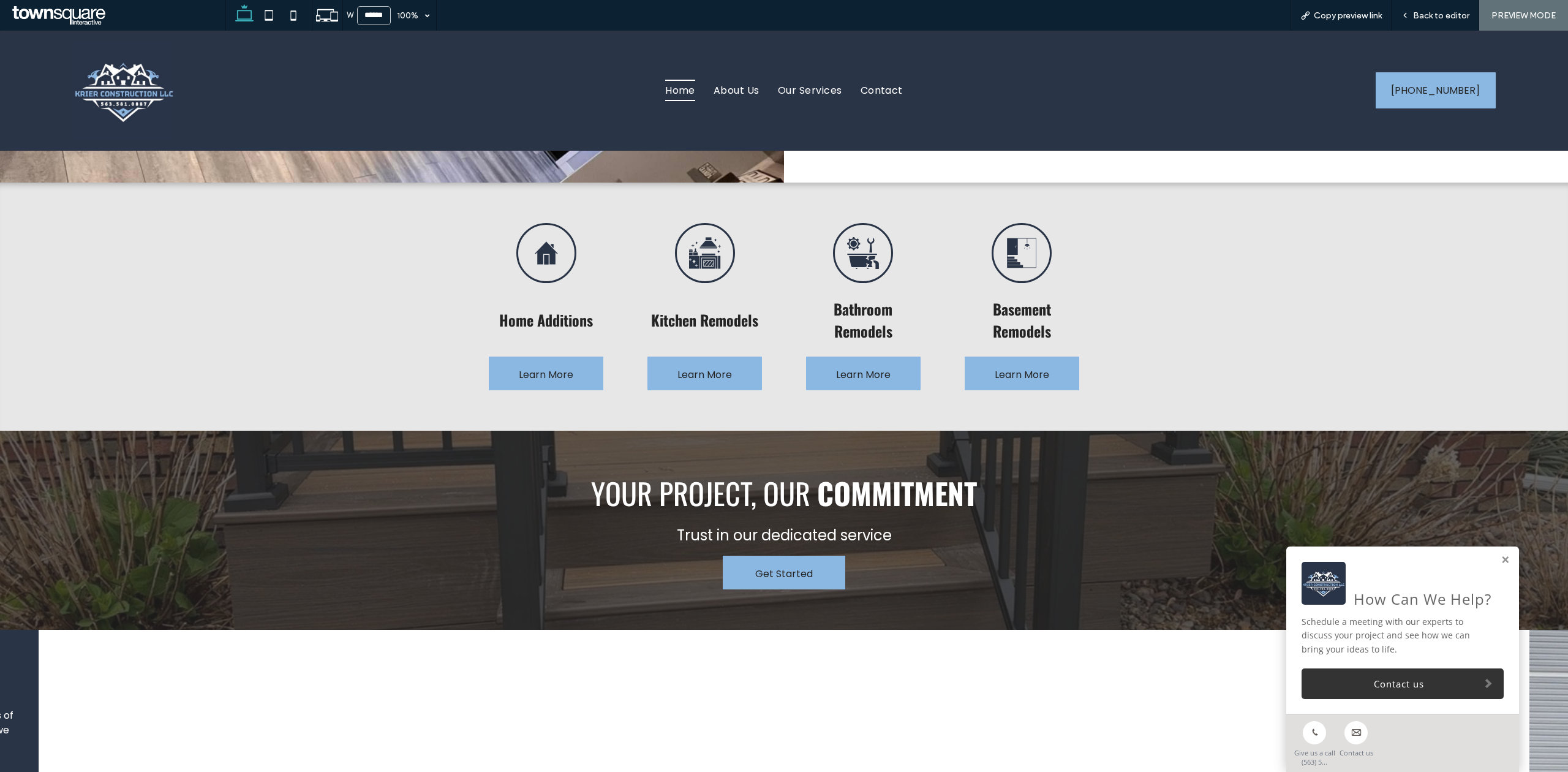
scroll to position [735, 0]
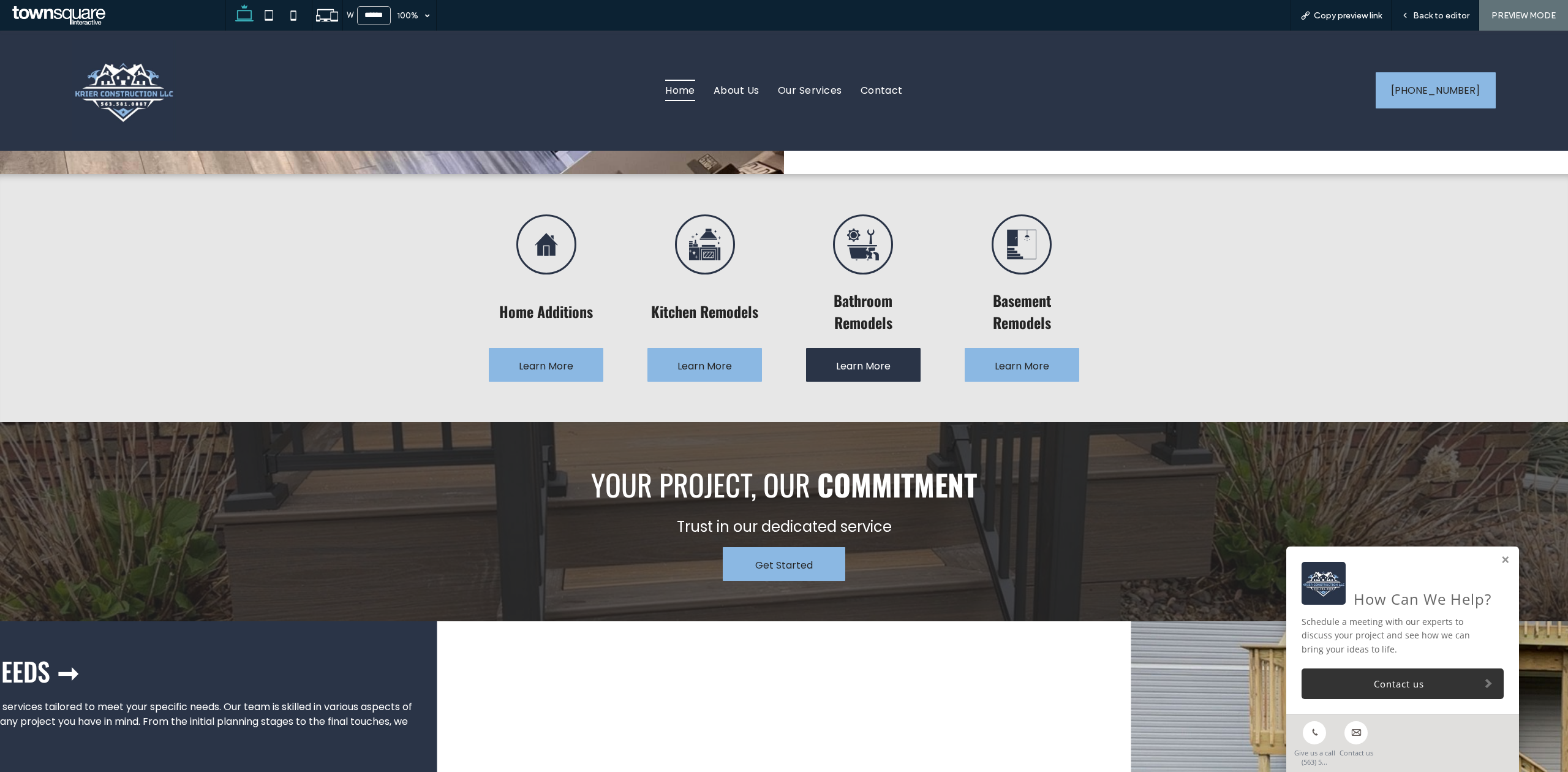
click at [865, 373] on span "Learn More" at bounding box center [863, 366] width 54 height 35
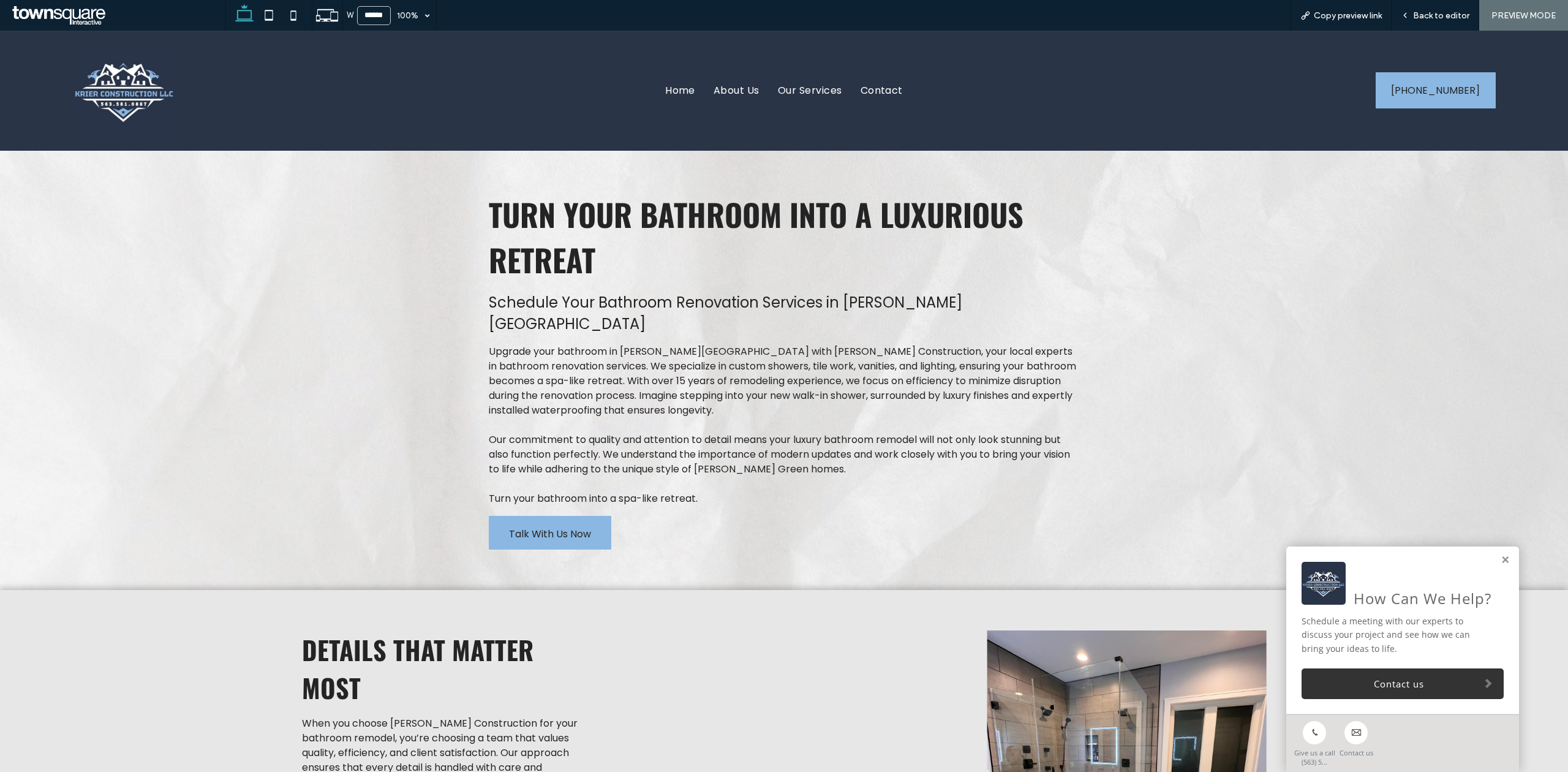
click at [491, 477] on link "Talk With Us Now" at bounding box center [550, 533] width 123 height 34
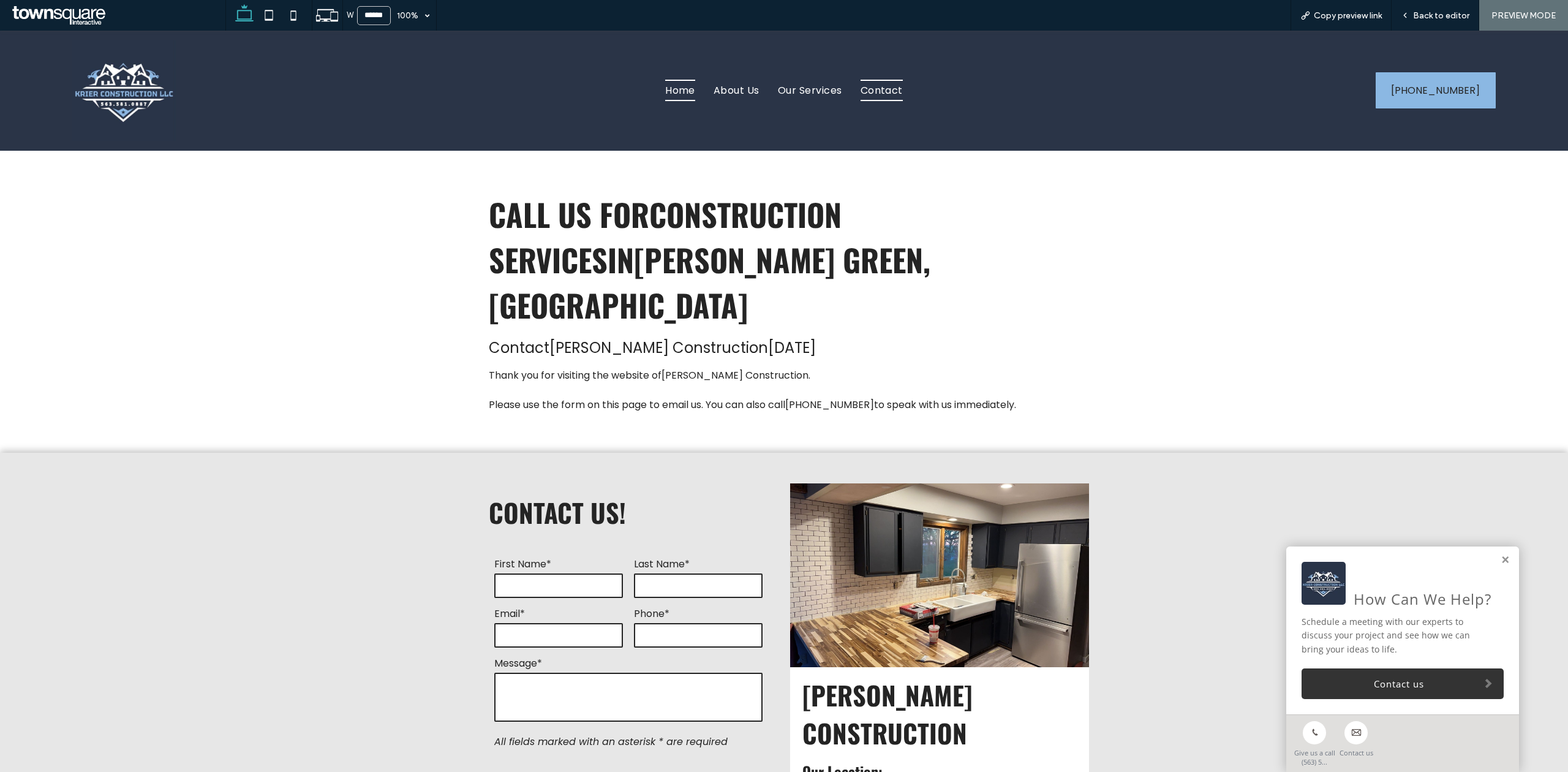
click at [681, 91] on span "Home" at bounding box center [680, 90] width 30 height 21
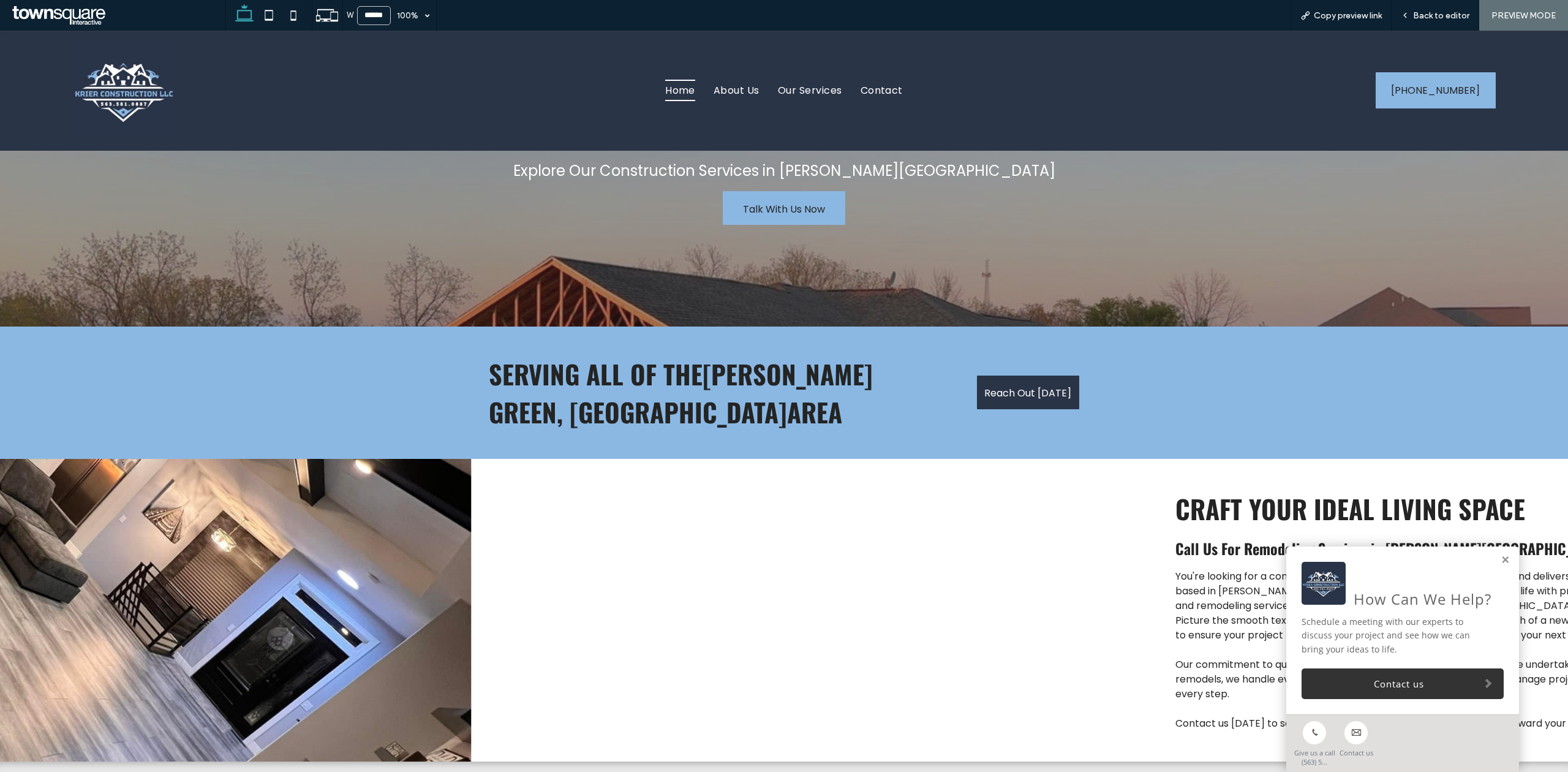
scroll to position [571, 0]
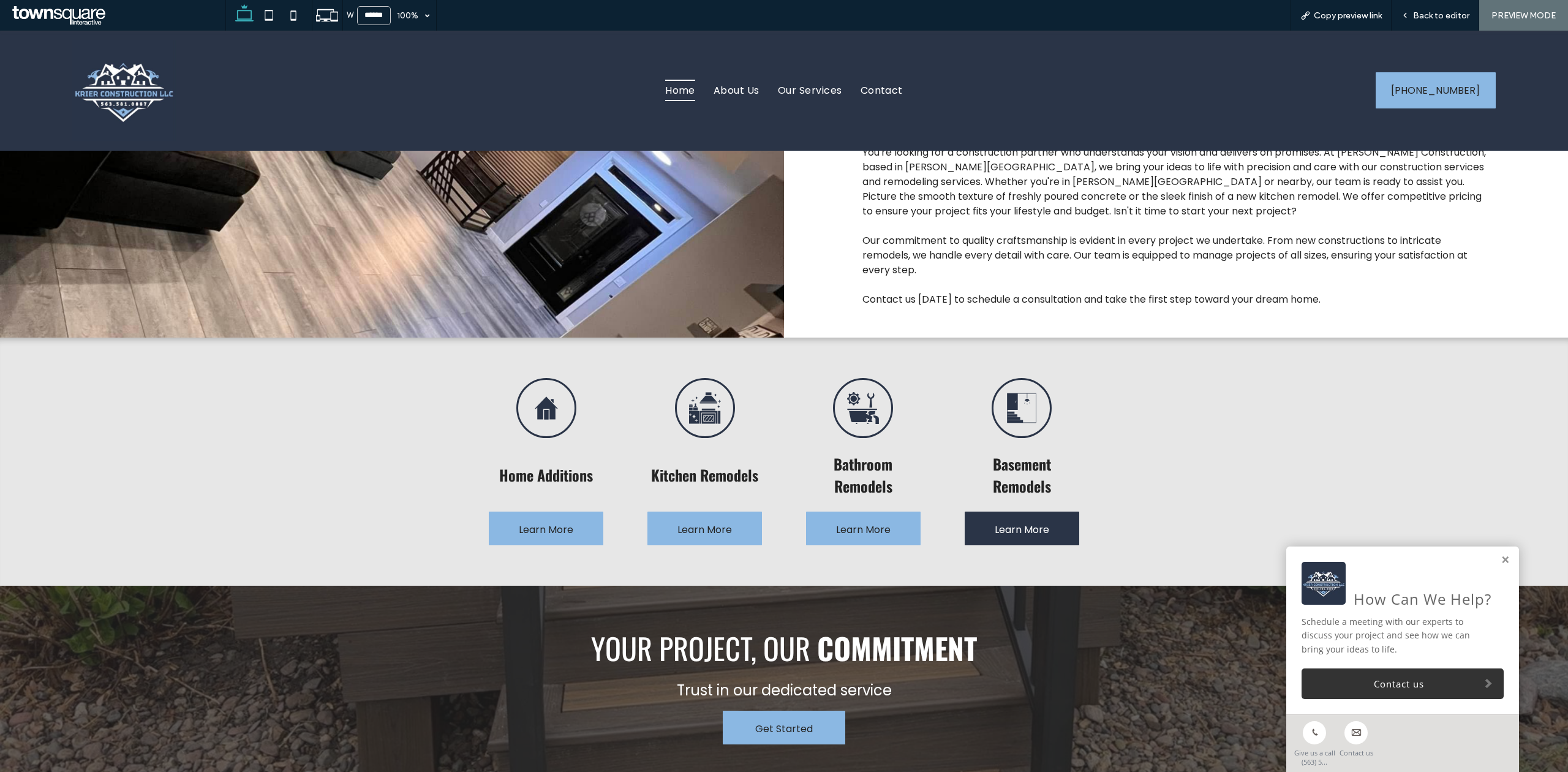
click at [1012, 477] on span "Learn More" at bounding box center [1022, 529] width 54 height 35
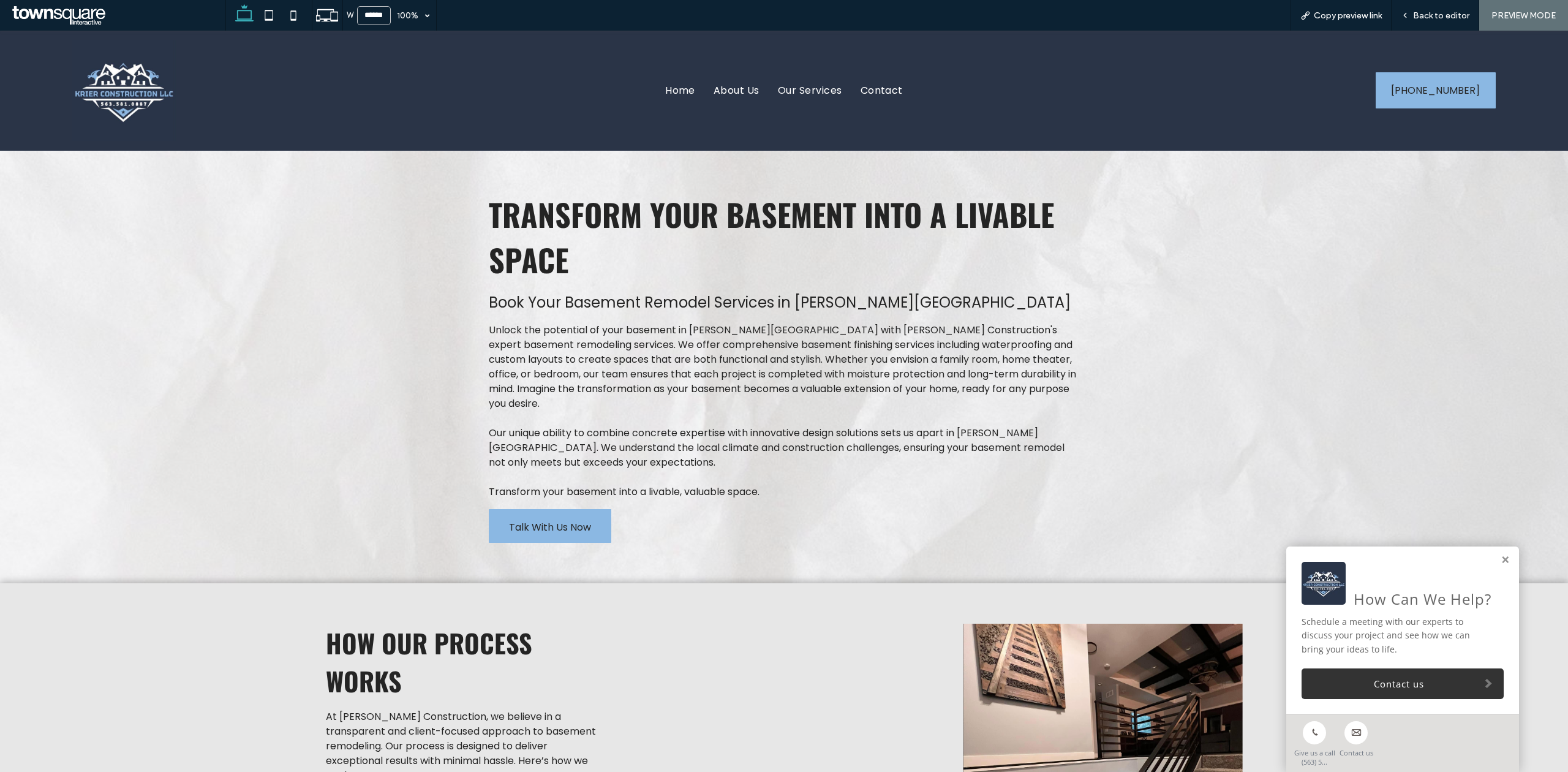
click at [555, 477] on span "Talk With Us Now" at bounding box center [550, 527] width 82 height 35
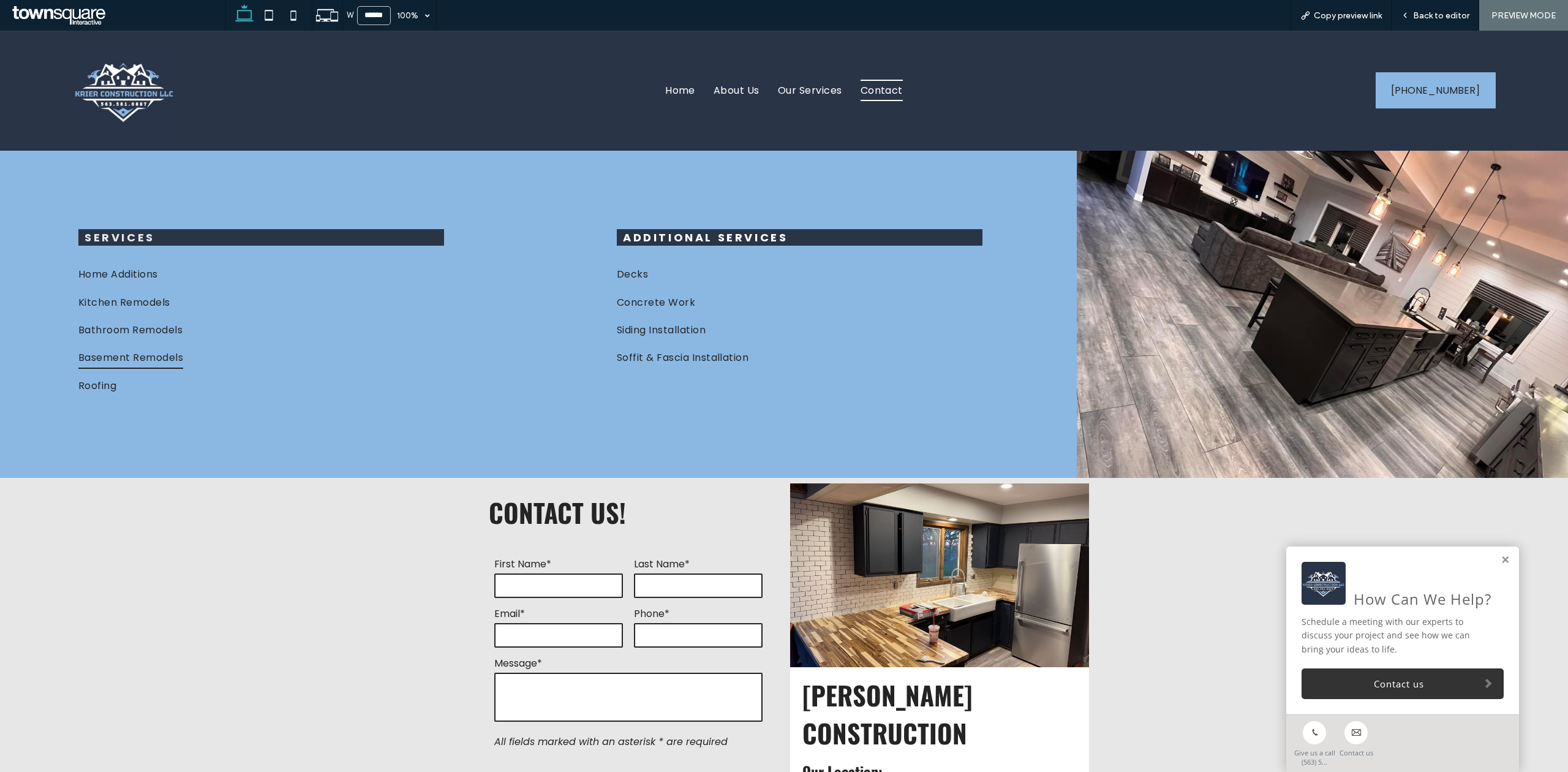
click at [206, 353] on link "Basement Remodels" at bounding box center [261, 357] width 366 height 28
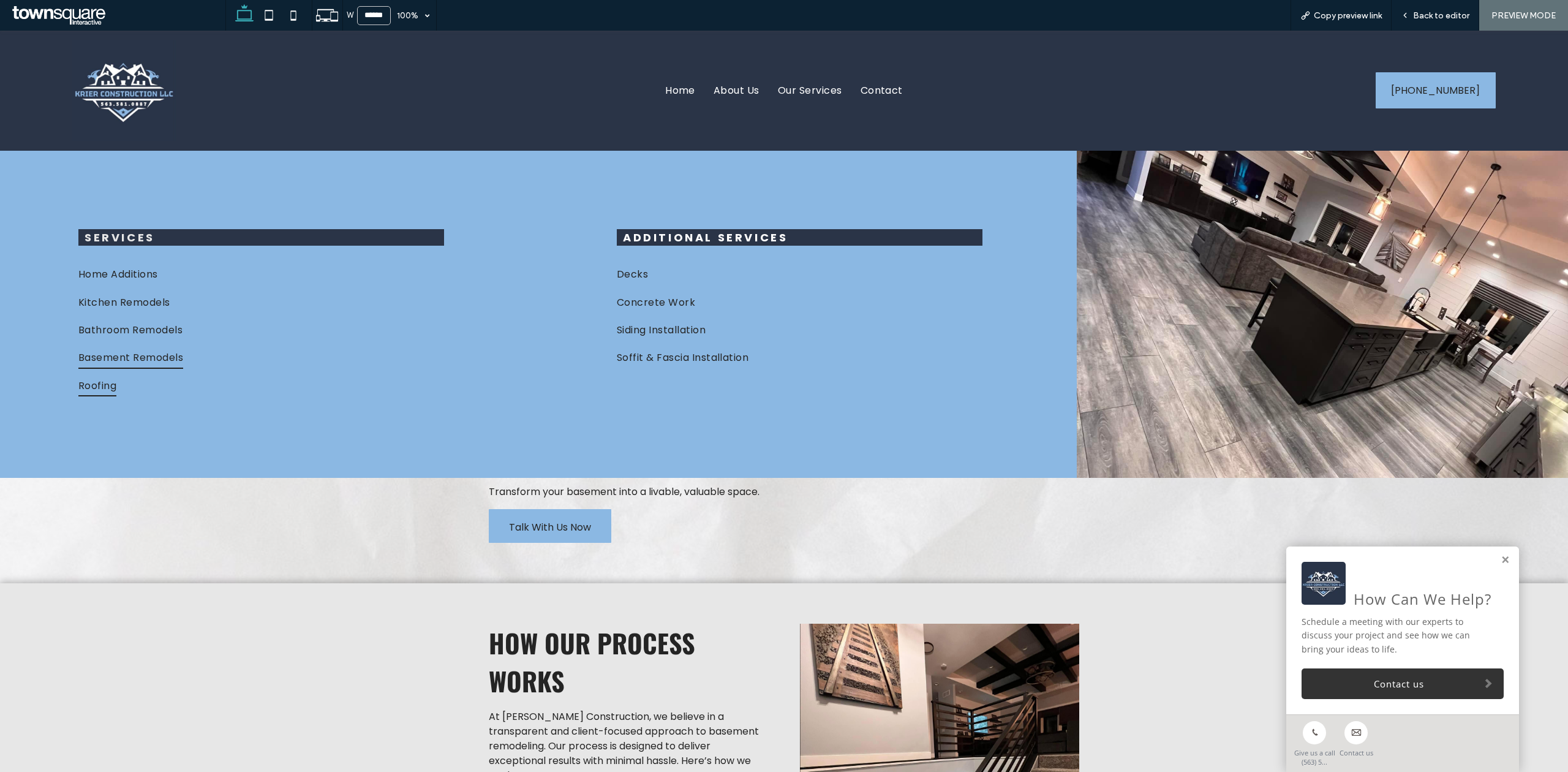
click at [79, 388] on link "Roofing" at bounding box center [261, 386] width 366 height 28
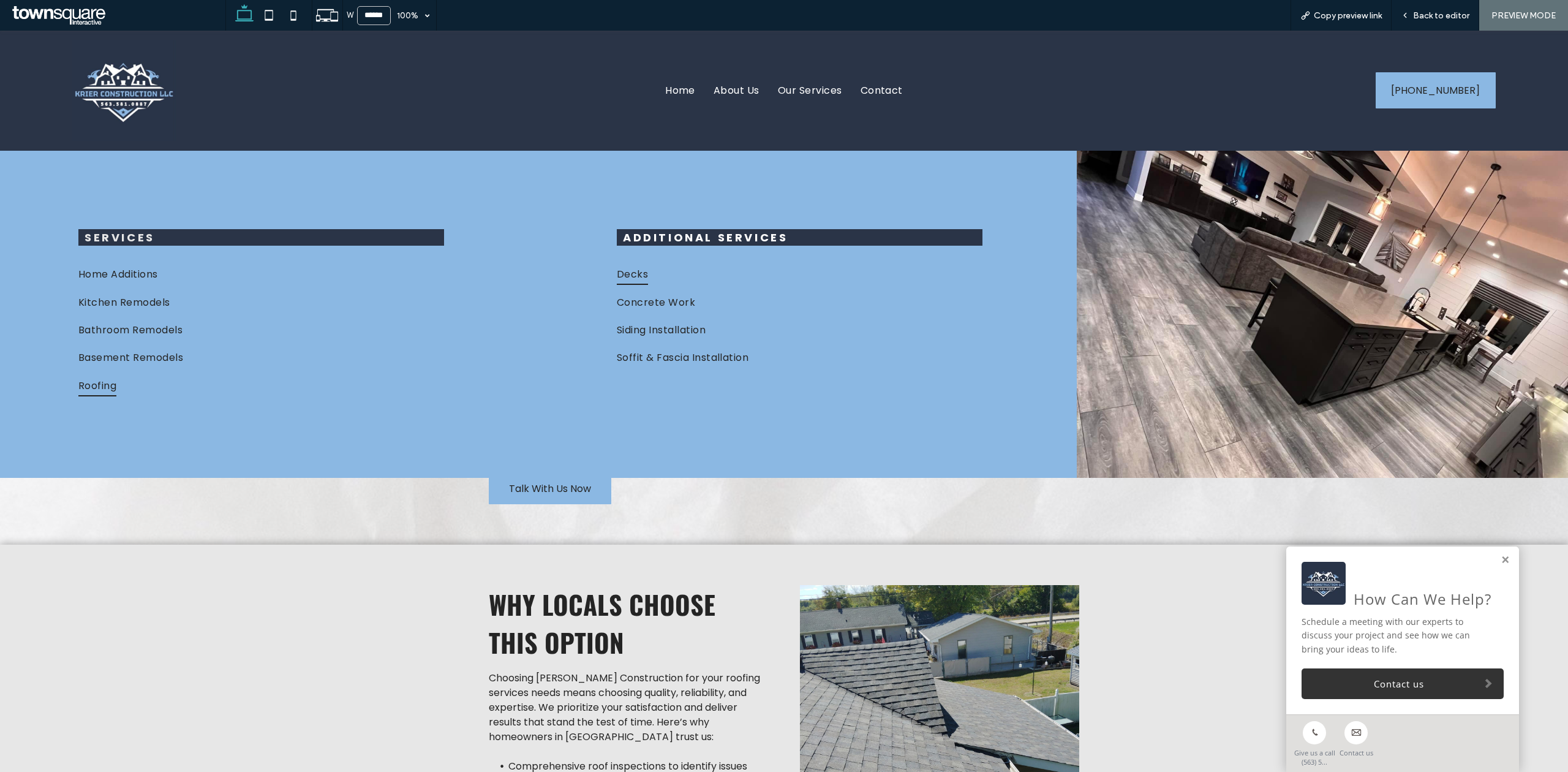
click at [633, 275] on span "Decks" at bounding box center [632, 274] width 31 height 21
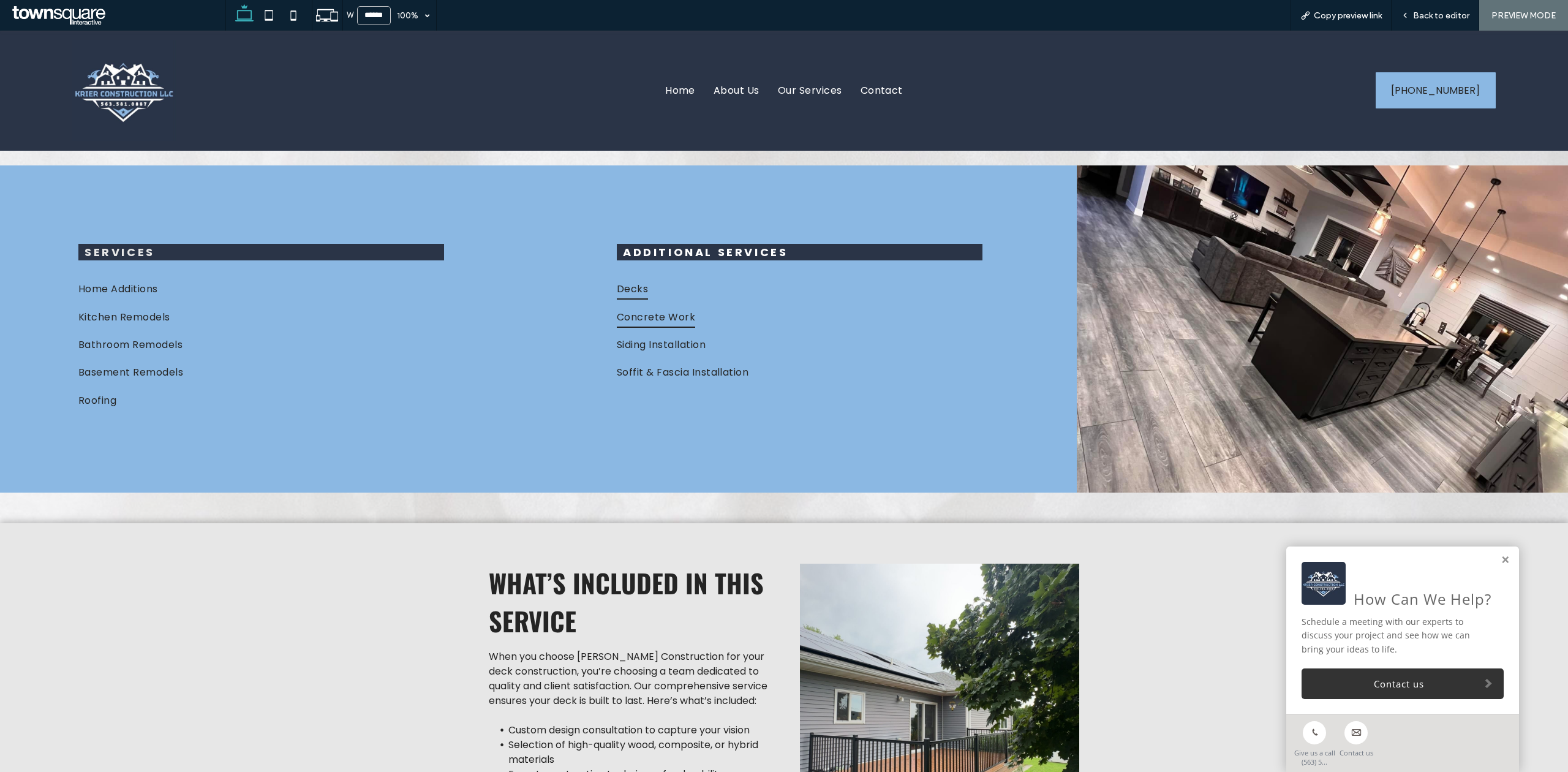
click at [643, 312] on span "Concrete Work" at bounding box center [656, 316] width 79 height 21
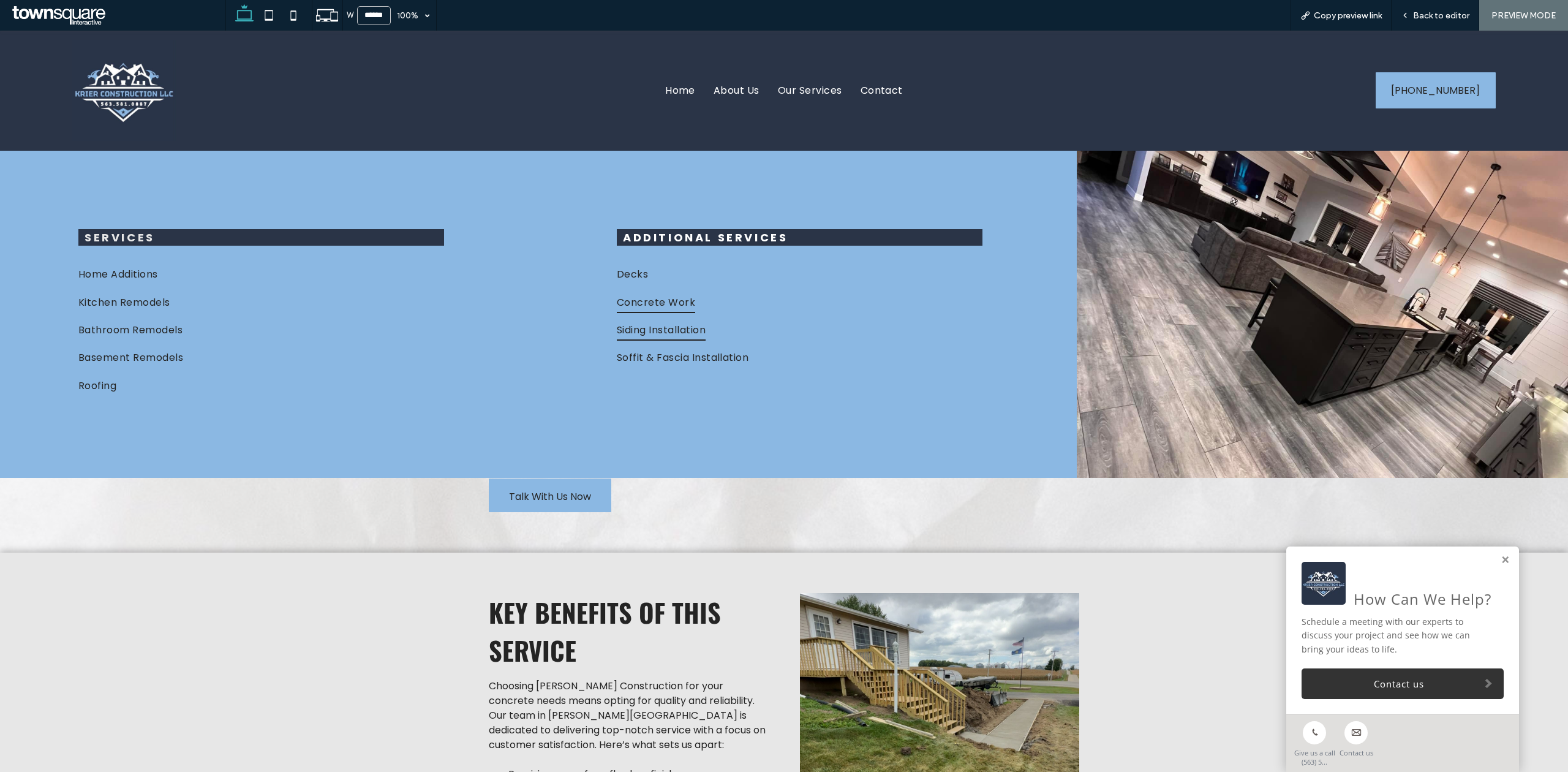
click at [674, 326] on span "Siding Installation" at bounding box center [661, 330] width 89 height 21
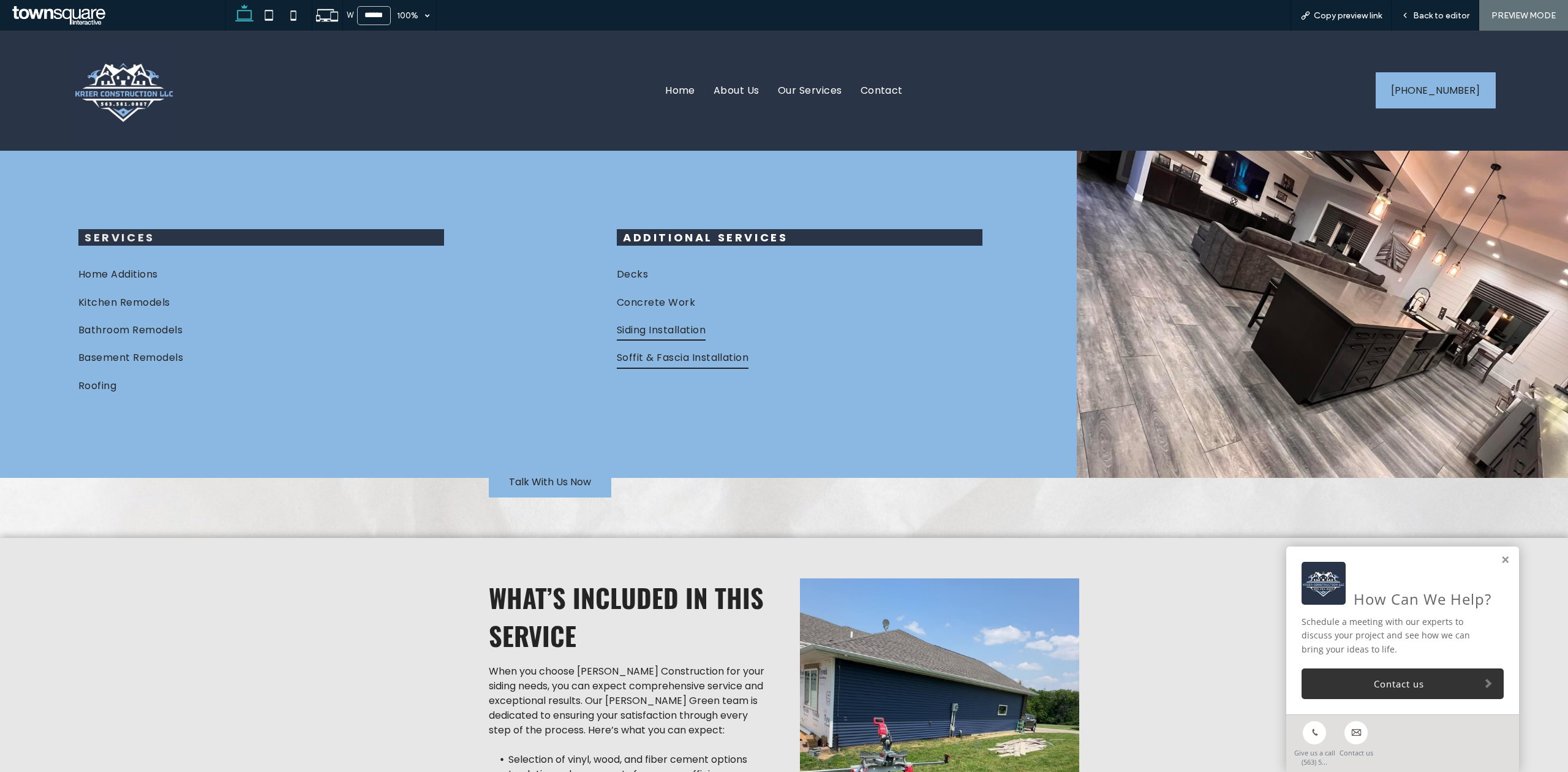
click at [679, 349] on span "Soffit & Fascia Installation" at bounding box center [682, 357] width 132 height 21
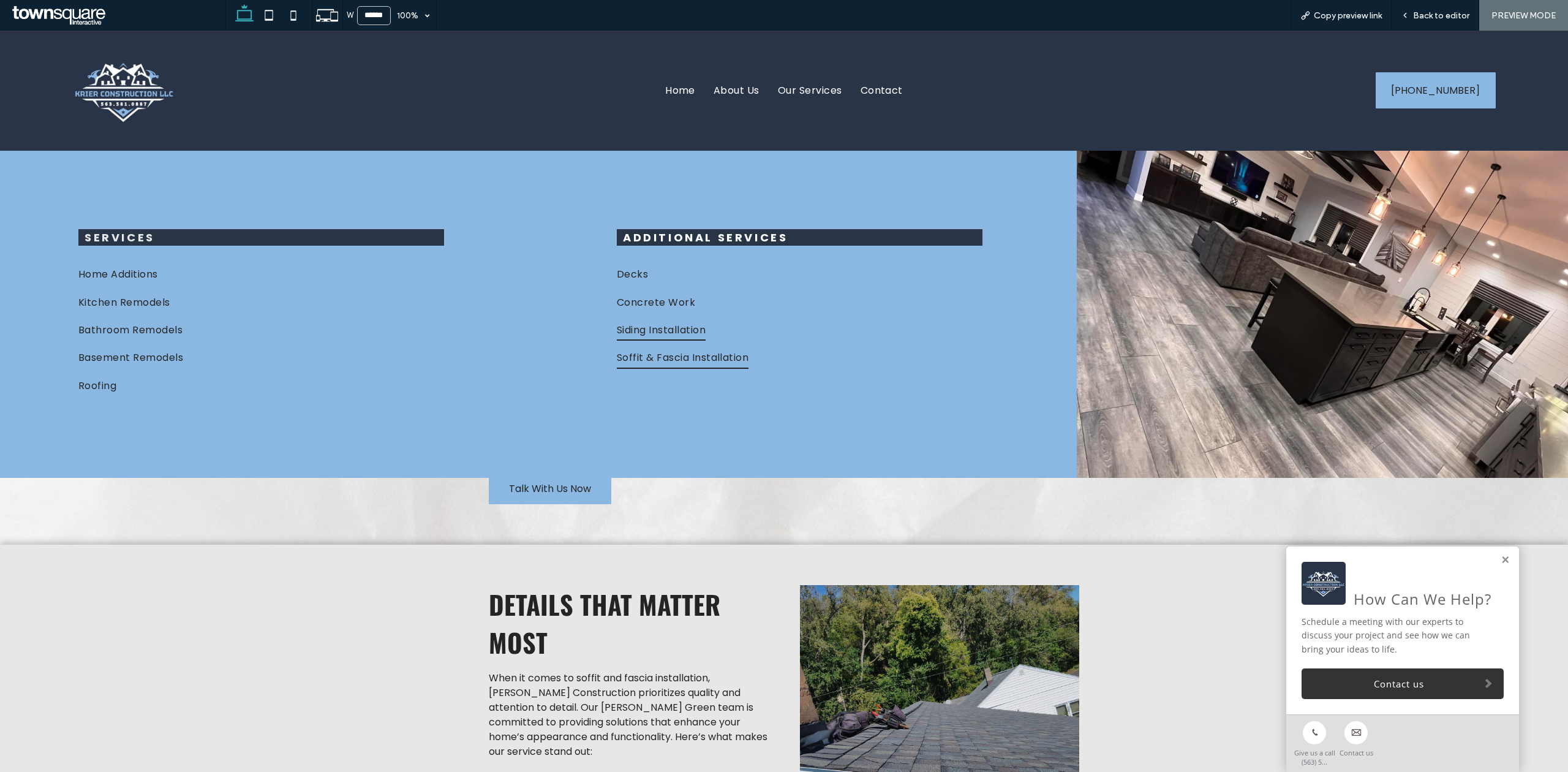
click at [679, 326] on span "Siding Installation" at bounding box center [661, 330] width 89 height 21
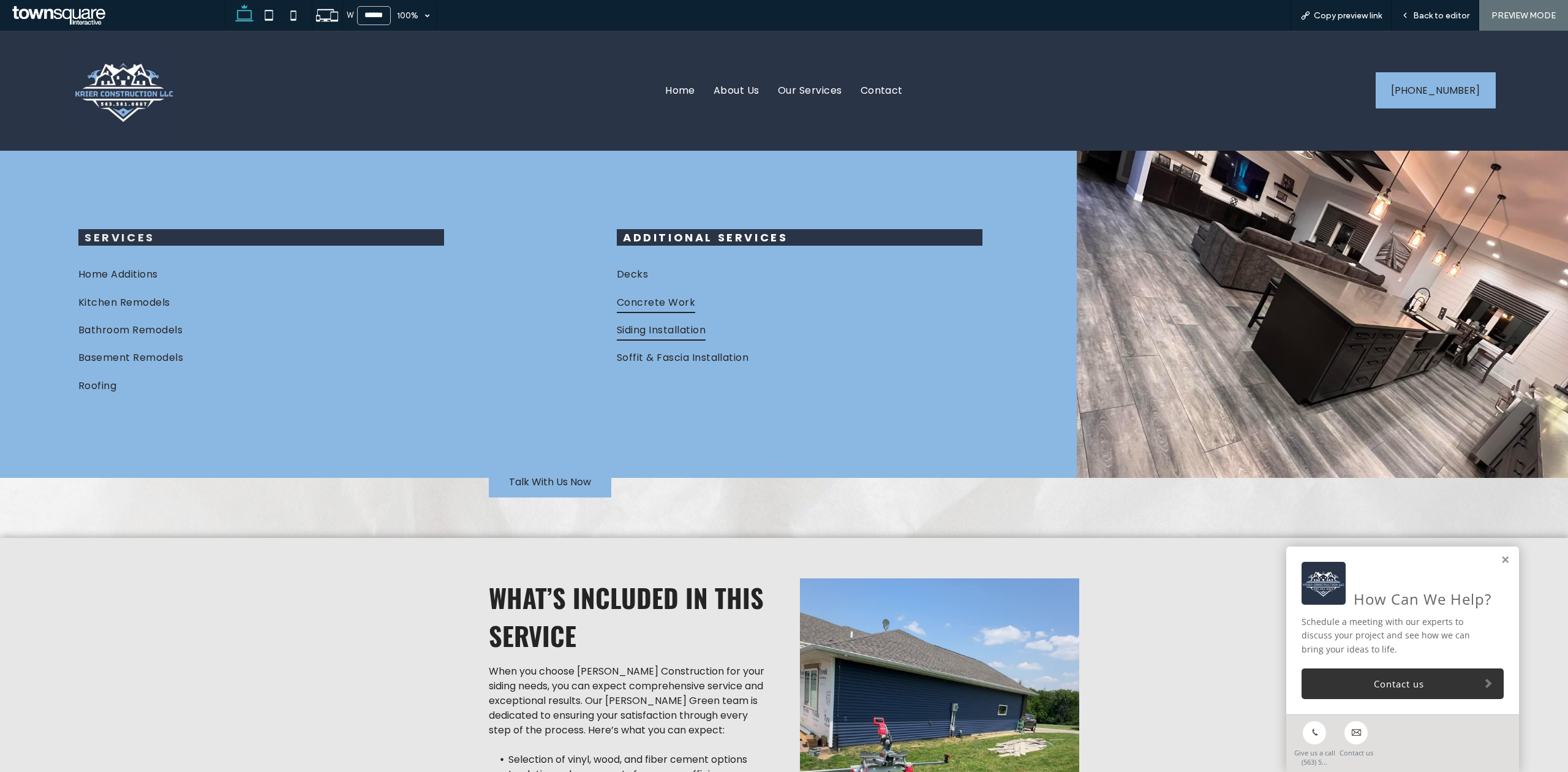
click at [641, 295] on span "Concrete Work" at bounding box center [656, 301] width 79 height 21
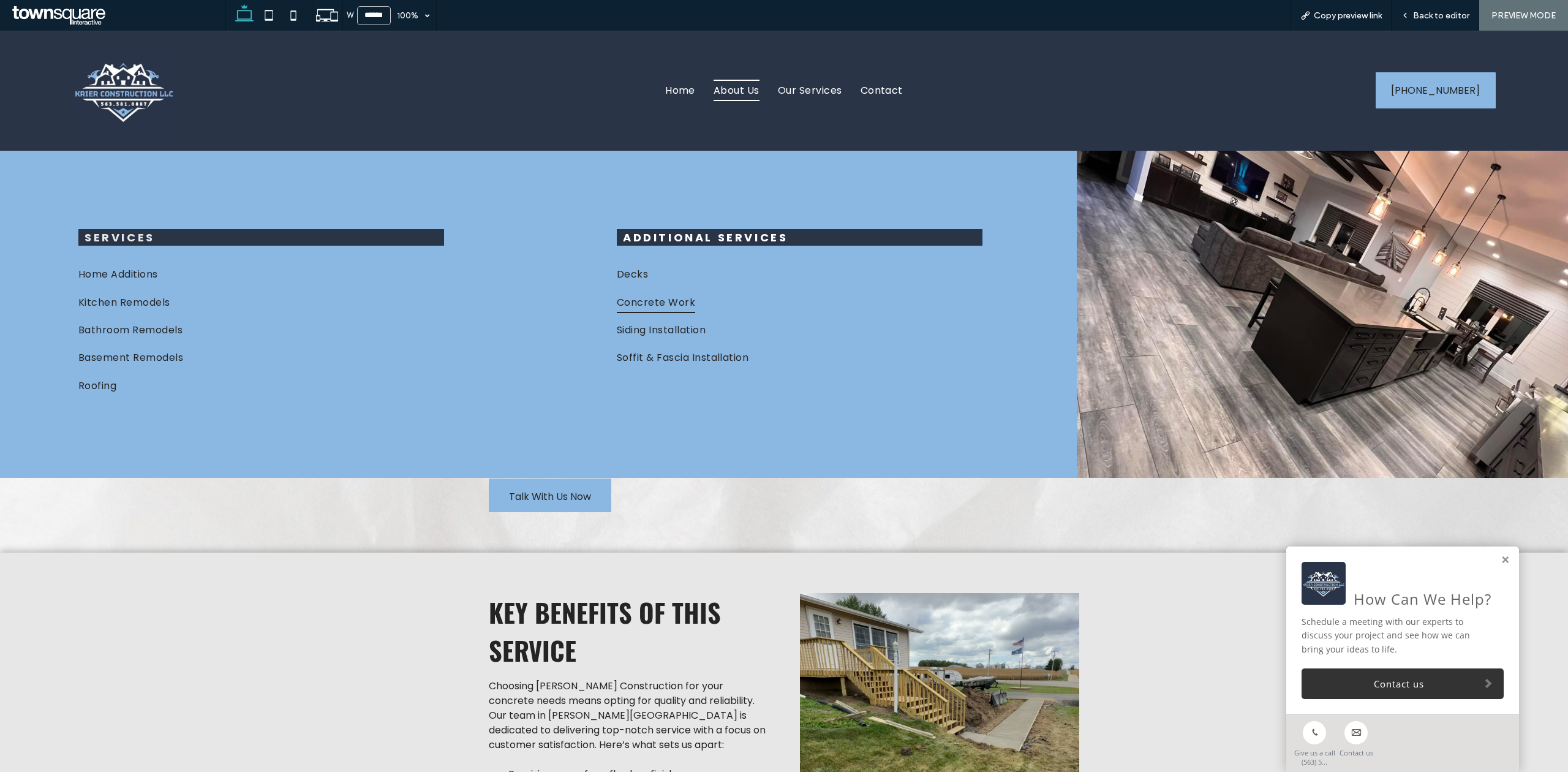
click at [731, 92] on span "About Us" at bounding box center [736, 90] width 46 height 21
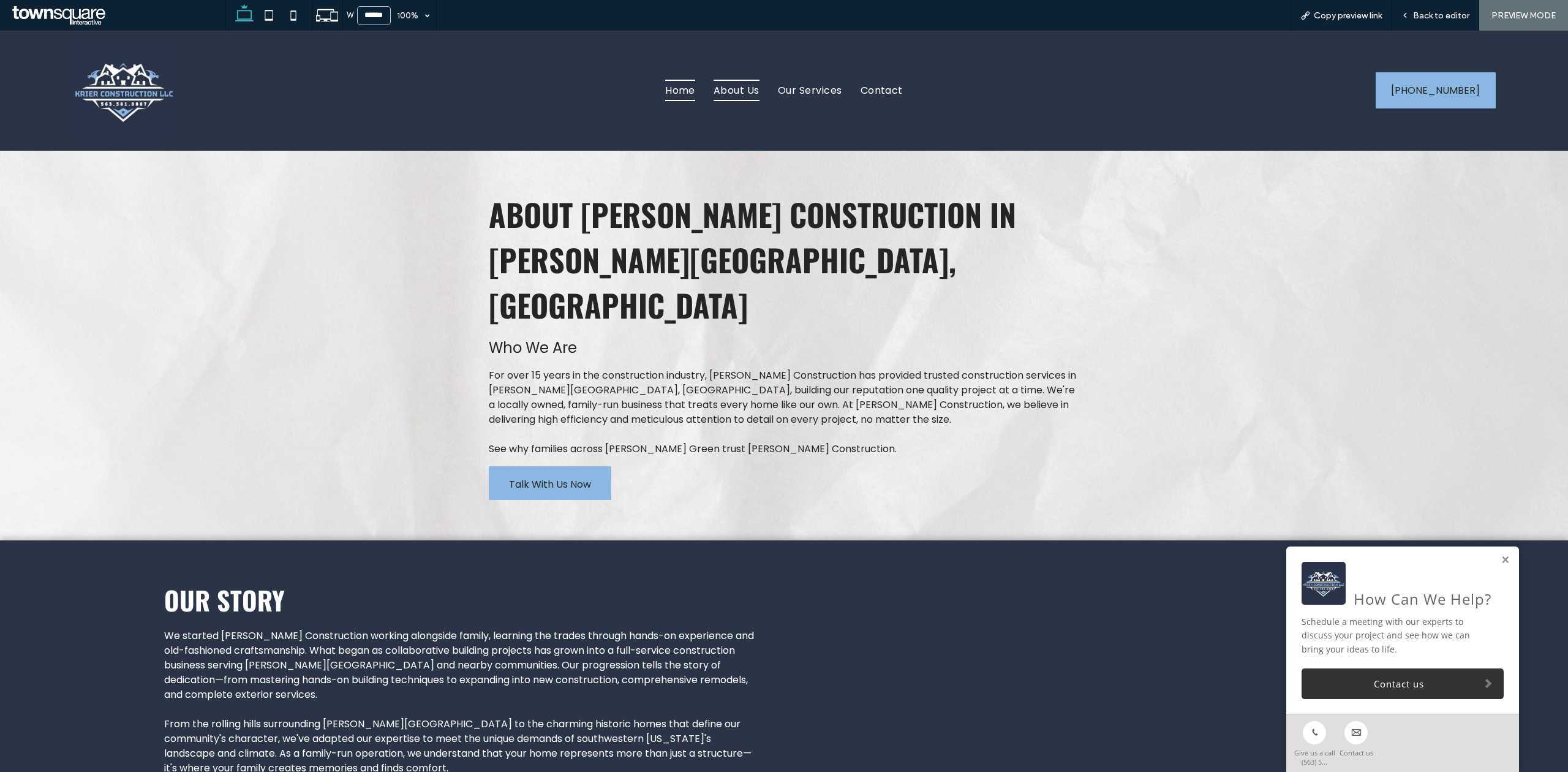
click at [670, 86] on span "Home" at bounding box center [680, 90] width 30 height 21
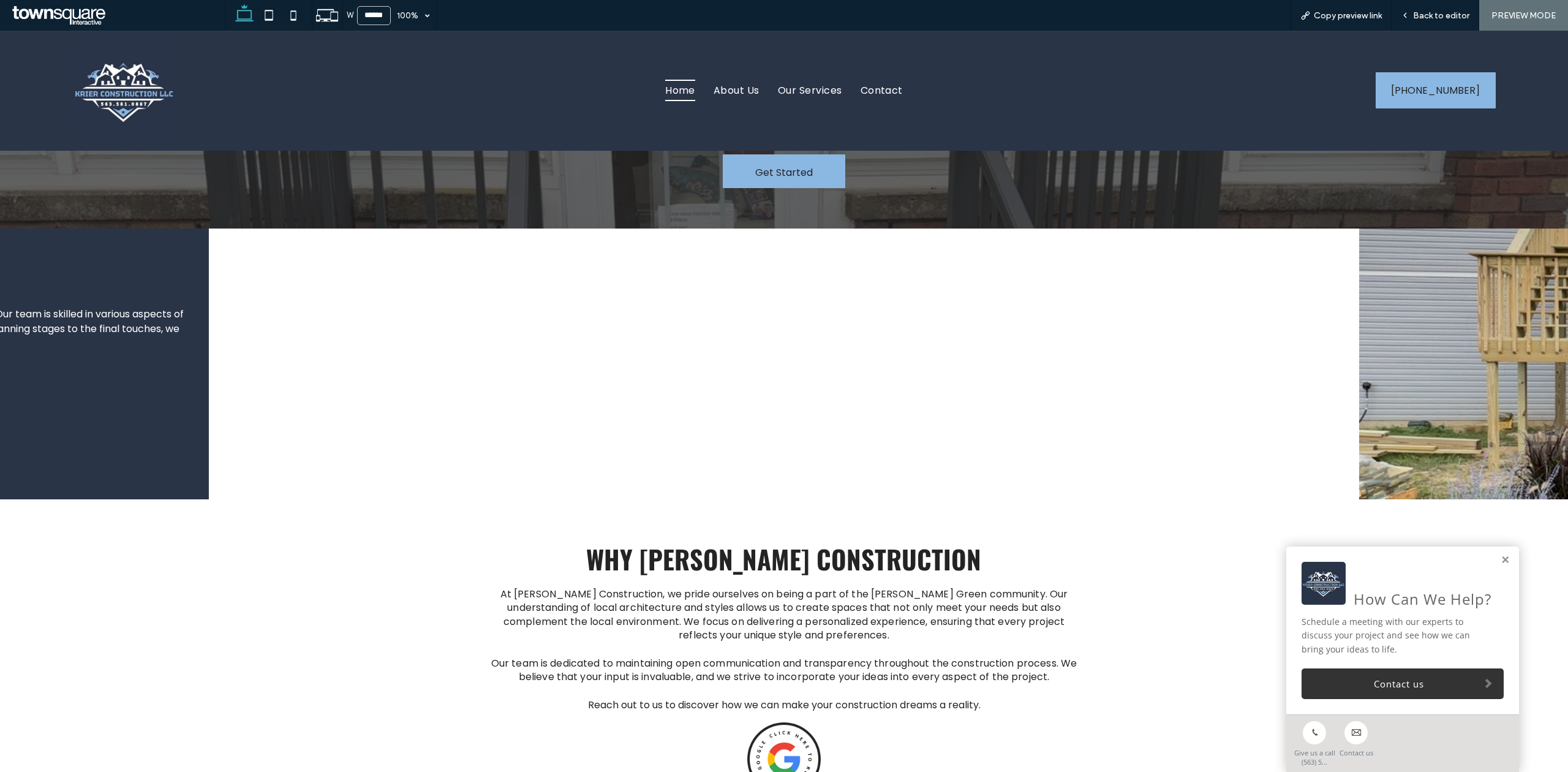
scroll to position [1470, 0]
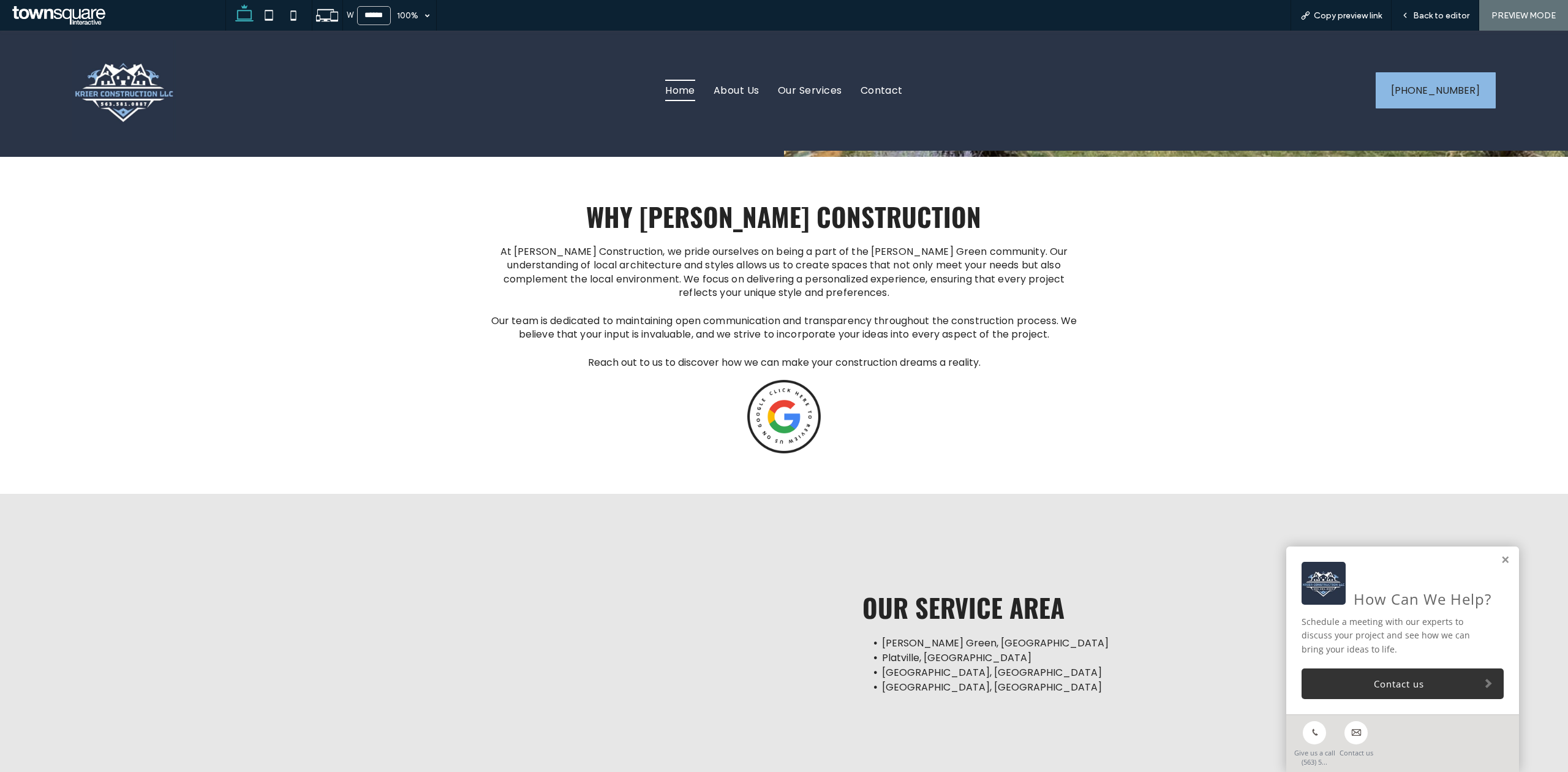
click at [714, 401] on div "At [PERSON_NAME] Construction, we pride ourselves on being a part of the [PERSO…" at bounding box center [783, 326] width 609 height 276
click at [777, 420] on img at bounding box center [784, 416] width 74 height 74
click at [904, 408] on div "Open link in new tab" at bounding box center [912, 410] width 153 height 13
click at [669, 90] on span "Home" at bounding box center [680, 90] width 30 height 21
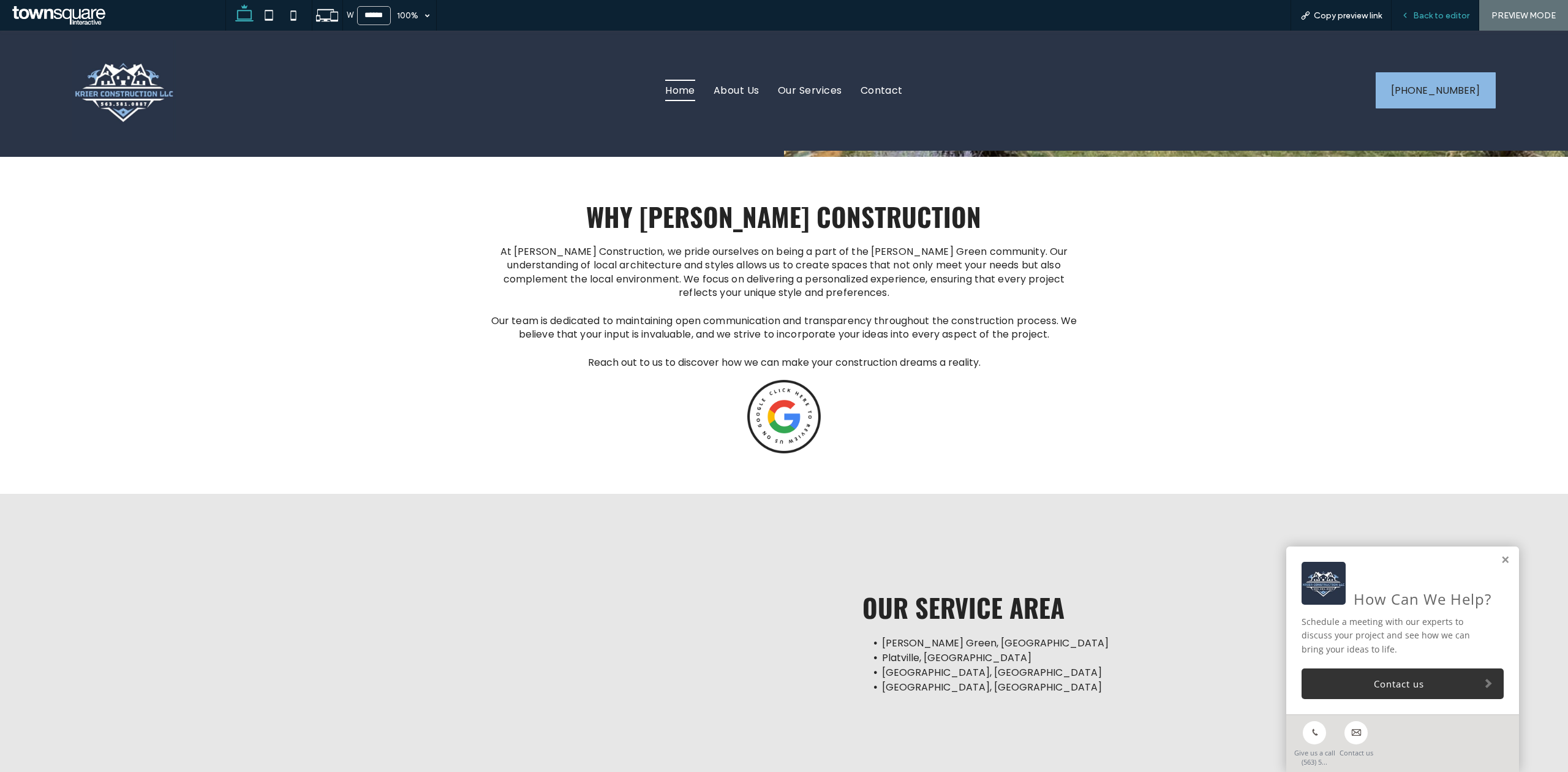
click at [1475, 15] on div "Back to editor" at bounding box center [1435, 15] width 87 height 10
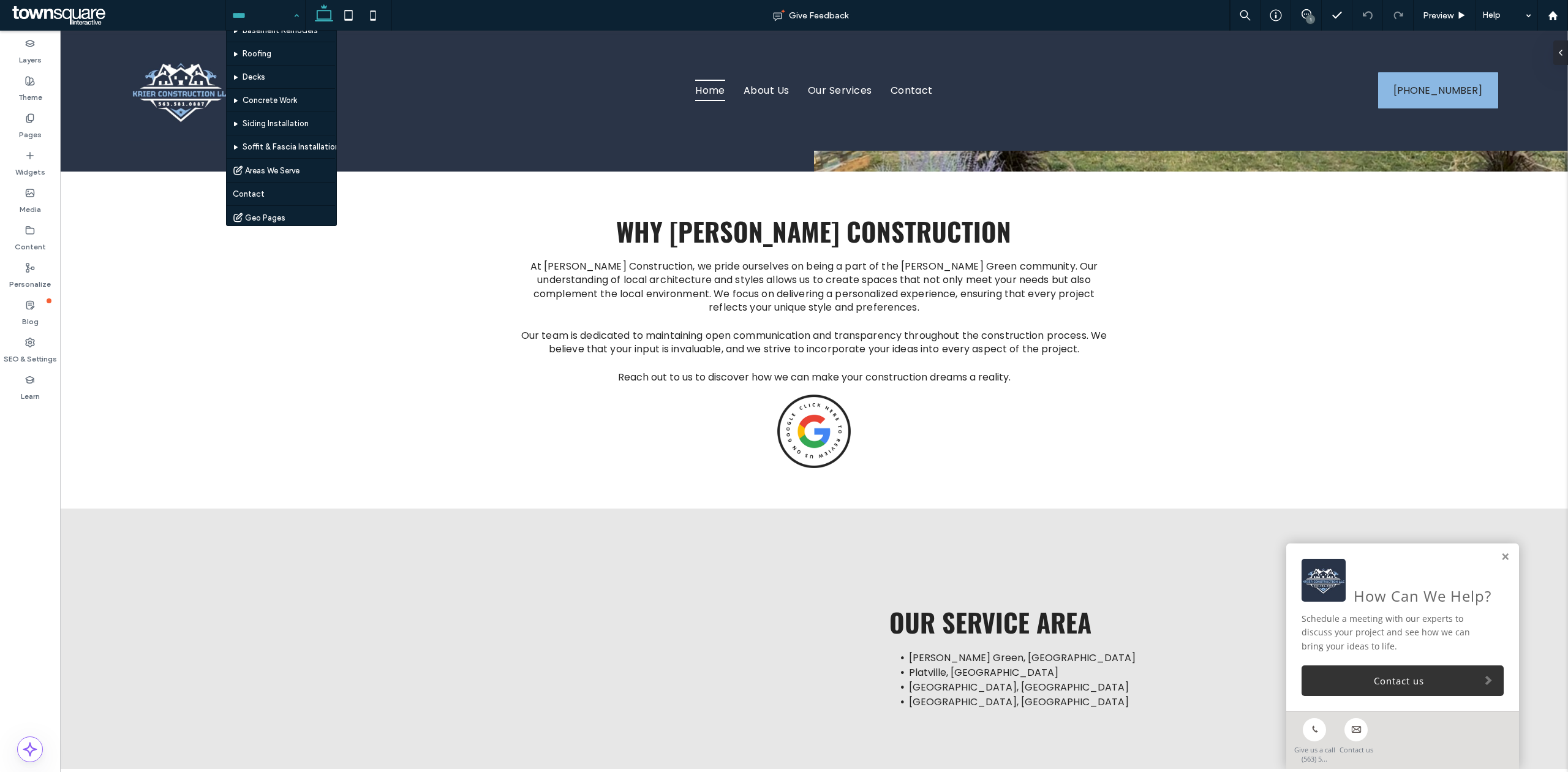
scroll to position [130, 0]
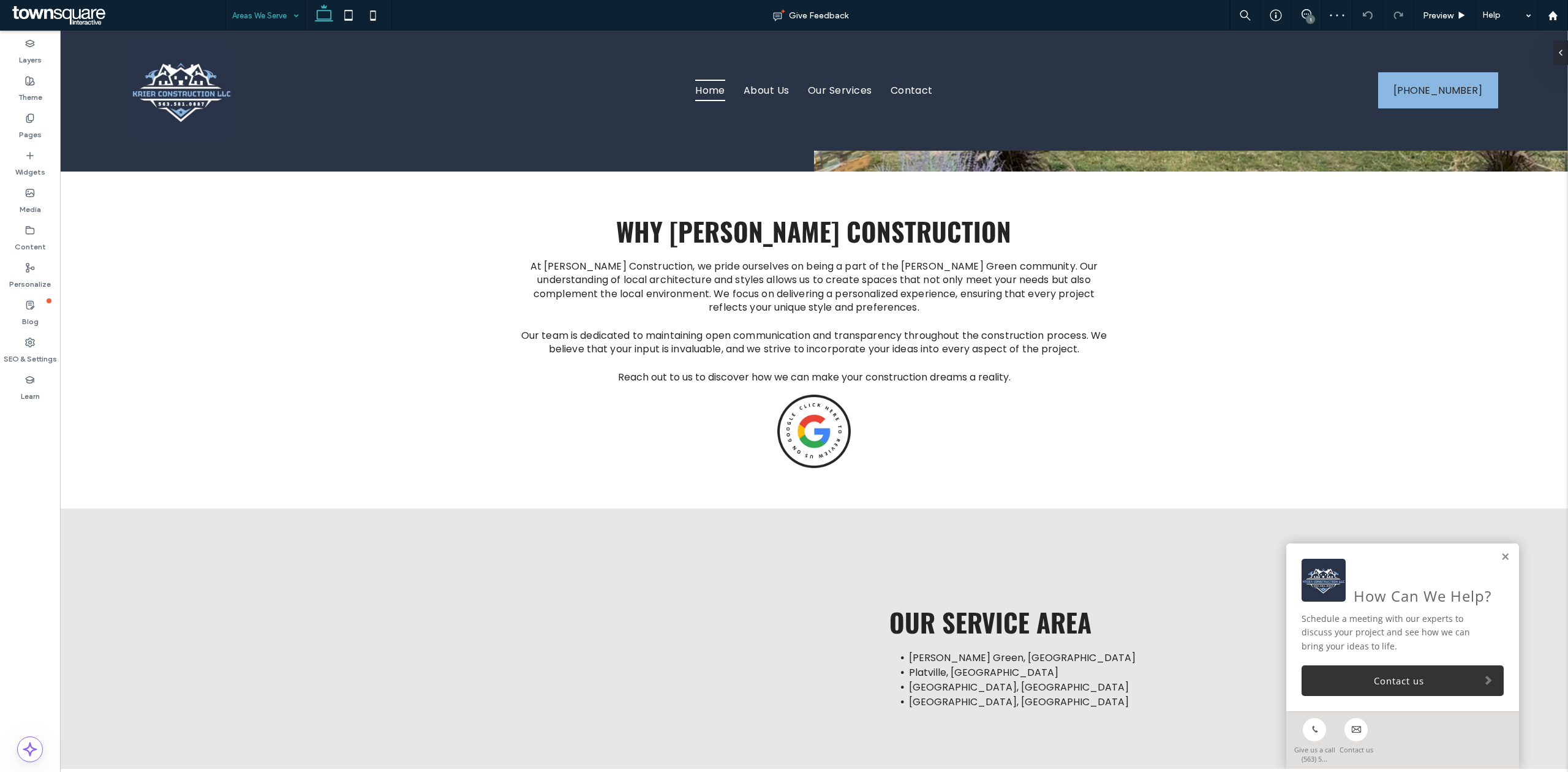
click at [304, 14] on div "Areas We Serve" at bounding box center [266, 15] width 79 height 30
click at [258, 18] on input at bounding box center [262, 15] width 61 height 30
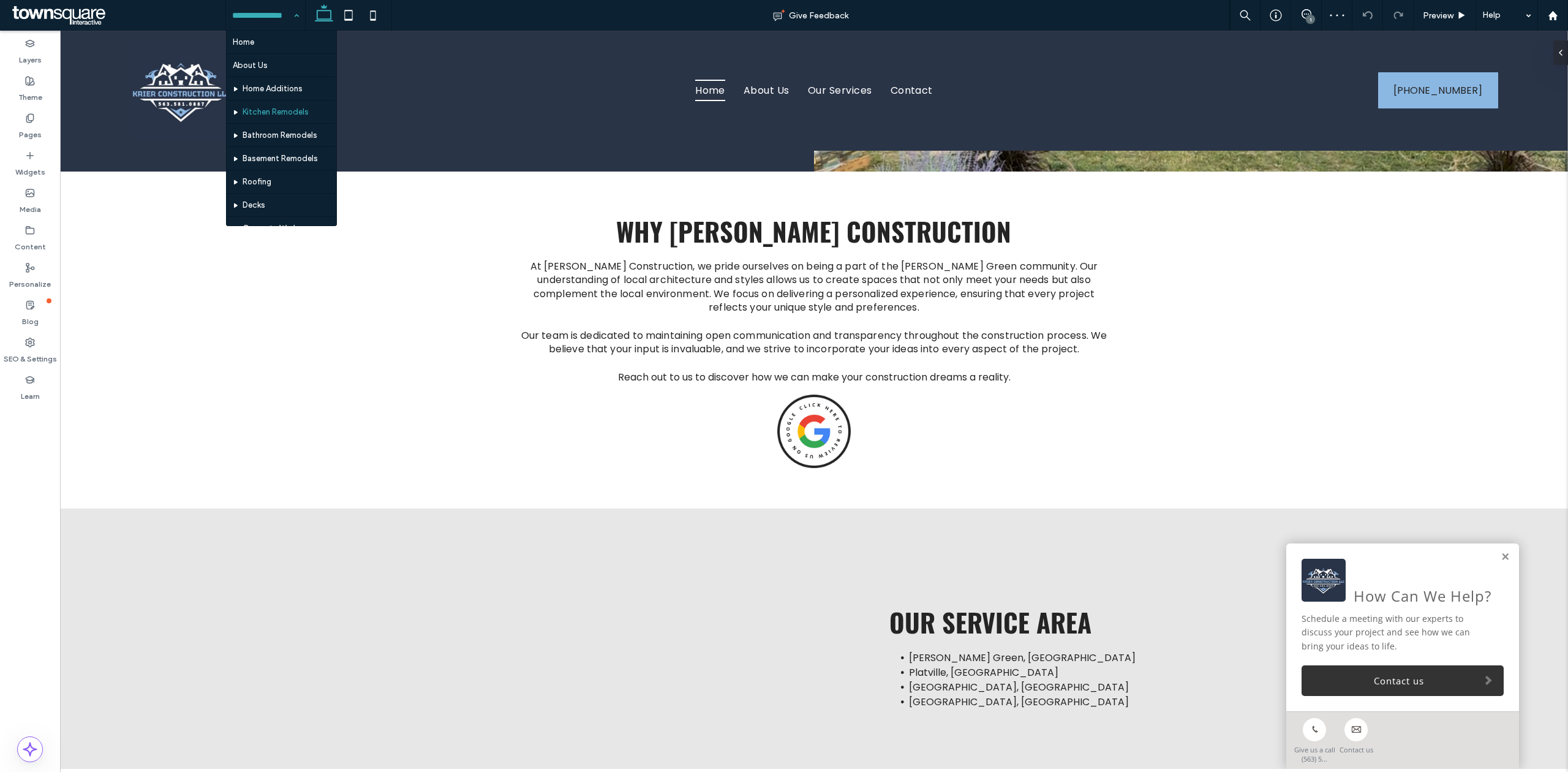
click at [248, 14] on input at bounding box center [262, 15] width 61 height 30
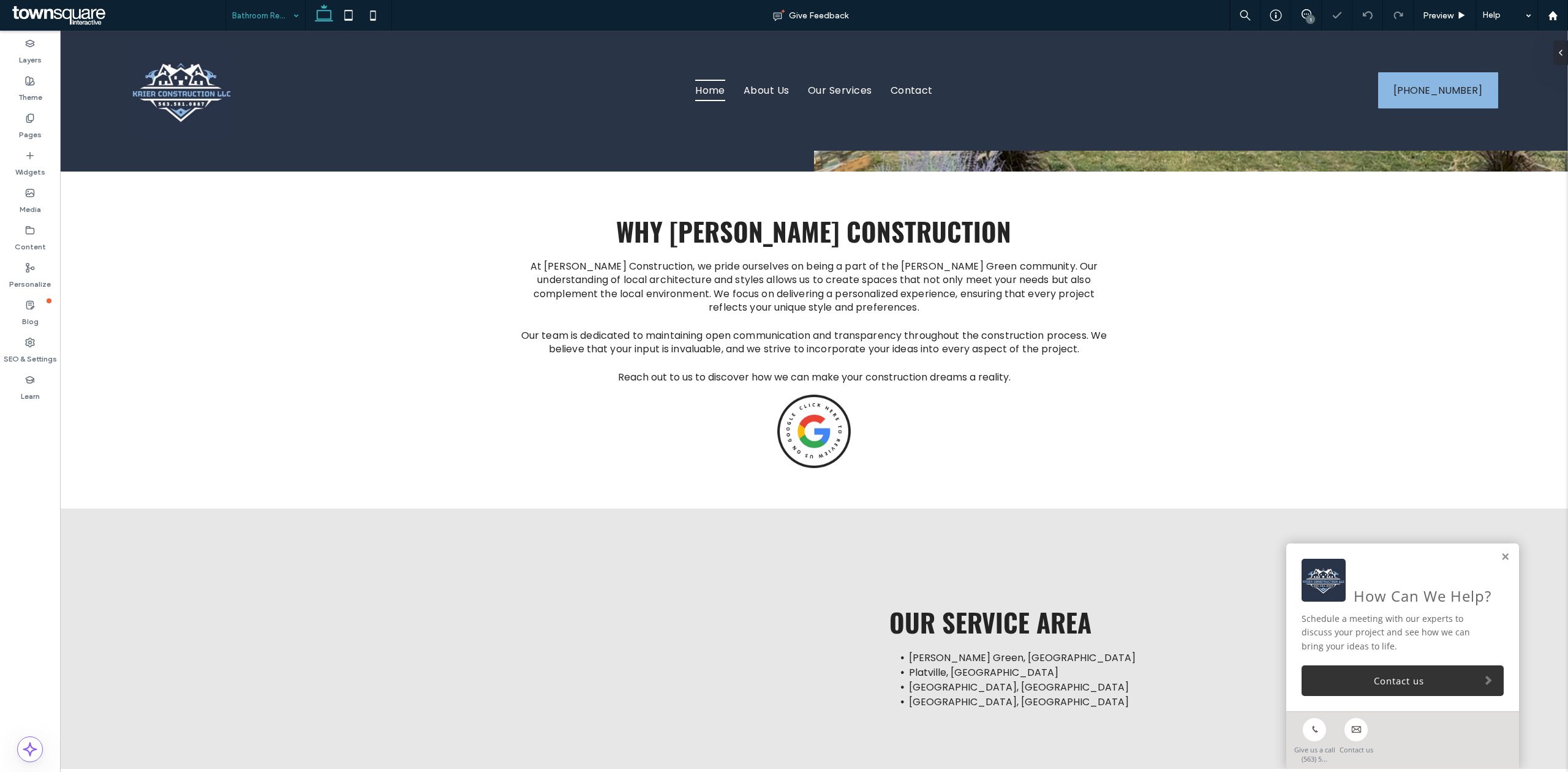
click at [286, 15] on input at bounding box center [262, 15] width 61 height 30
click at [288, 8] on div "Basement Remodels" at bounding box center [266, 15] width 79 height 30
click at [243, 23] on input at bounding box center [262, 15] width 61 height 30
